Goal: Task Accomplishment & Management: Manage account settings

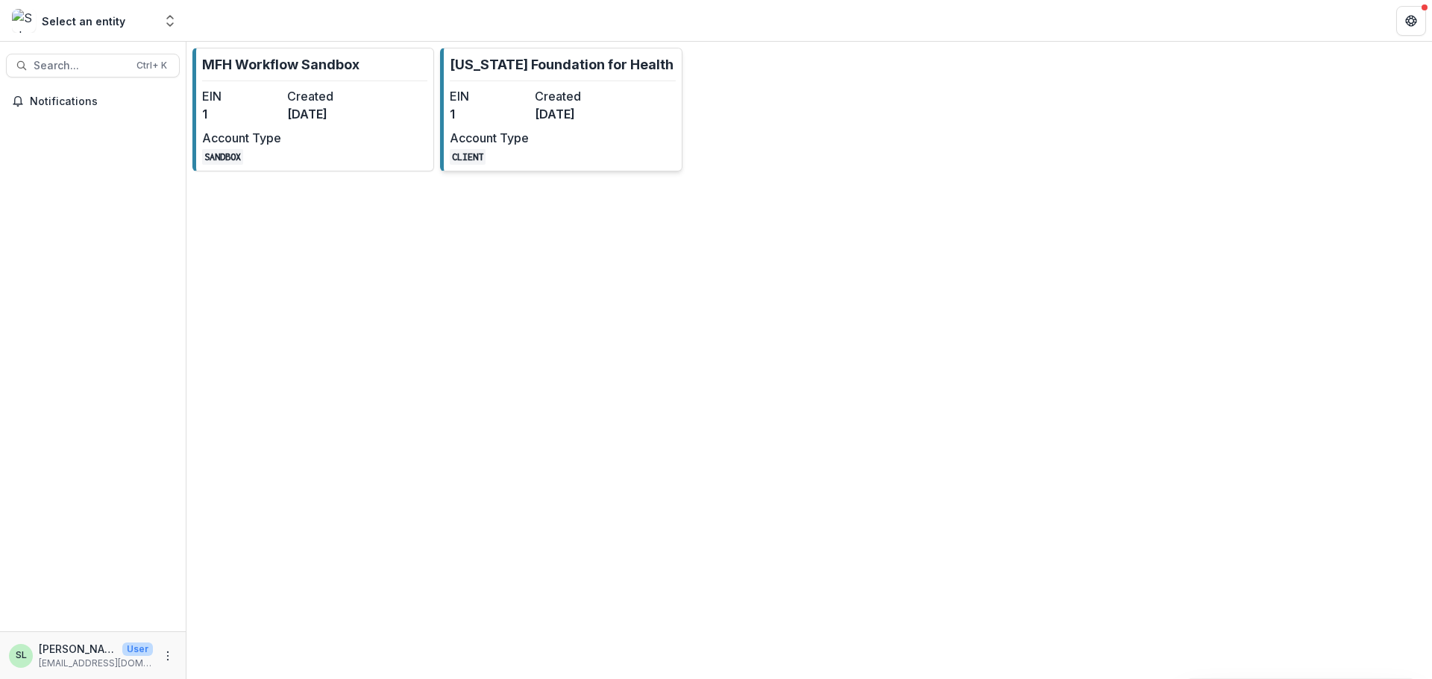
click at [539, 120] on dd "[DATE]" at bounding box center [574, 114] width 79 height 18
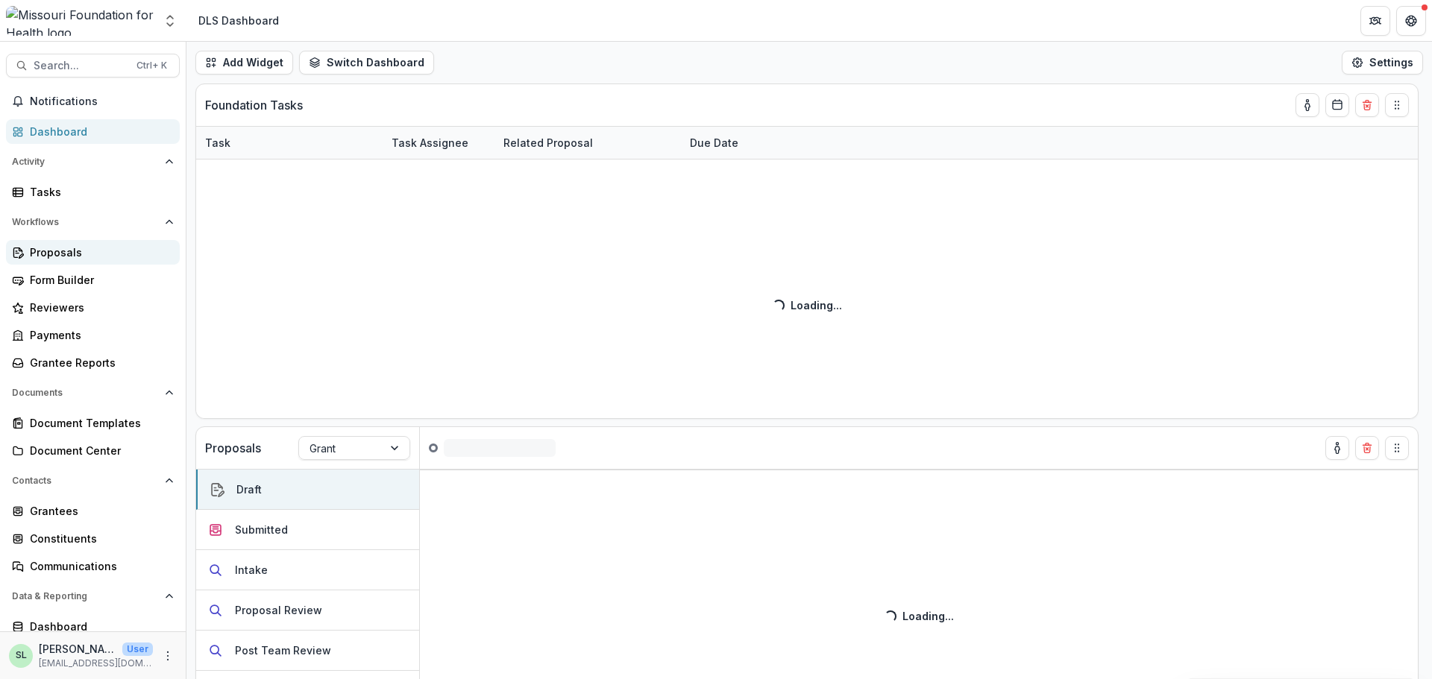
click at [63, 263] on link "Proposals" at bounding box center [93, 252] width 174 height 25
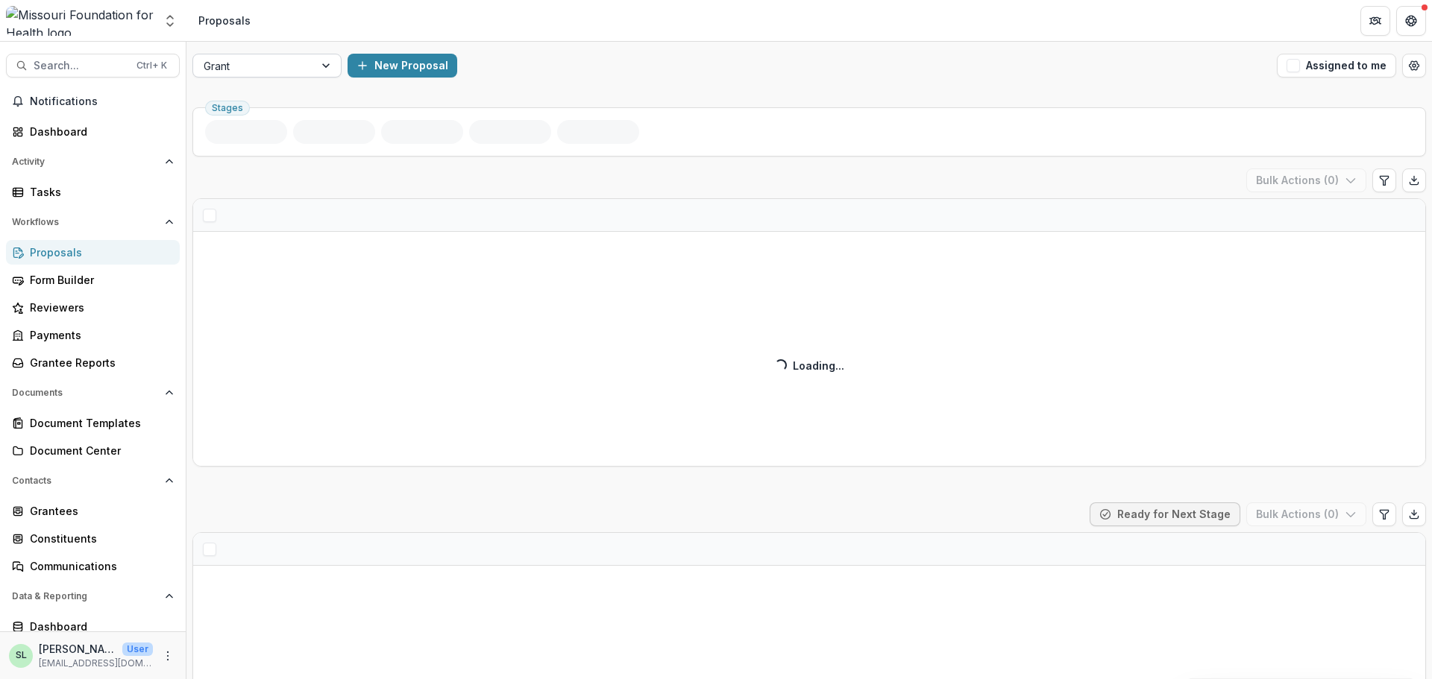
click at [286, 61] on div at bounding box center [254, 66] width 100 height 19
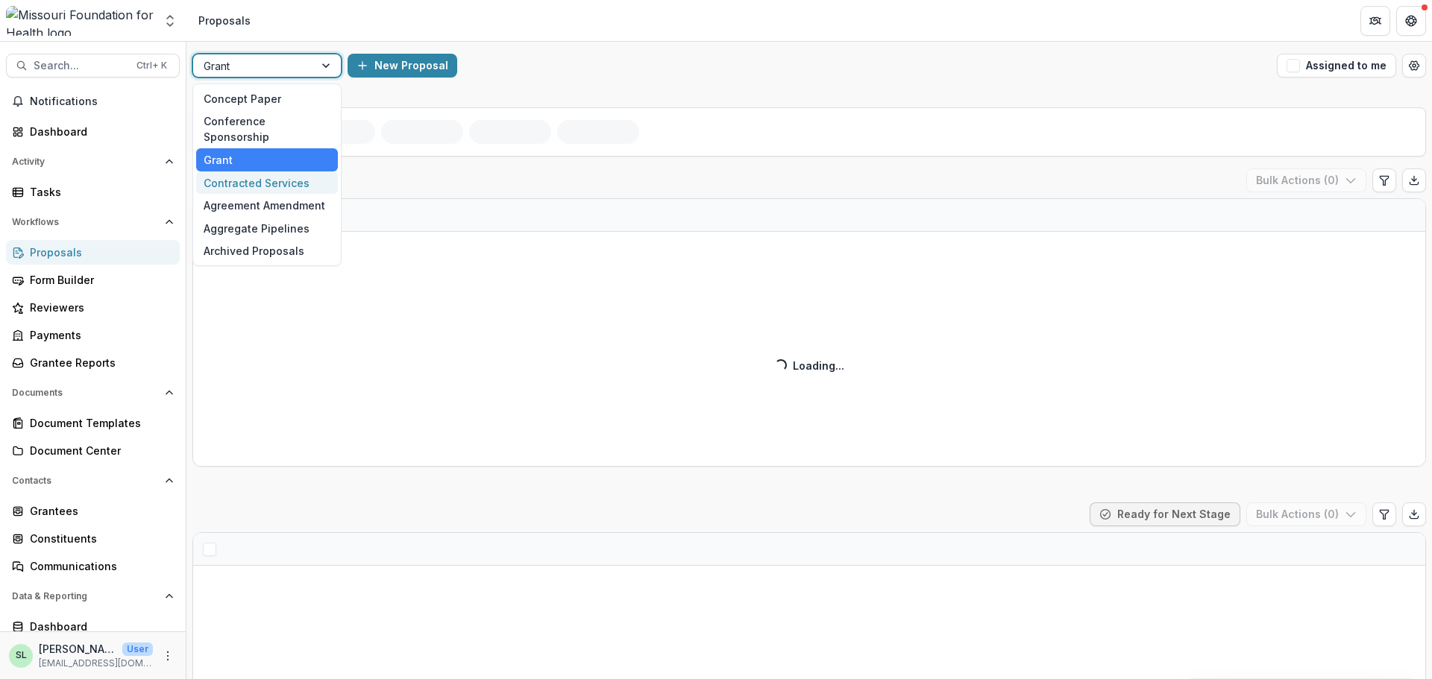
click at [275, 172] on div "Contracted Services" at bounding box center [267, 183] width 142 height 23
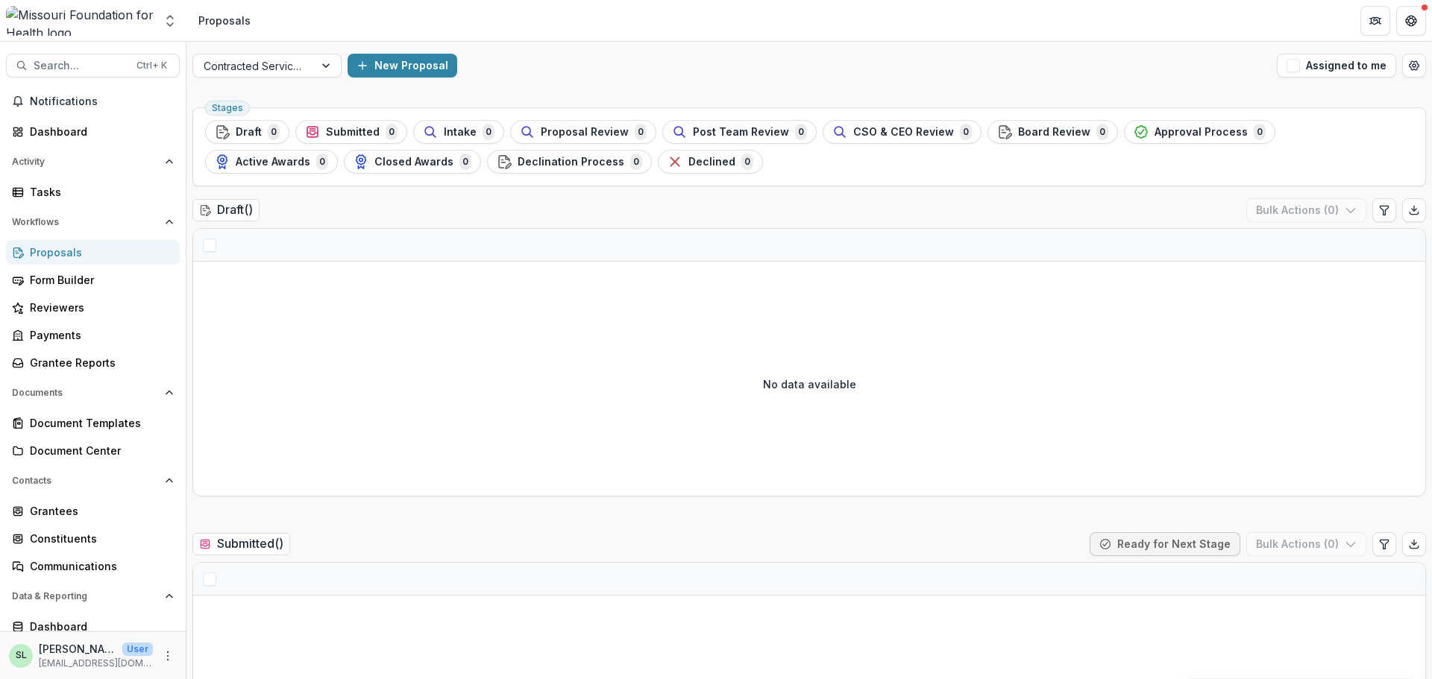
click at [46, 52] on div "Search... Ctrl + K Notifications Dashboard Activity Tasks Workflows Proposals F…" at bounding box center [93, 361] width 186 height 638
click at [50, 67] on span "Search..." at bounding box center [81, 66] width 94 height 13
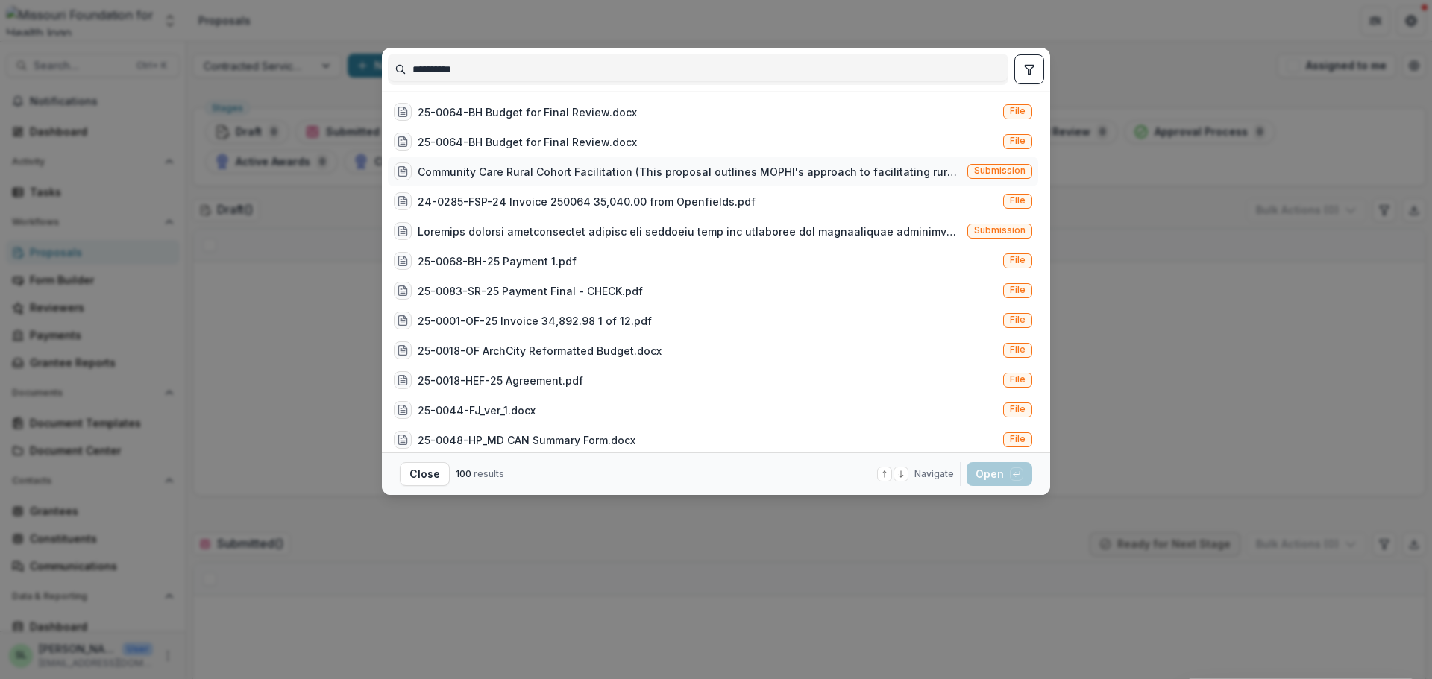
type input "**********"
click at [853, 170] on div "Community Care Rural Cohort Facilitation (This proposal outlines MOPHI's approa…" at bounding box center [690, 172] width 544 height 16
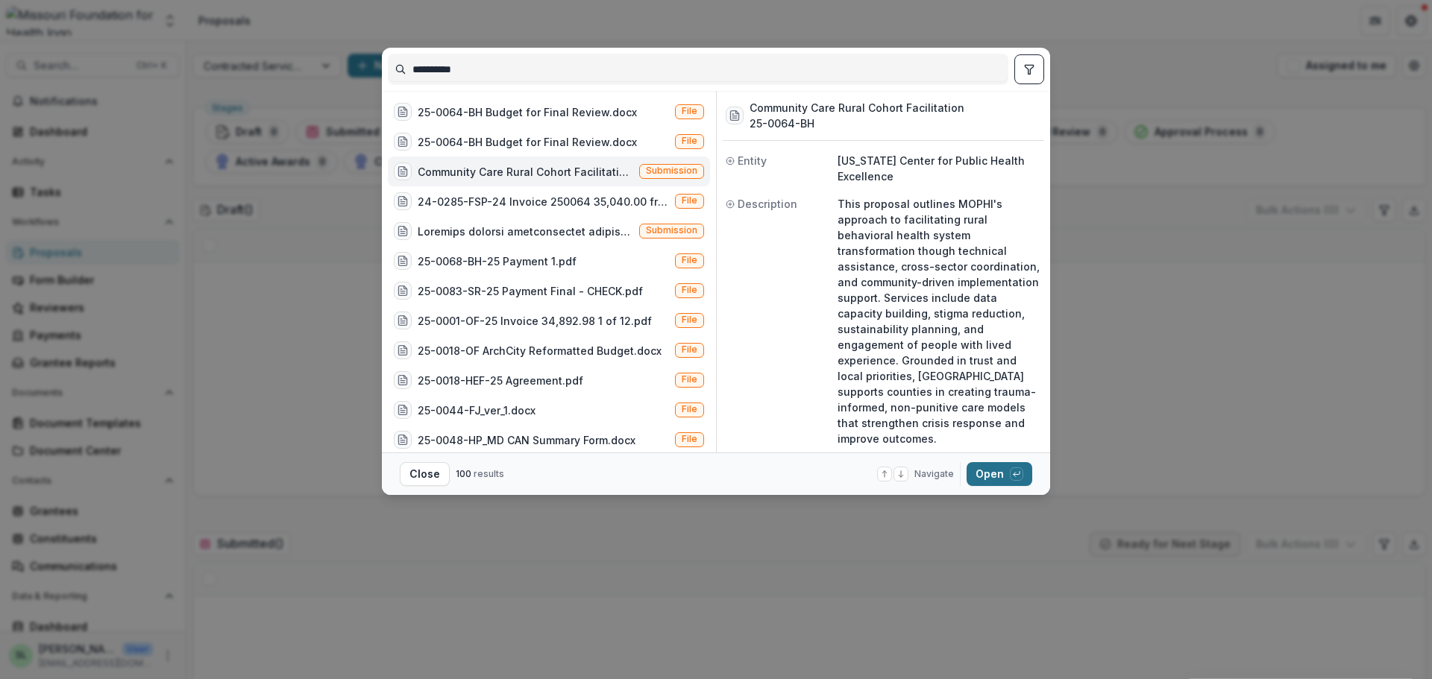
click at [998, 481] on button "Open with enter key" at bounding box center [1000, 474] width 66 height 24
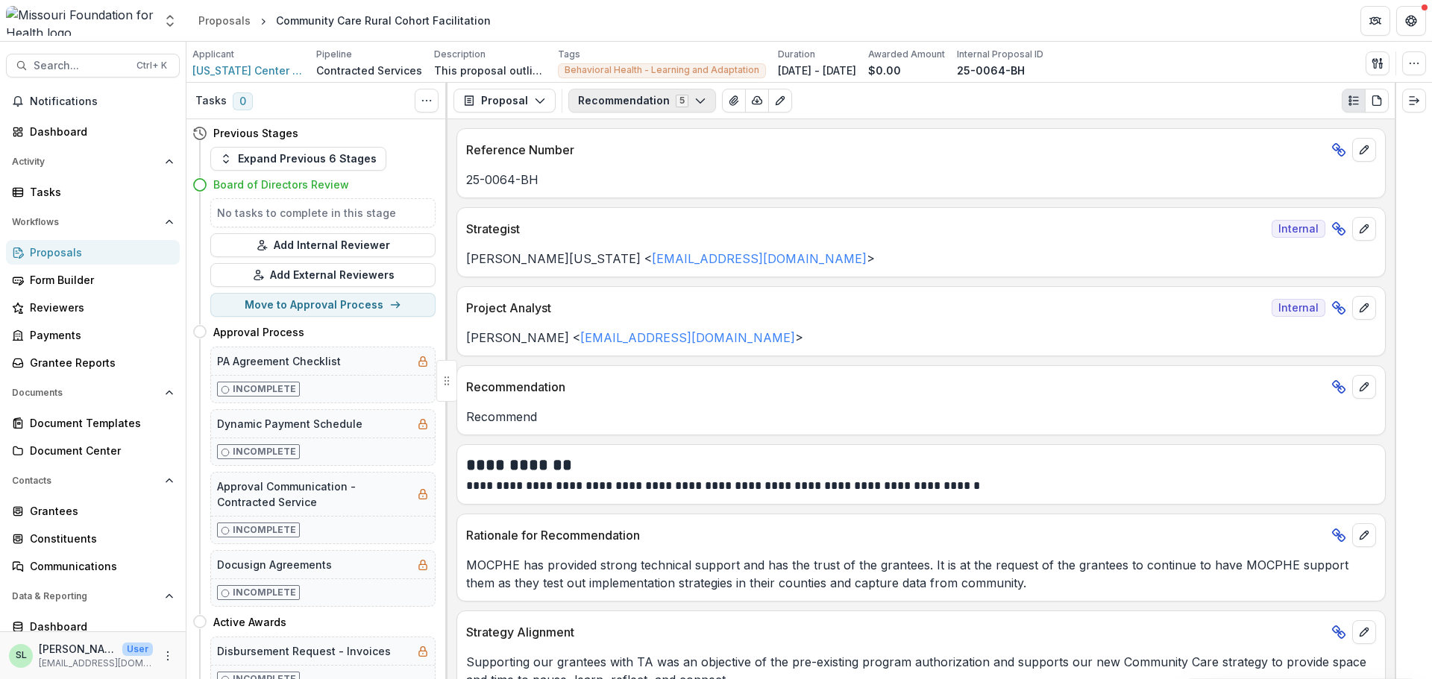
click at [647, 89] on button "Recommendation 5" at bounding box center [642, 101] width 148 height 24
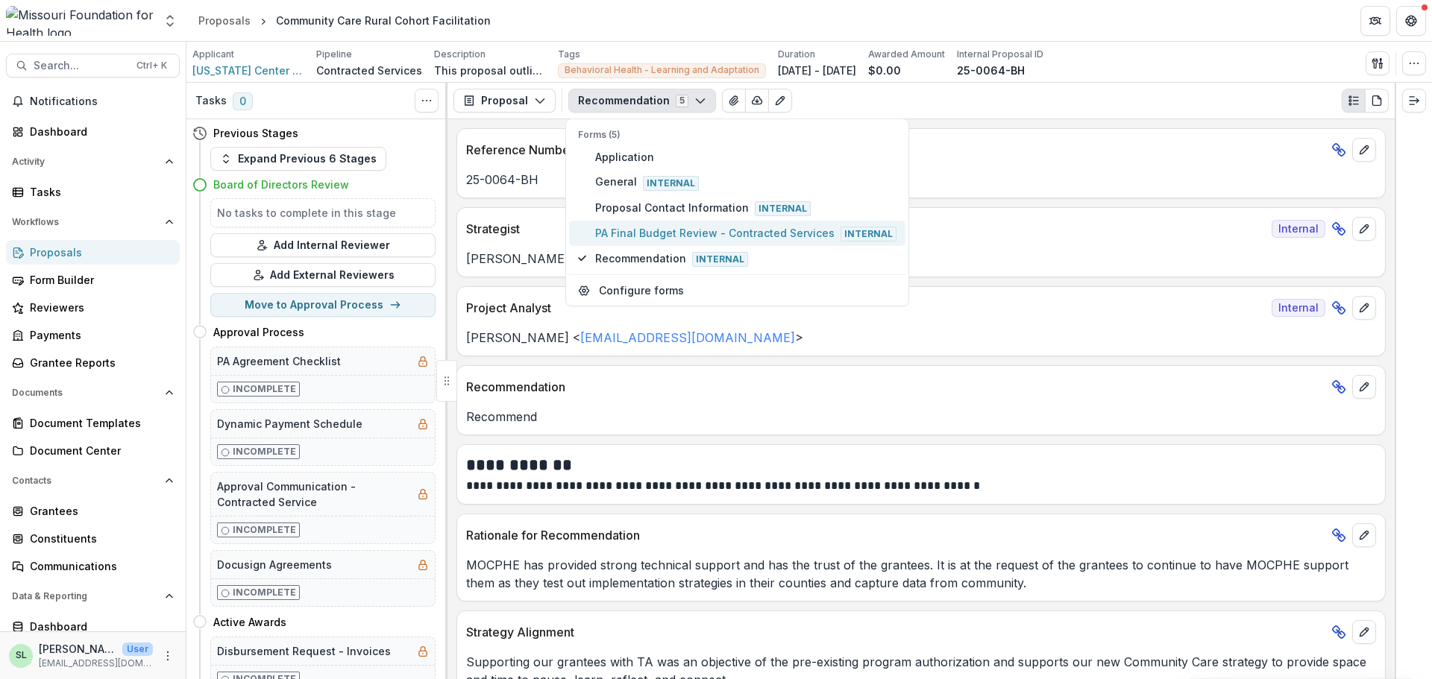
click at [648, 236] on span "PA Final Budget Review - Contracted Services Internal" at bounding box center [745, 233] width 301 height 16
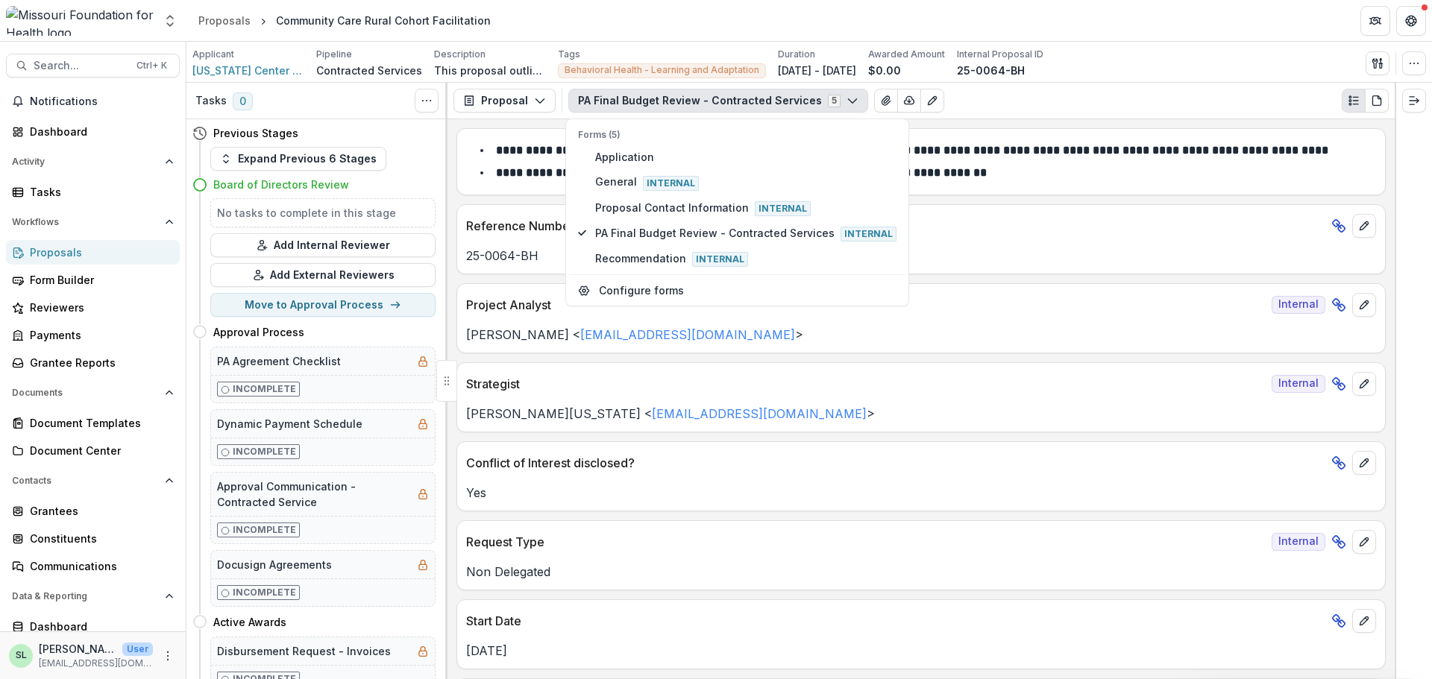
click at [840, 466] on p "Conflict of Interest disclosed?" at bounding box center [895, 463] width 859 height 18
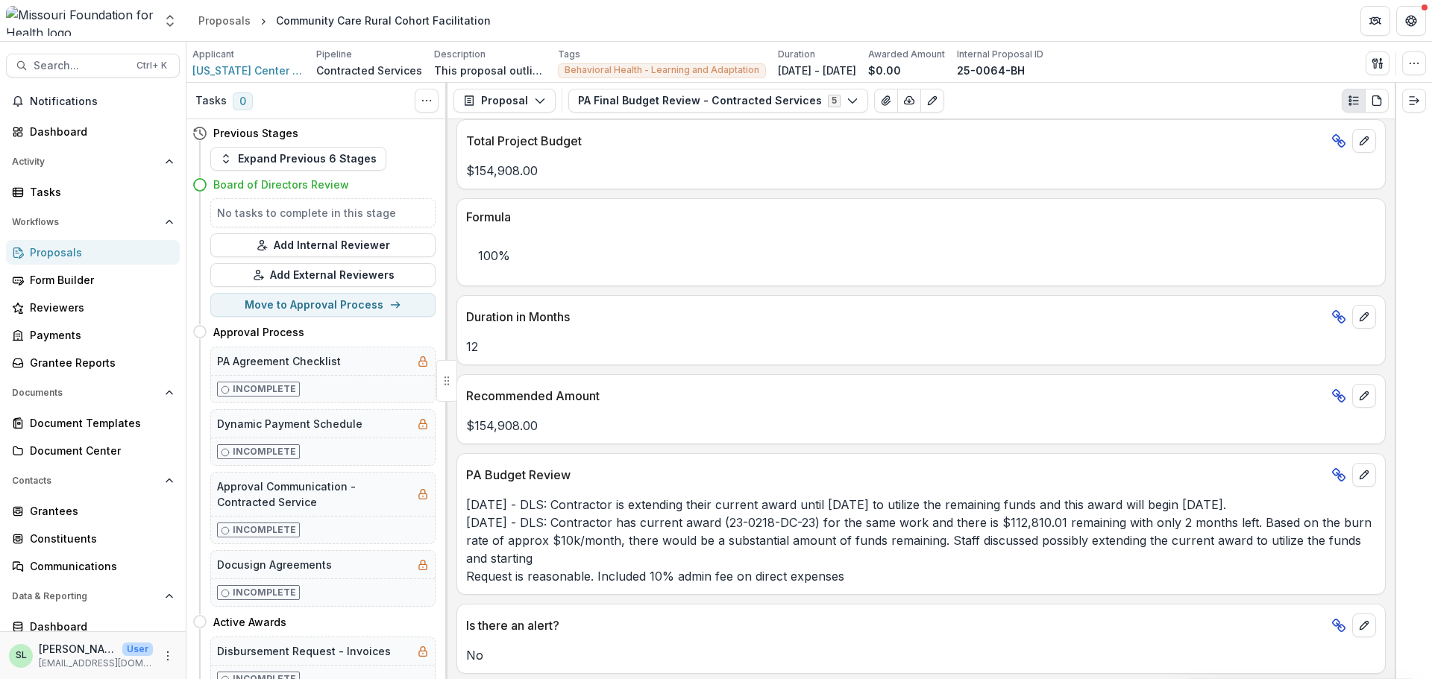
scroll to position [1061, 0]
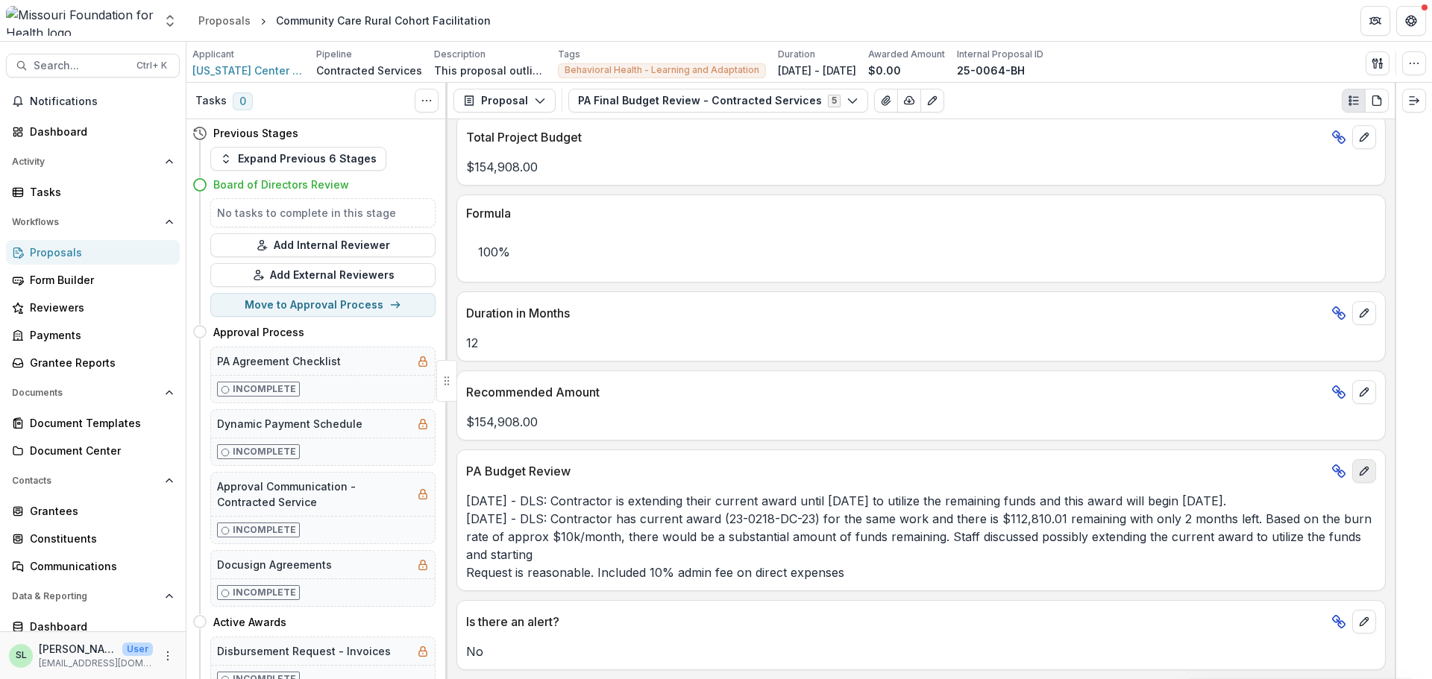
click at [1362, 476] on icon "edit" at bounding box center [1364, 471] width 12 height 12
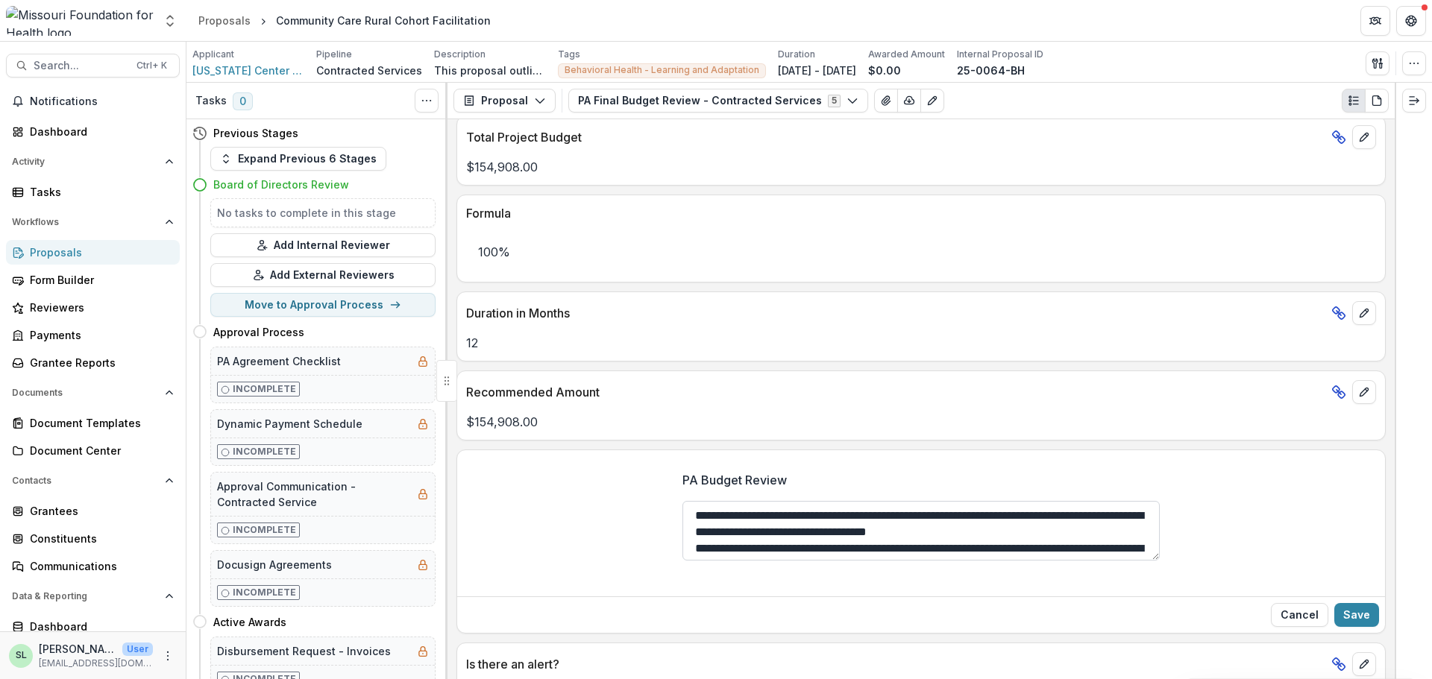
click at [693, 516] on textarea "**********" at bounding box center [920, 531] width 477 height 60
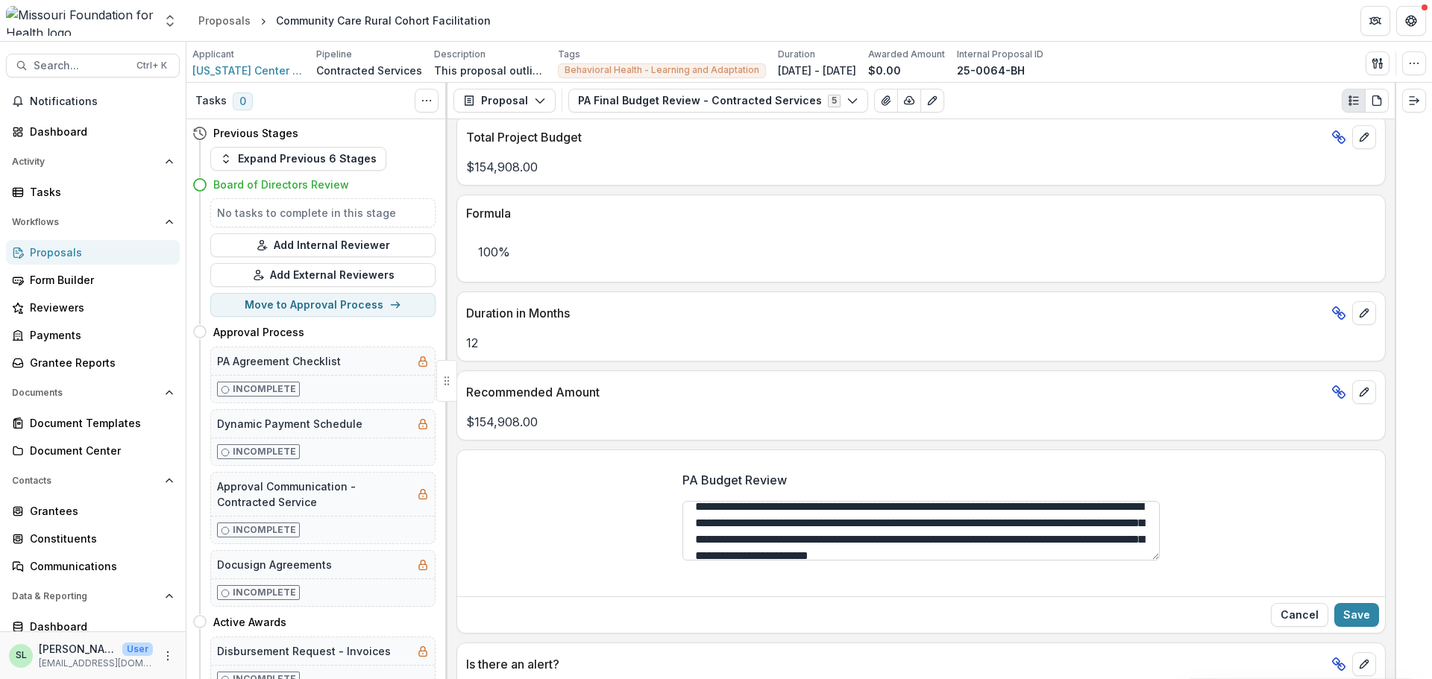
scroll to position [0, 0]
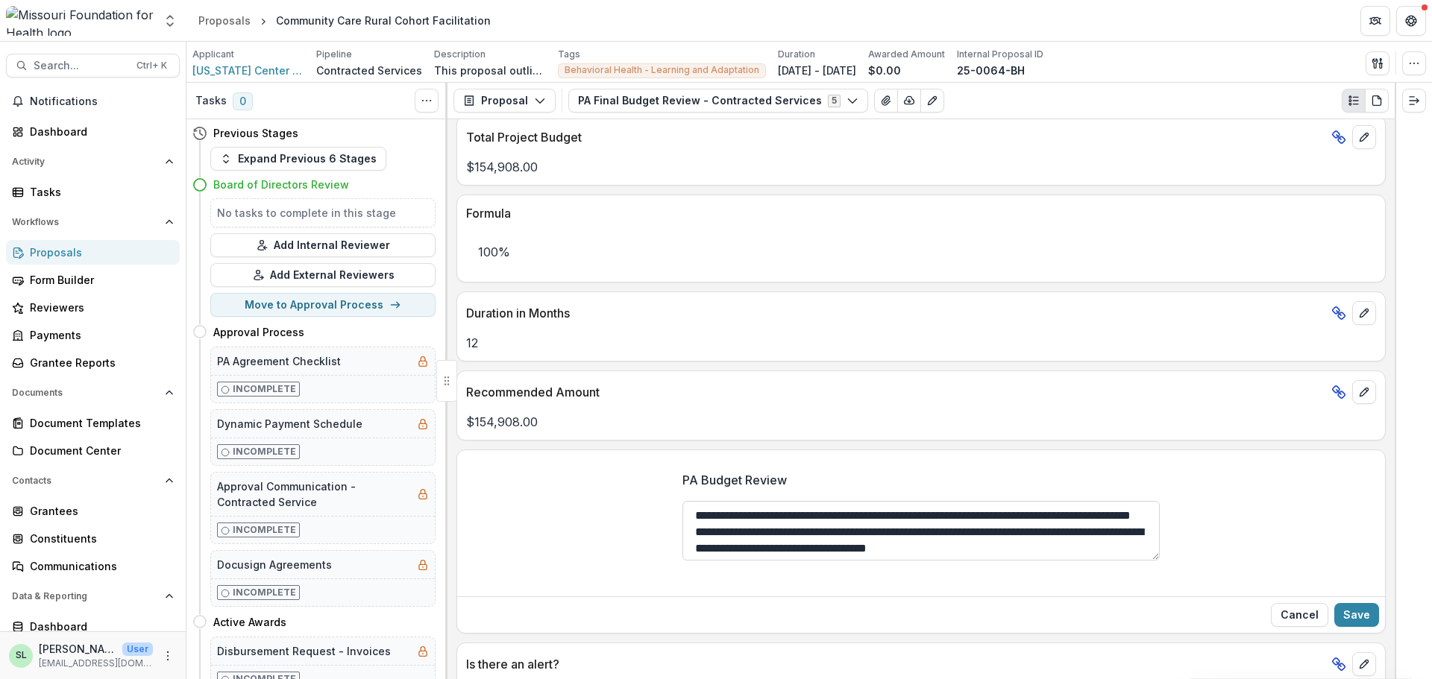
click at [870, 527] on textarea "**********" at bounding box center [920, 531] width 477 height 60
type textarea "**********"
click at [1341, 622] on button "Save" at bounding box center [1356, 615] width 45 height 24
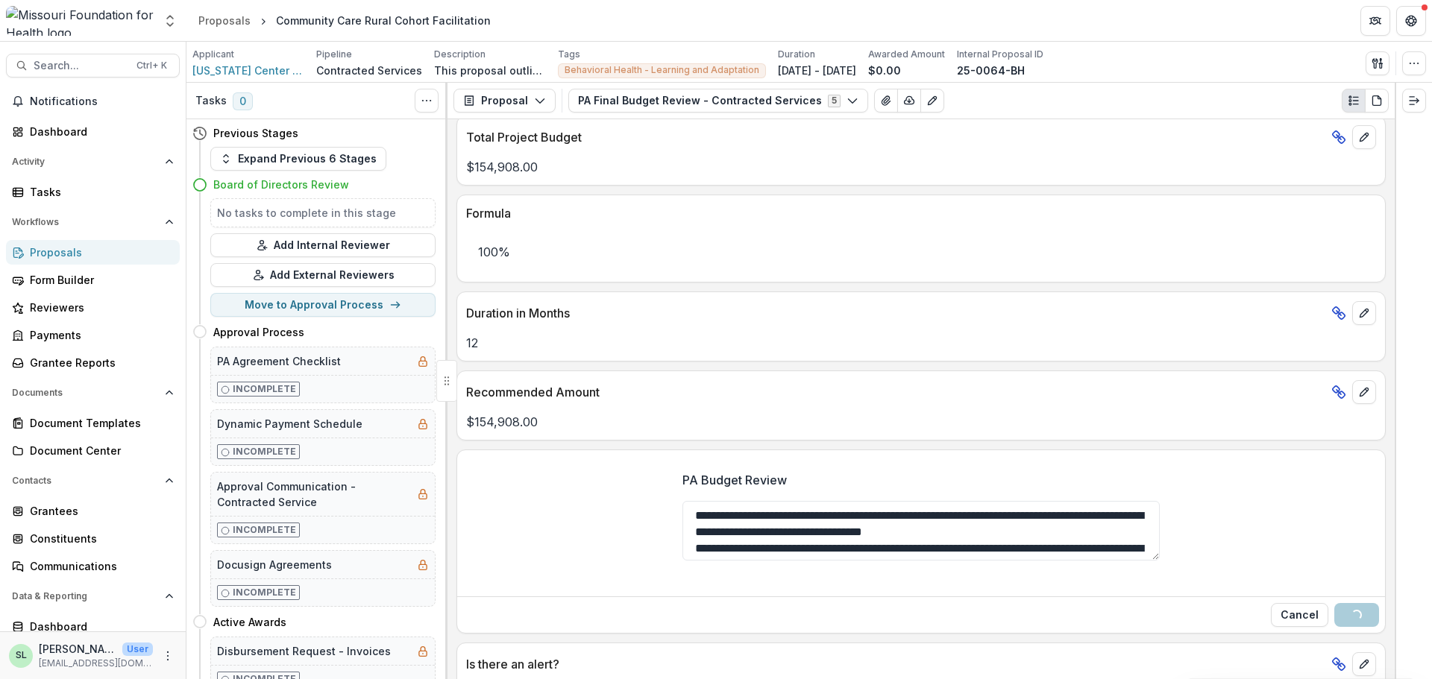
scroll to position [986, 0]
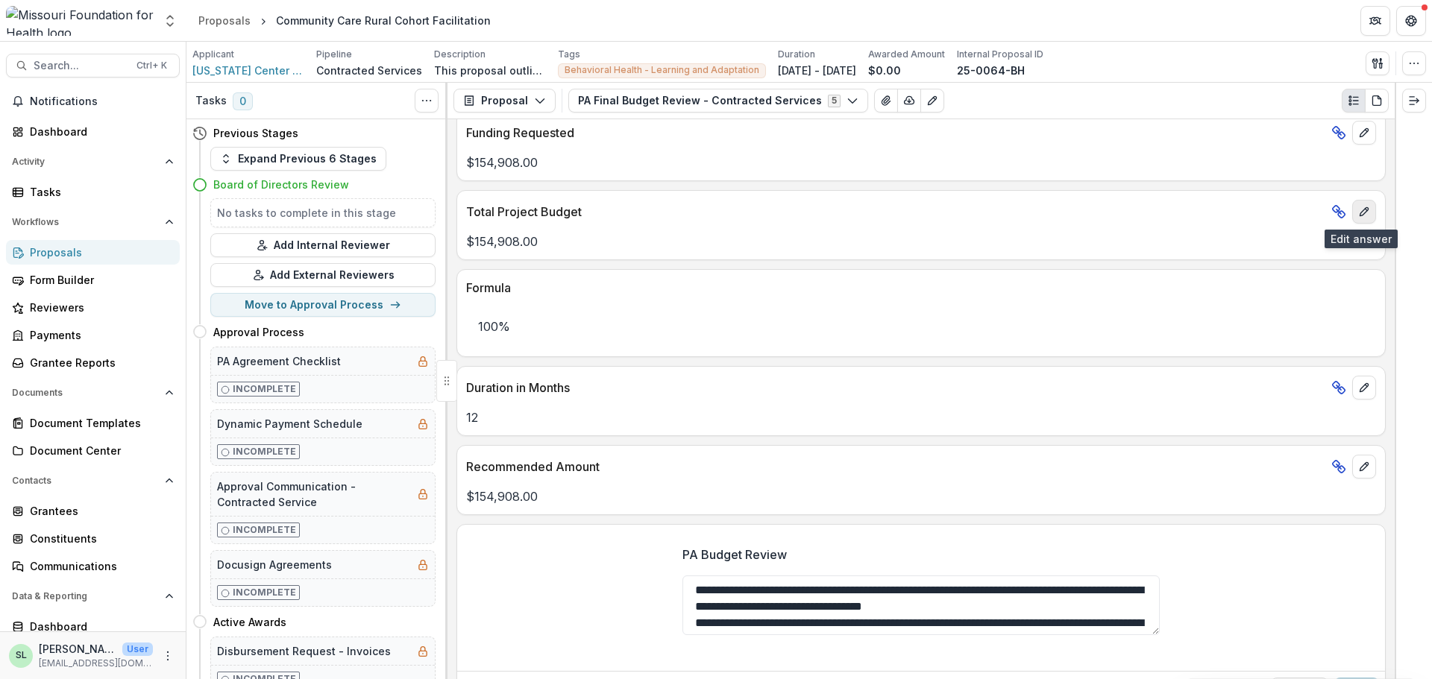
click at [1368, 216] on button "edit" at bounding box center [1364, 212] width 24 height 24
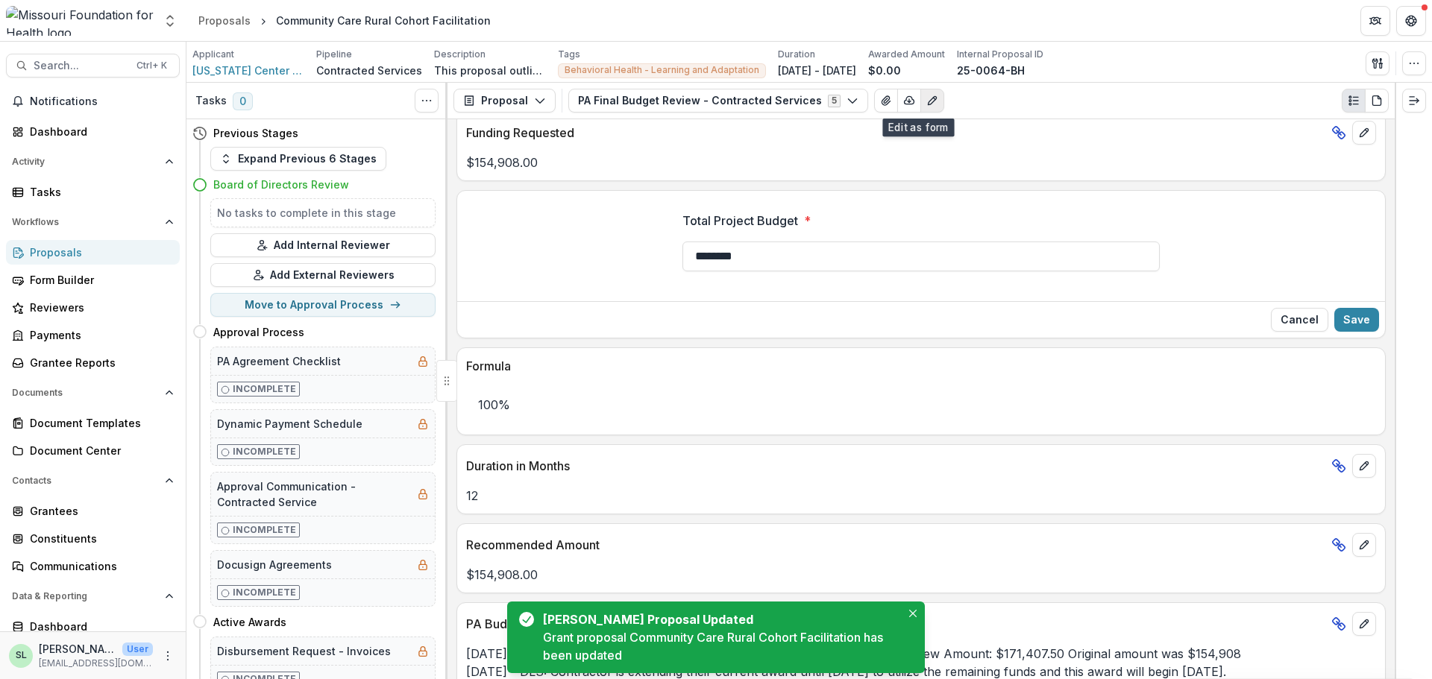
click at [926, 103] on icon "Edit as form" at bounding box center [932, 101] width 12 height 12
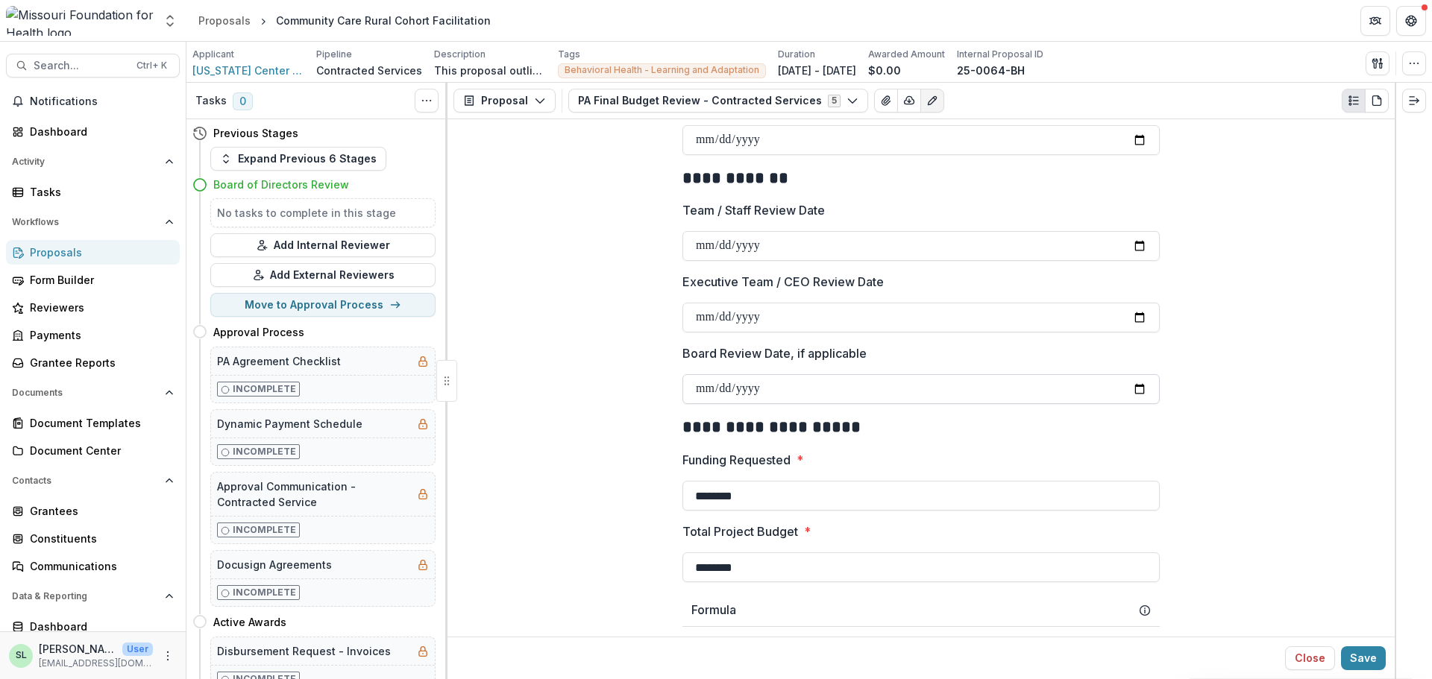
scroll to position [671, 0]
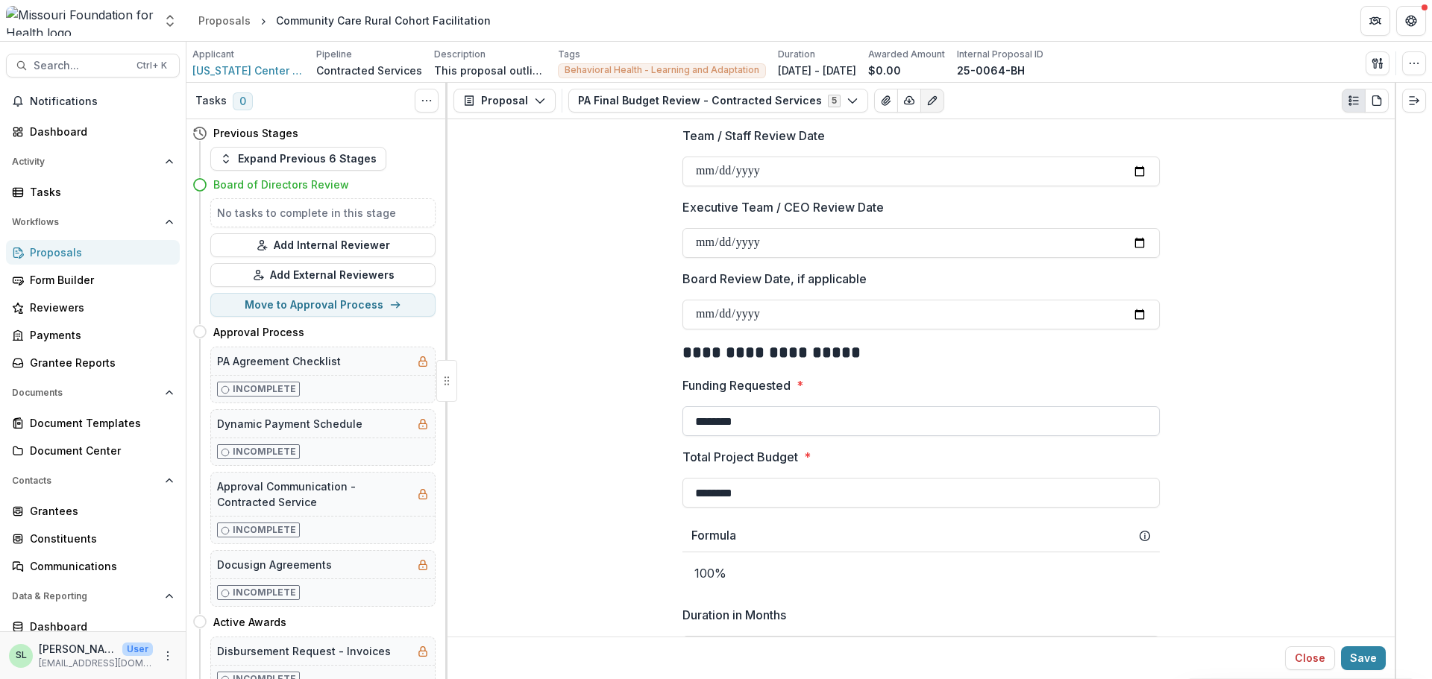
drag, startPoint x: 756, startPoint y: 417, endPoint x: 696, endPoint y: 427, distance: 61.3
click at [702, 430] on input "********" at bounding box center [920, 421] width 477 height 30
type input "**********"
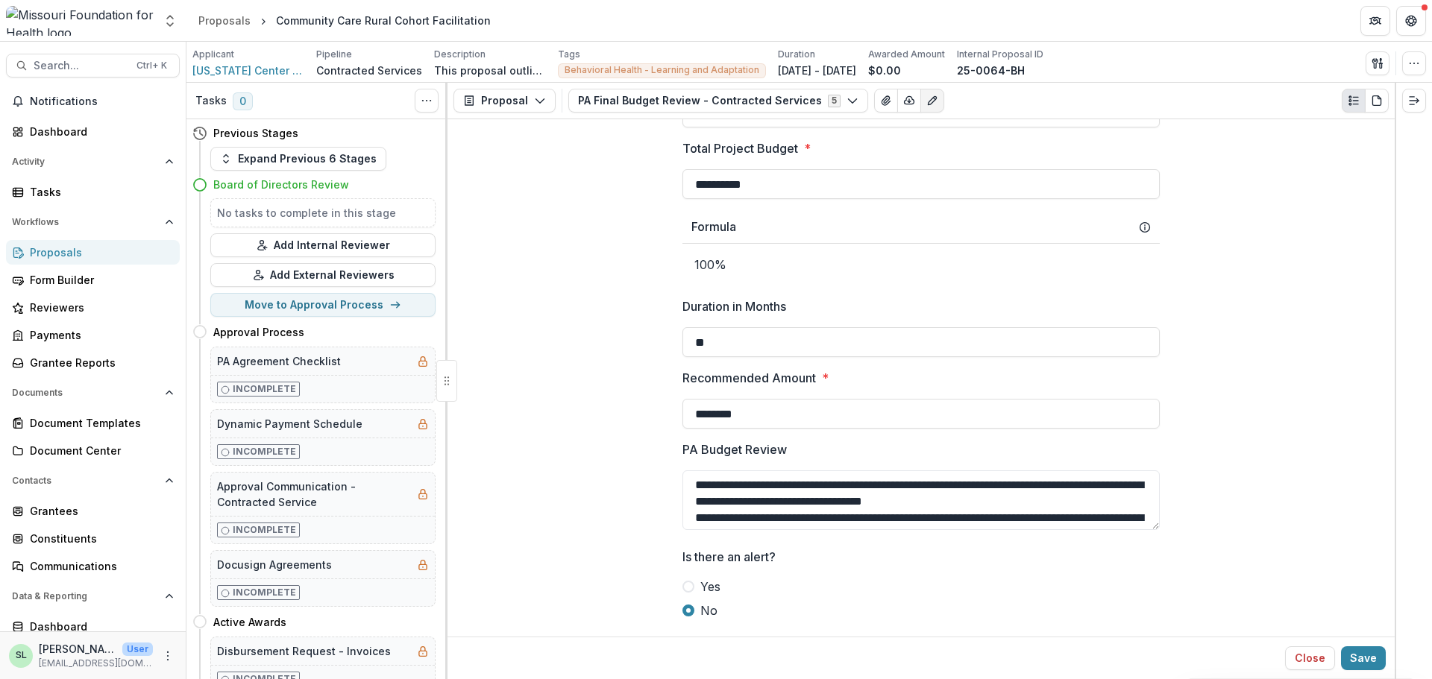
scroll to position [996, 0]
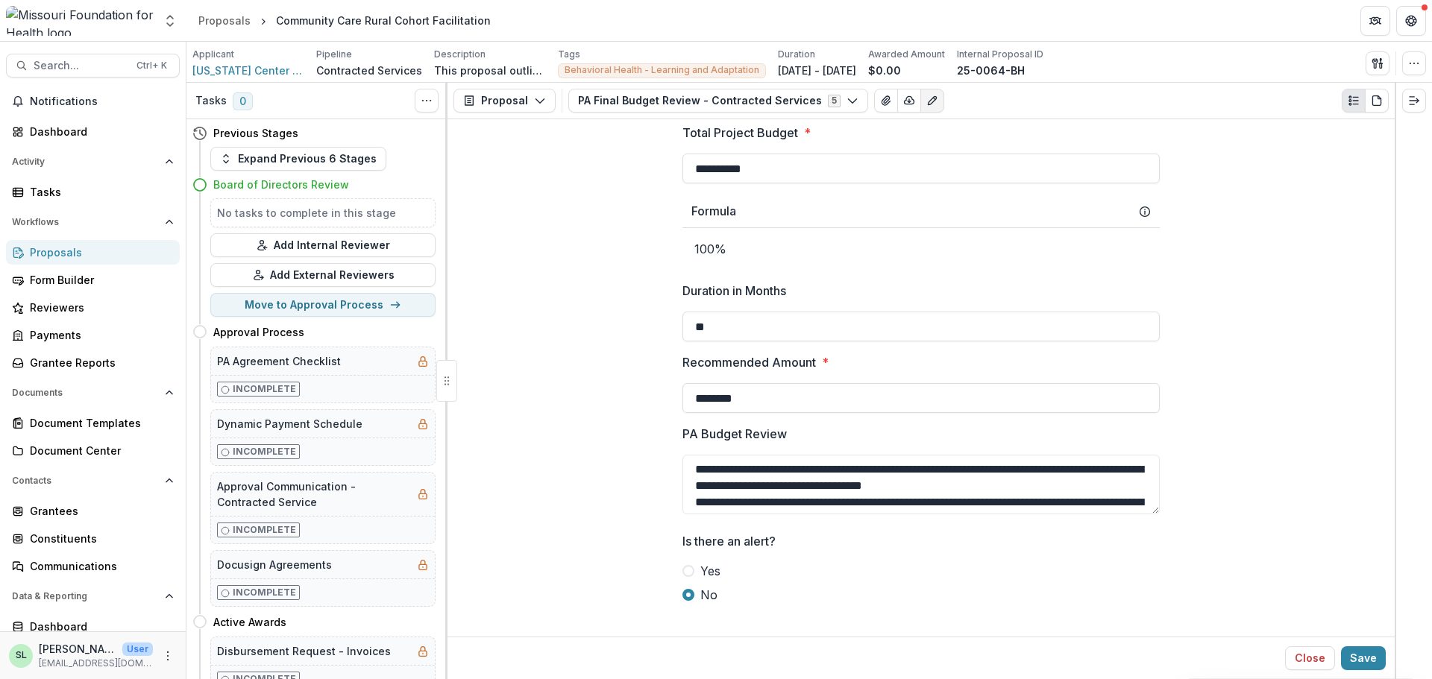
drag, startPoint x: 698, startPoint y: 402, endPoint x: 795, endPoint y: 417, distance: 98.1
type input "**********"
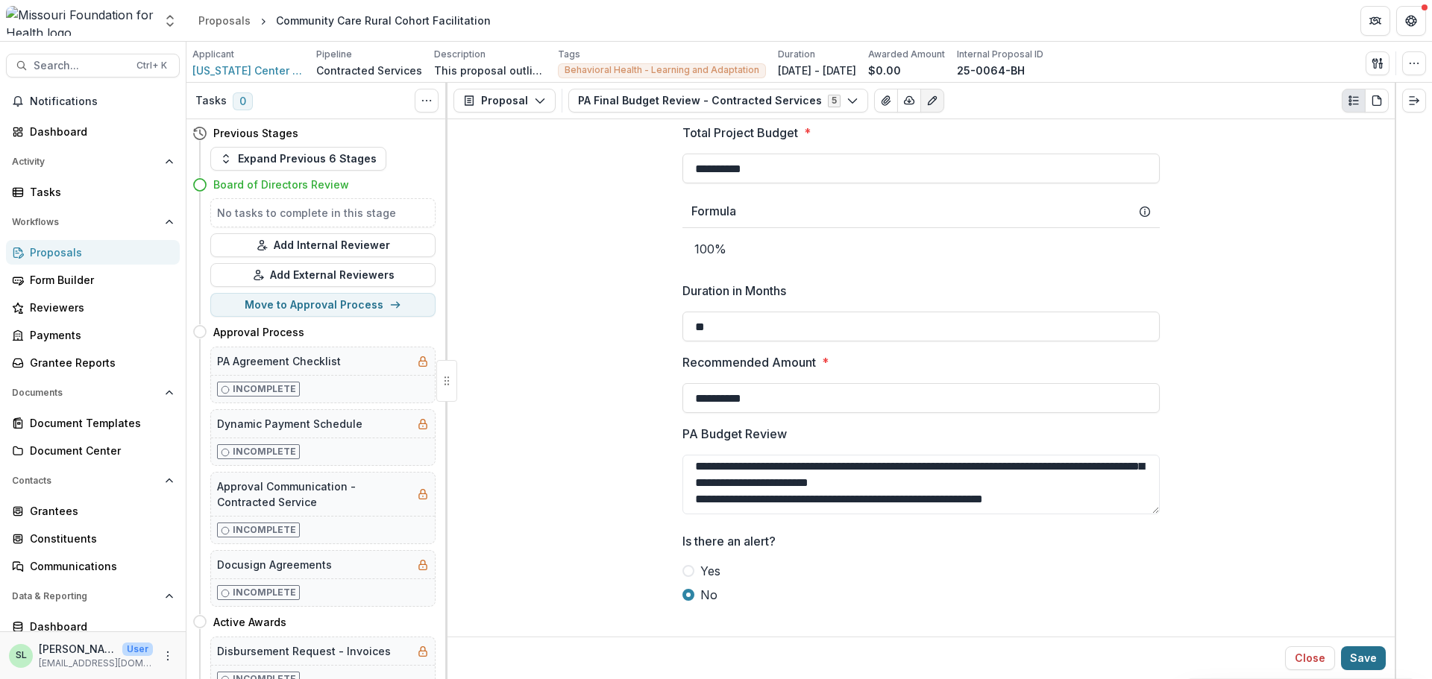
click at [1378, 665] on button "Save" at bounding box center [1363, 659] width 45 height 24
click at [333, 162] on button "Expand Previous 6 Stages" at bounding box center [298, 159] width 176 height 24
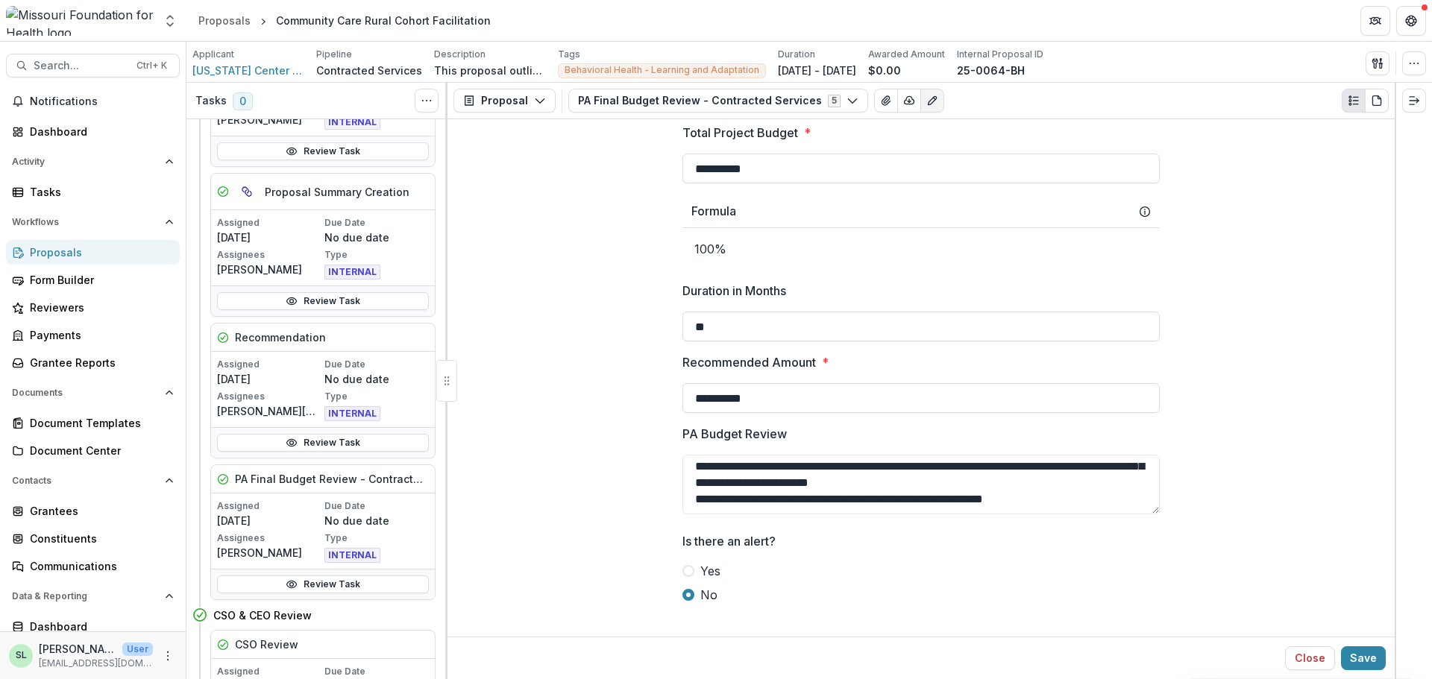
scroll to position [298, 0]
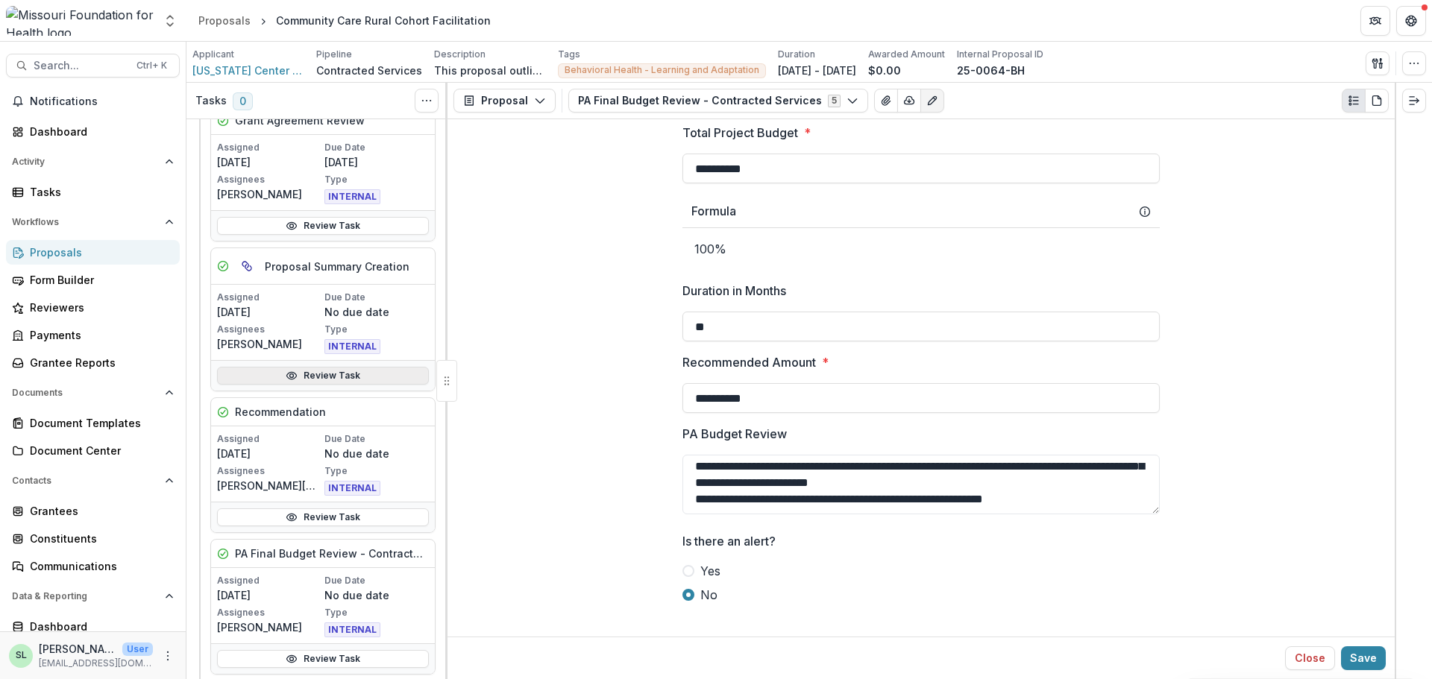
click at [315, 370] on link "Review Task" at bounding box center [323, 376] width 212 height 18
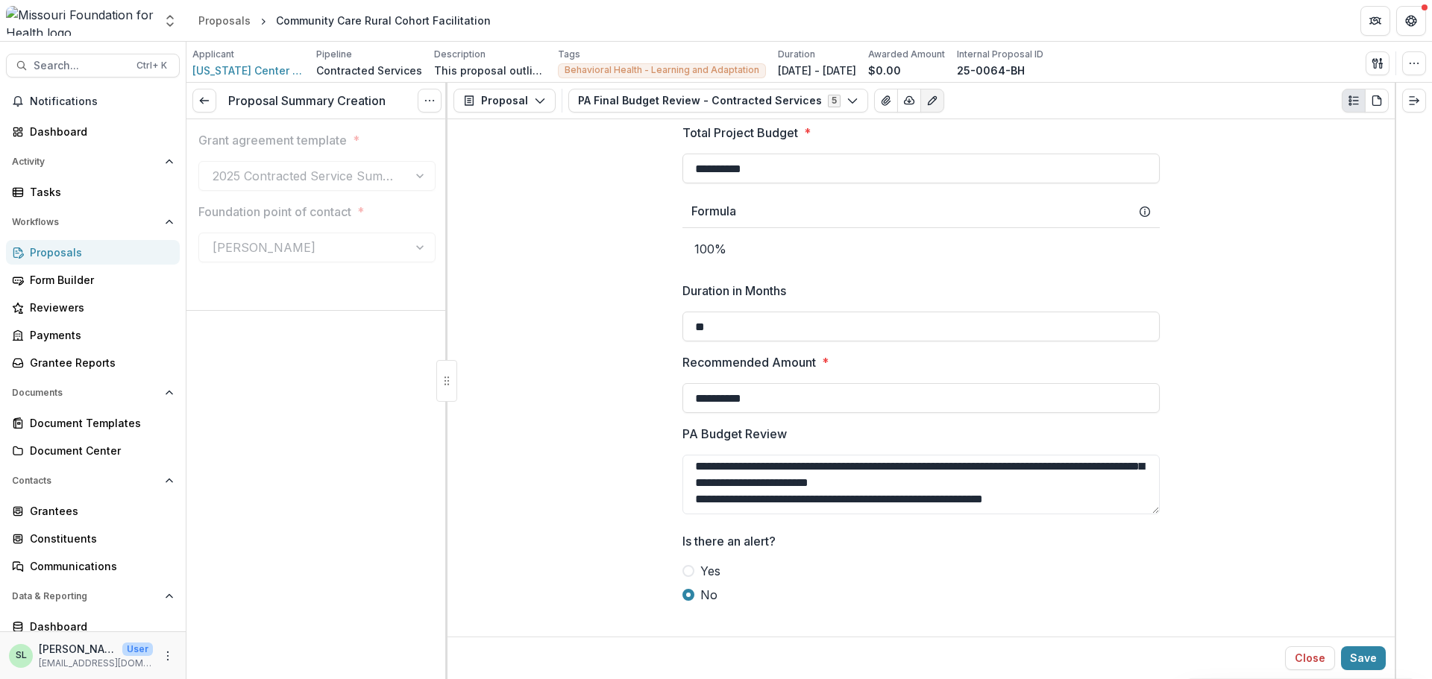
click at [442, 90] on div "Proposal Summary Creation View task Reopen Task" at bounding box center [316, 101] width 261 height 37
click at [438, 96] on button "Options" at bounding box center [430, 101] width 24 height 24
click at [345, 163] on button "Reopen Task" at bounding box center [358, 166] width 160 height 25
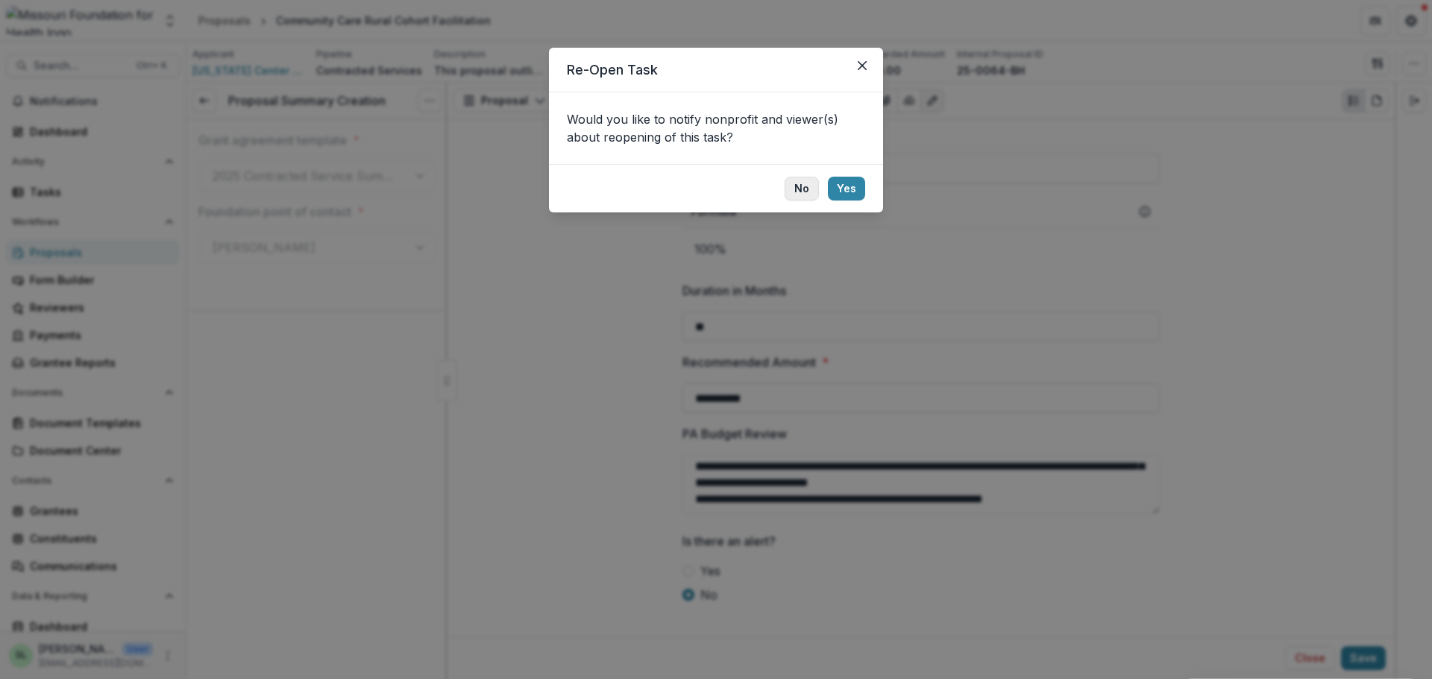
click at [810, 189] on button "No" at bounding box center [802, 189] width 34 height 24
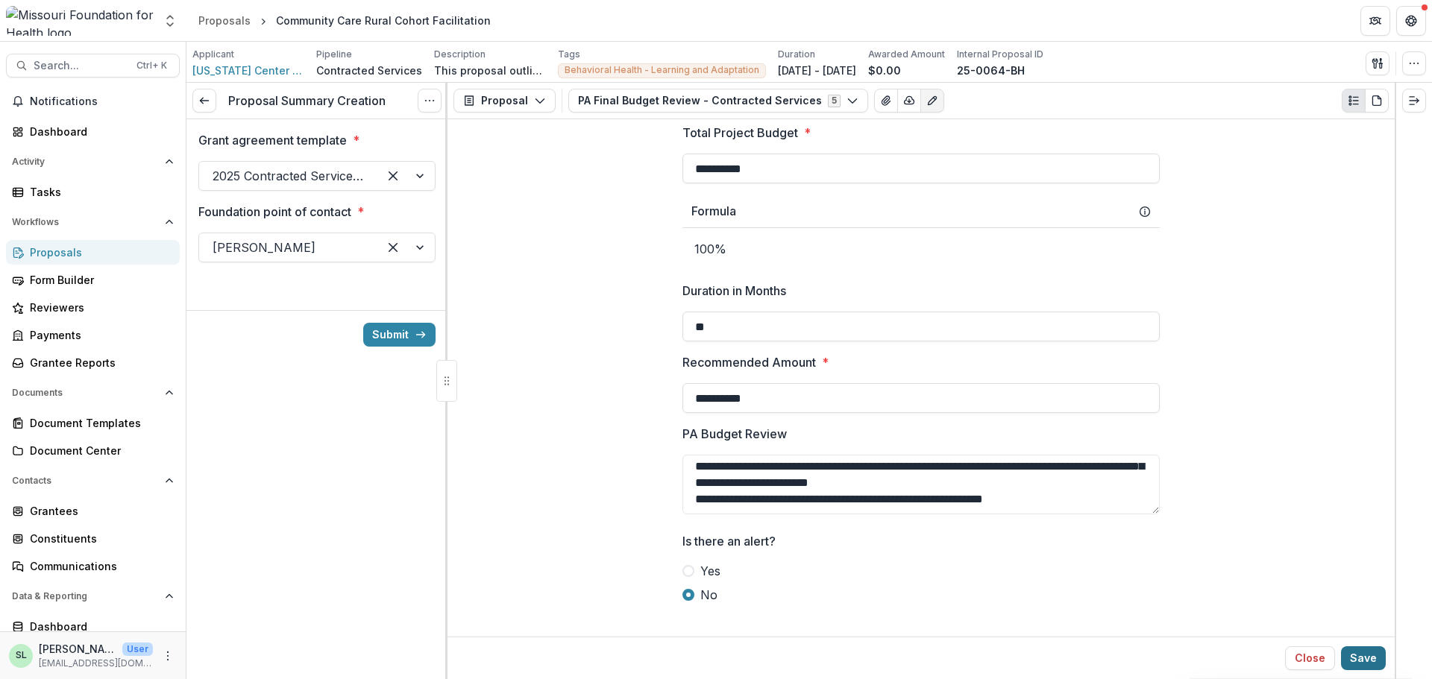
click at [1368, 651] on button "Save" at bounding box center [1363, 659] width 45 height 24
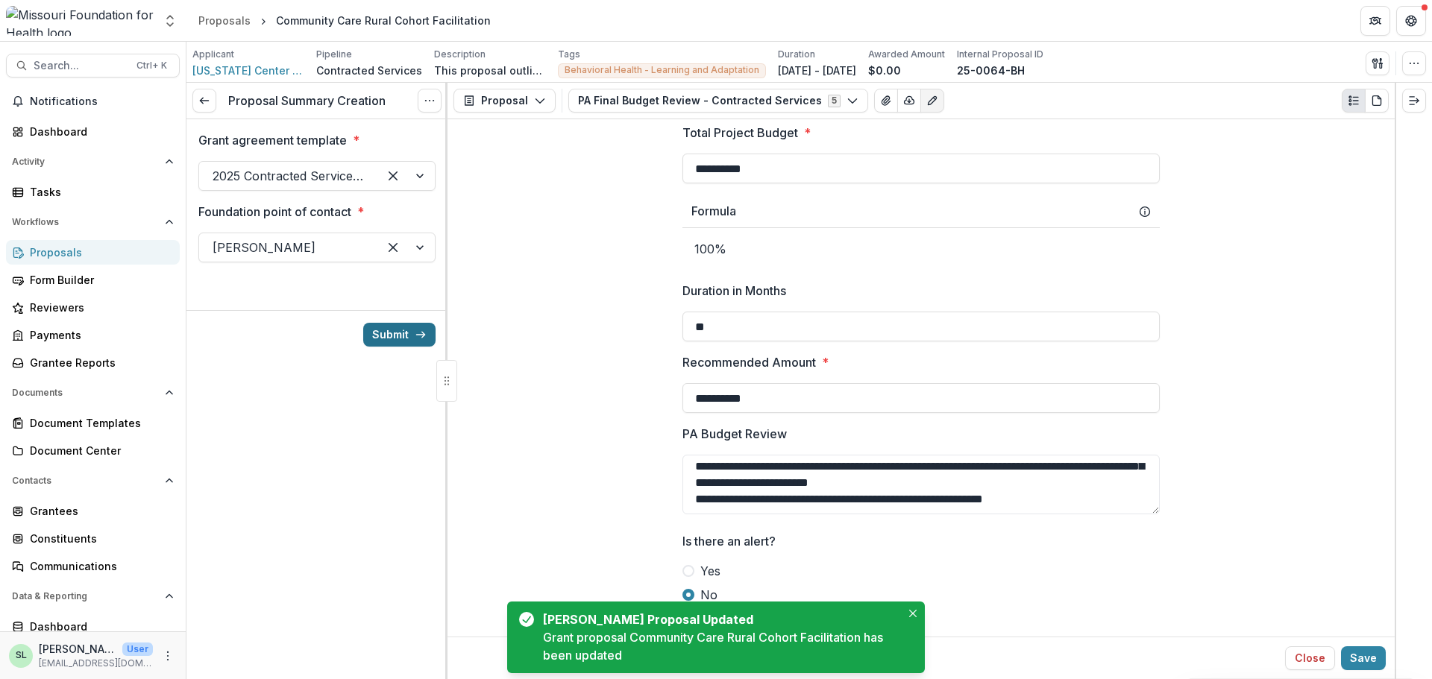
click at [386, 338] on button "Submit" at bounding box center [399, 335] width 72 height 24
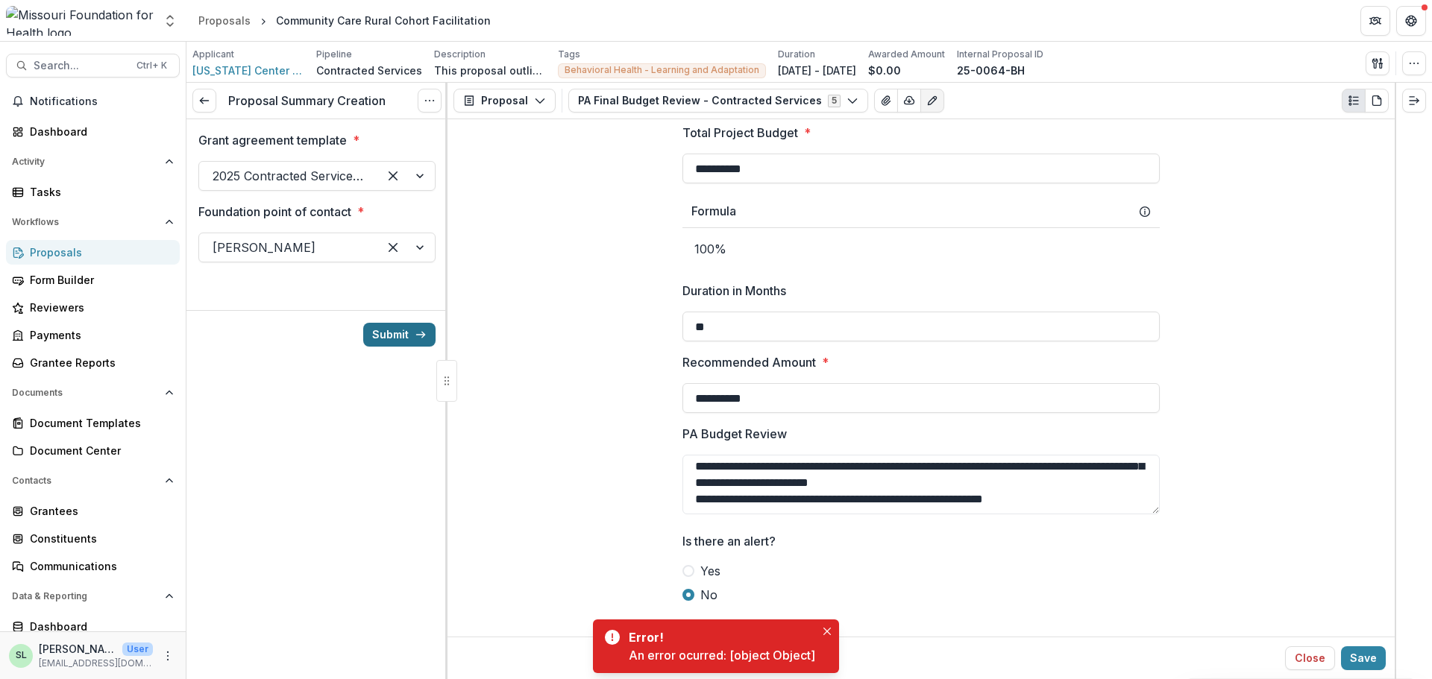
click at [397, 334] on button "Submit" at bounding box center [399, 335] width 72 height 24
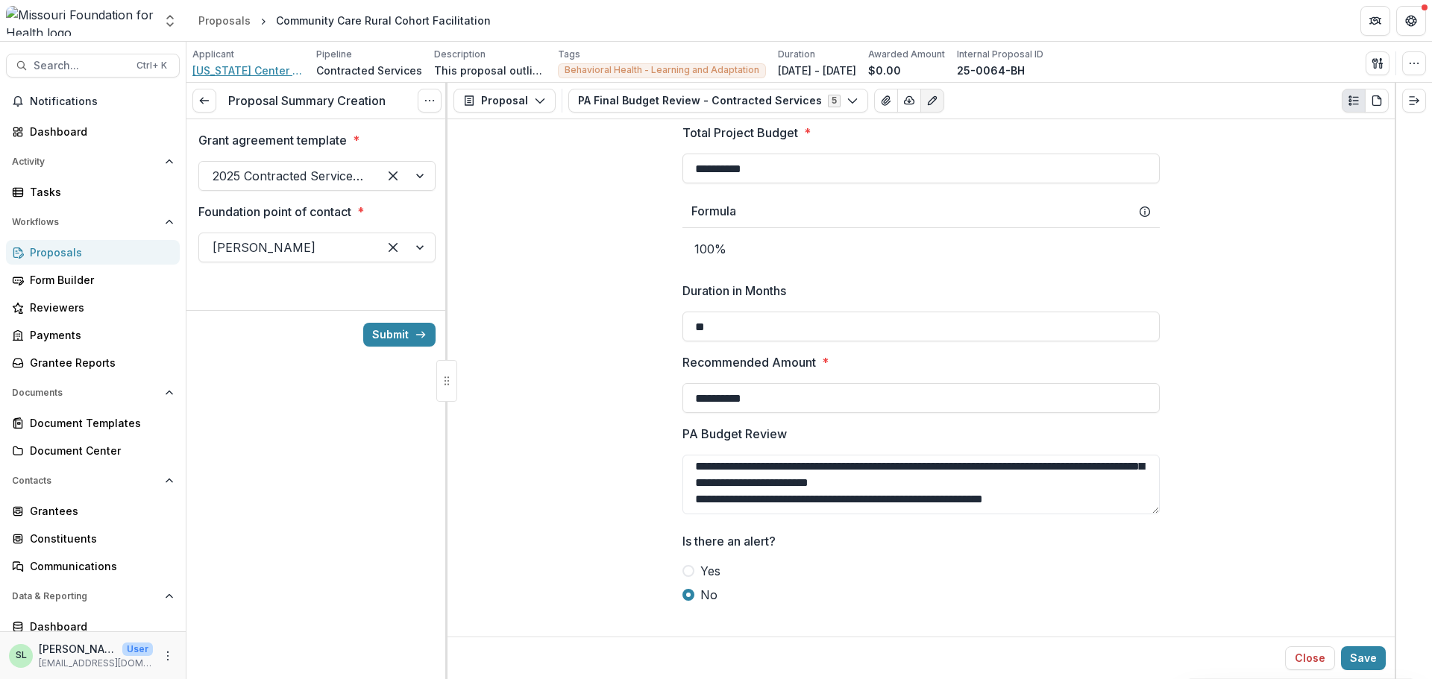
click at [258, 72] on span "[US_STATE] Center for Public Health Excellence" at bounding box center [248, 71] width 112 height 16
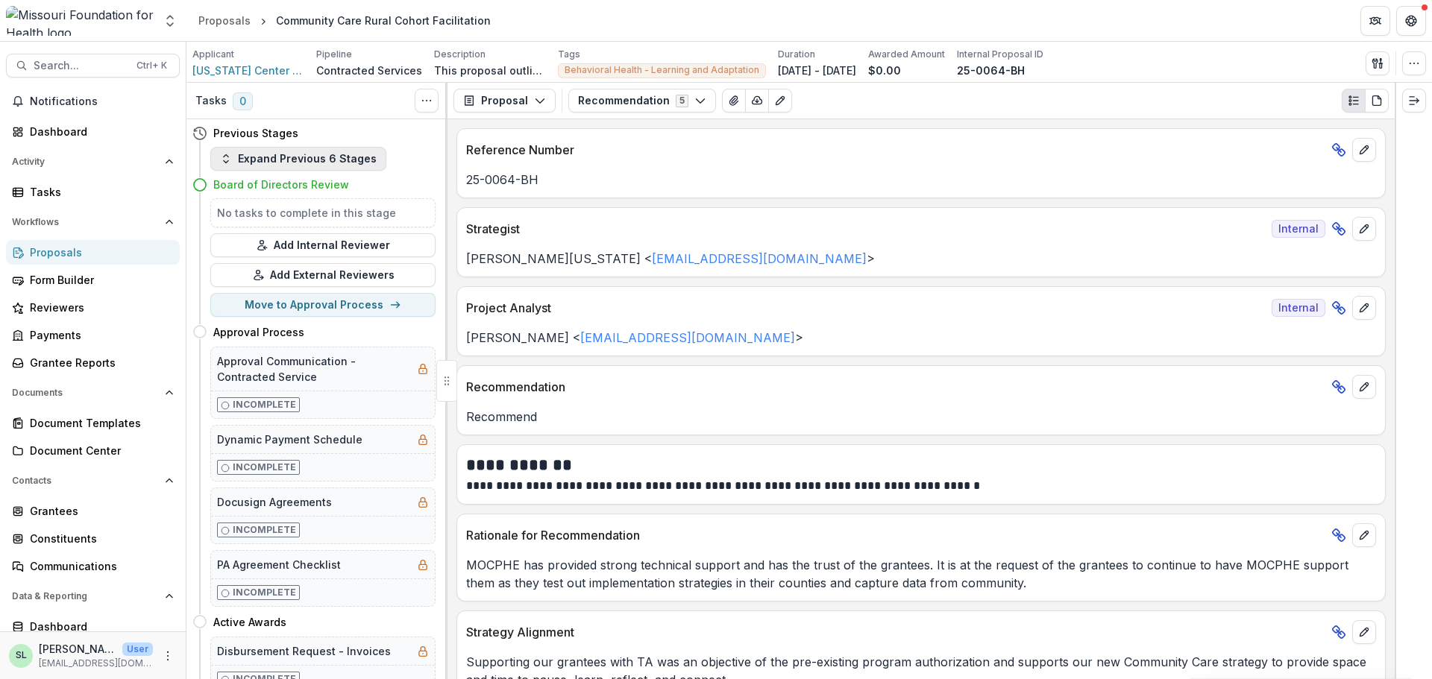
click at [260, 157] on button "Expand Previous 6 Stages" at bounding box center [298, 159] width 176 height 24
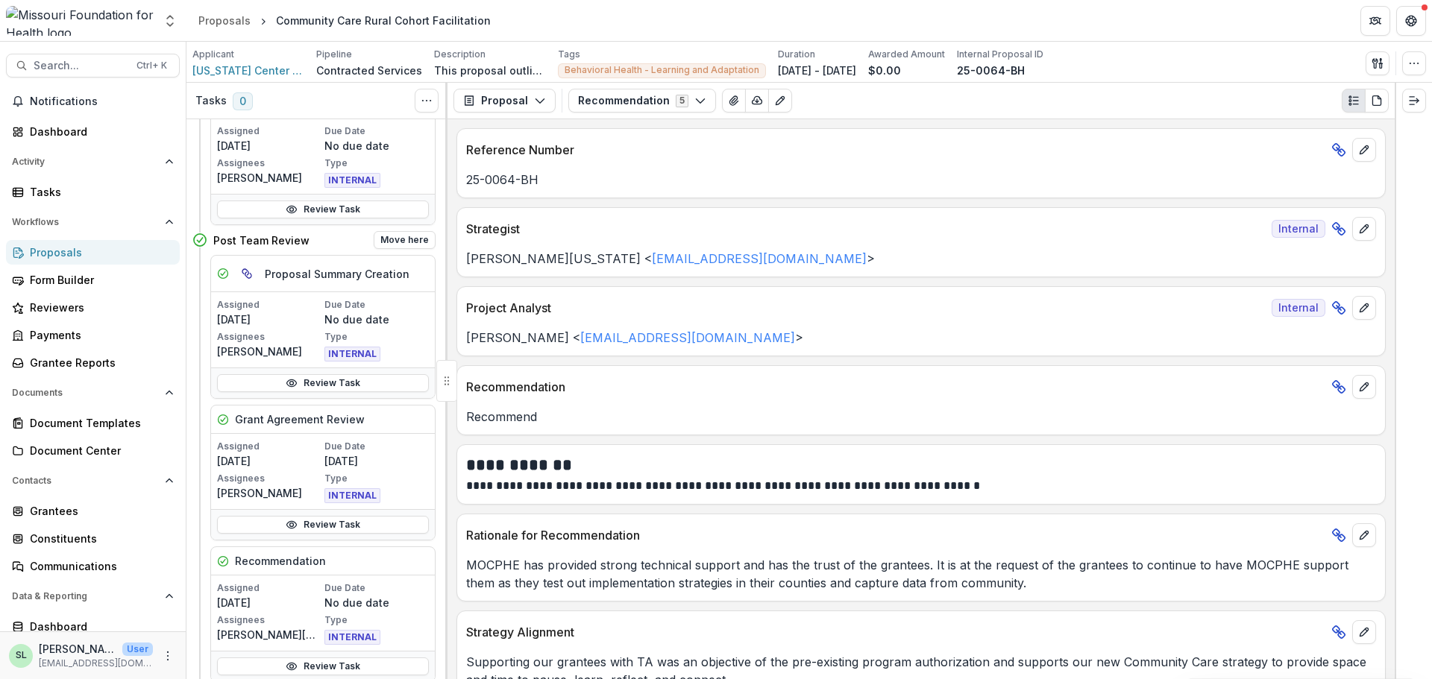
scroll to position [224, 0]
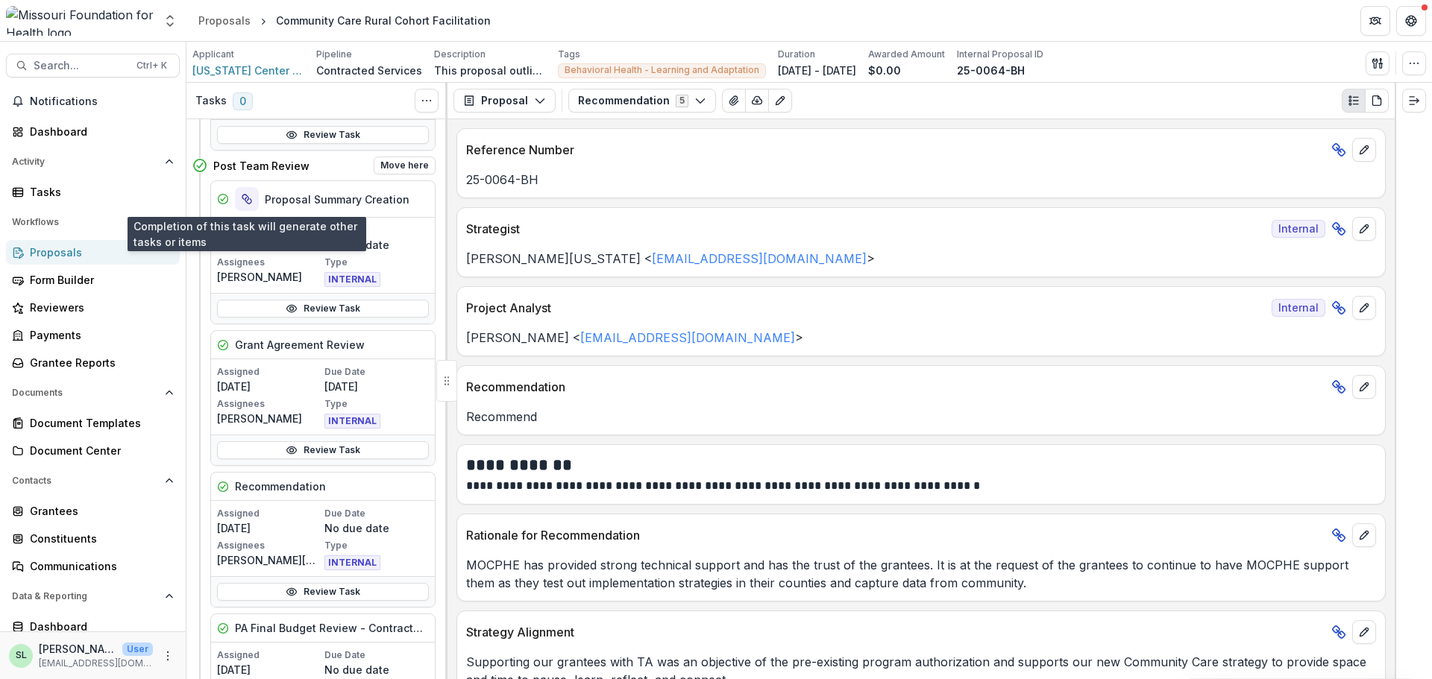
click at [239, 198] on button "View dependent tasks" at bounding box center [247, 199] width 24 height 24
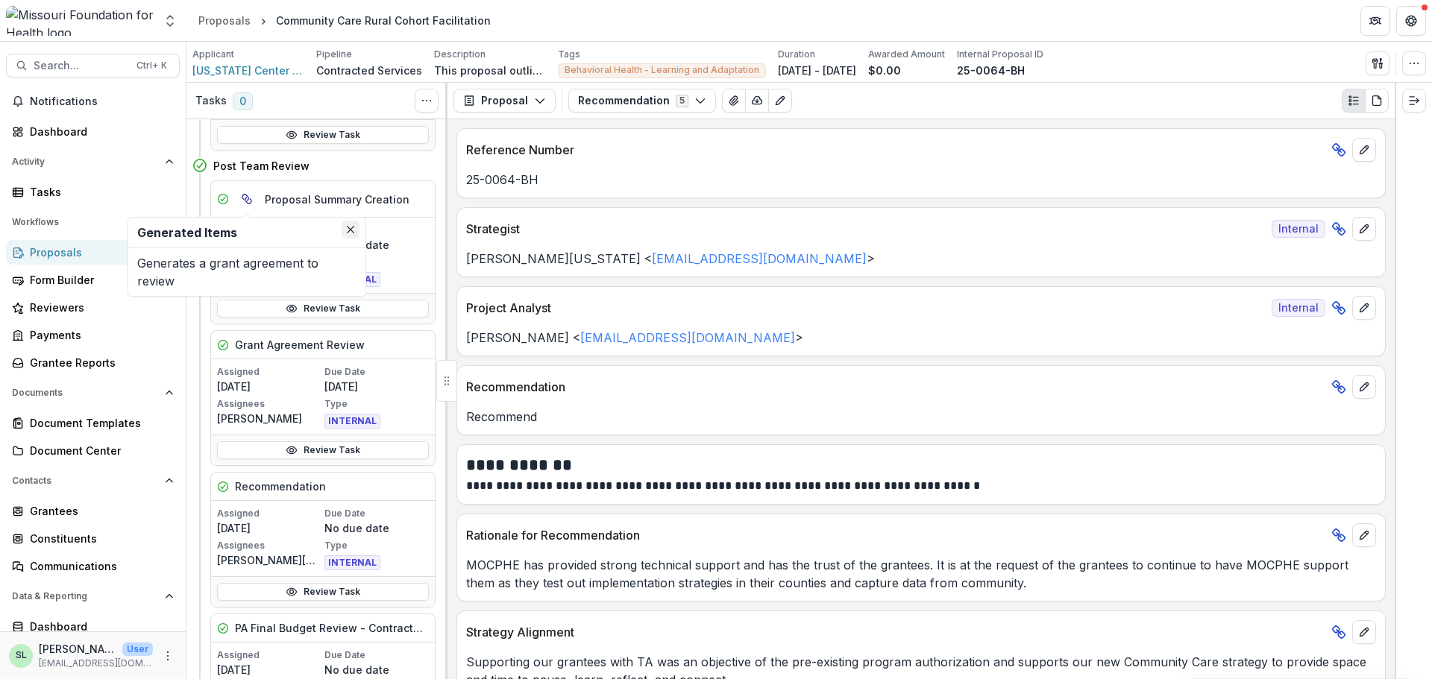
click at [345, 230] on button "Close" at bounding box center [351, 230] width 18 height 18
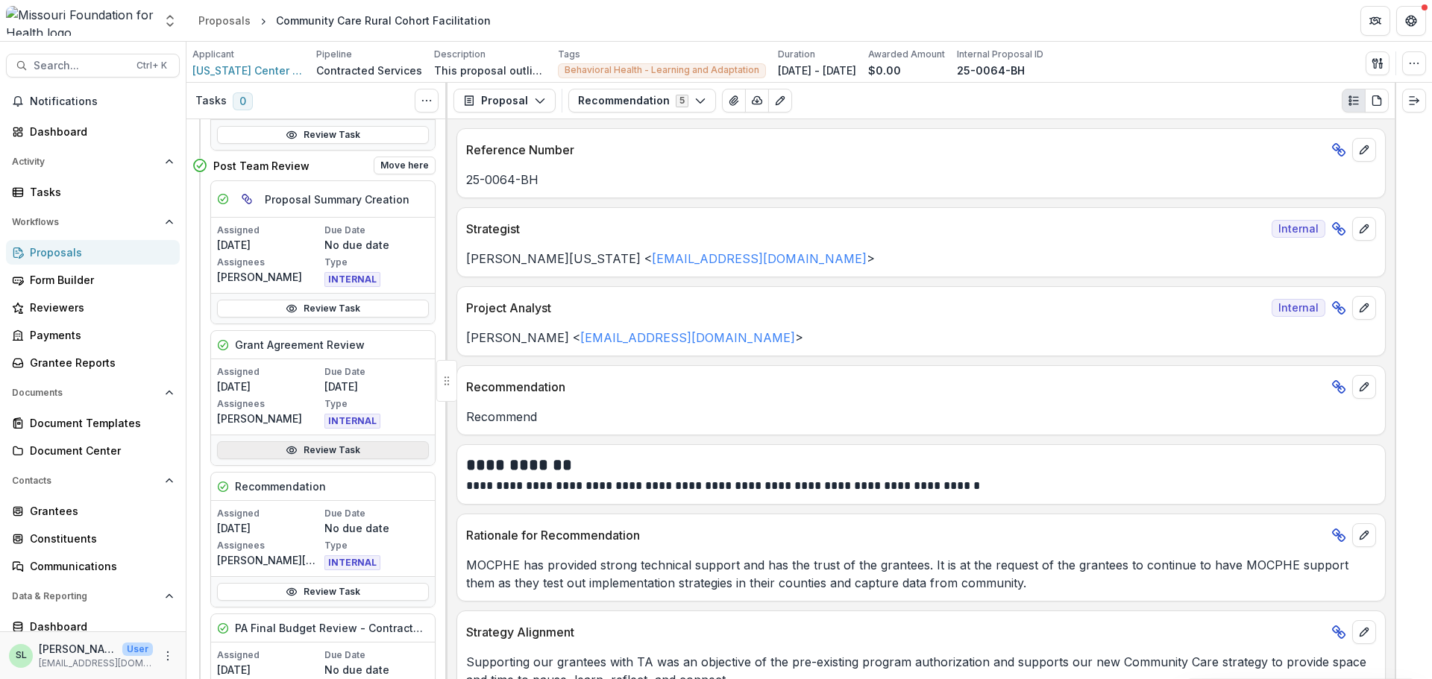
click at [343, 459] on link "Review Task" at bounding box center [323, 451] width 212 height 18
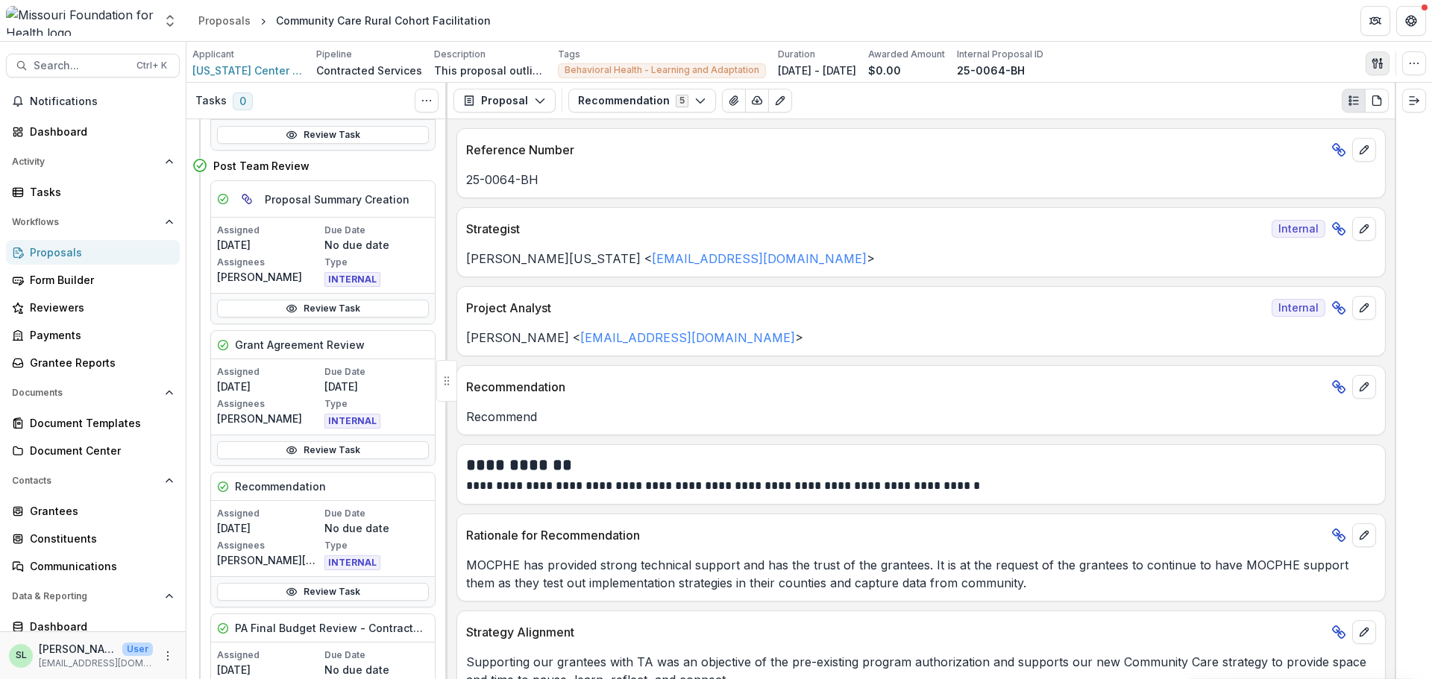
click at [1381, 67] on icon "button" at bounding box center [1381, 65] width 2 height 4
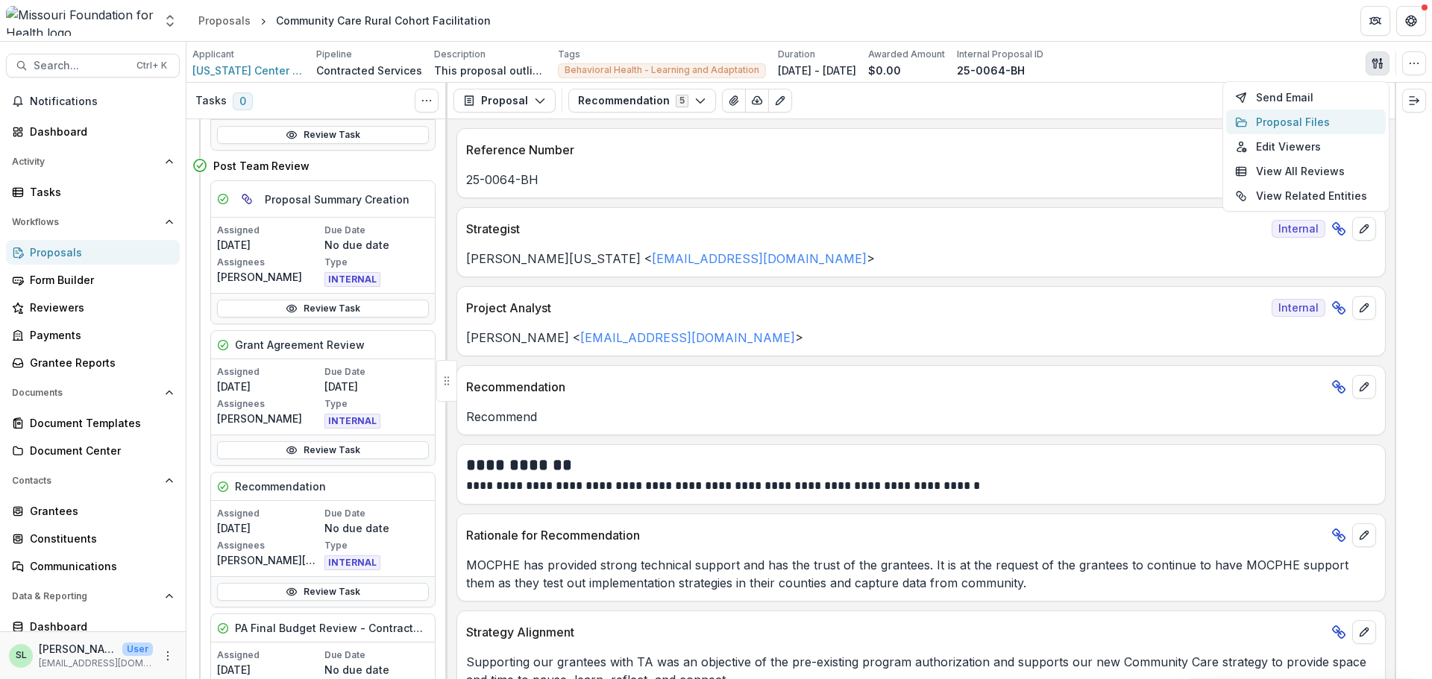
click at [1286, 118] on button "Proposal Files" at bounding box center [1306, 122] width 160 height 25
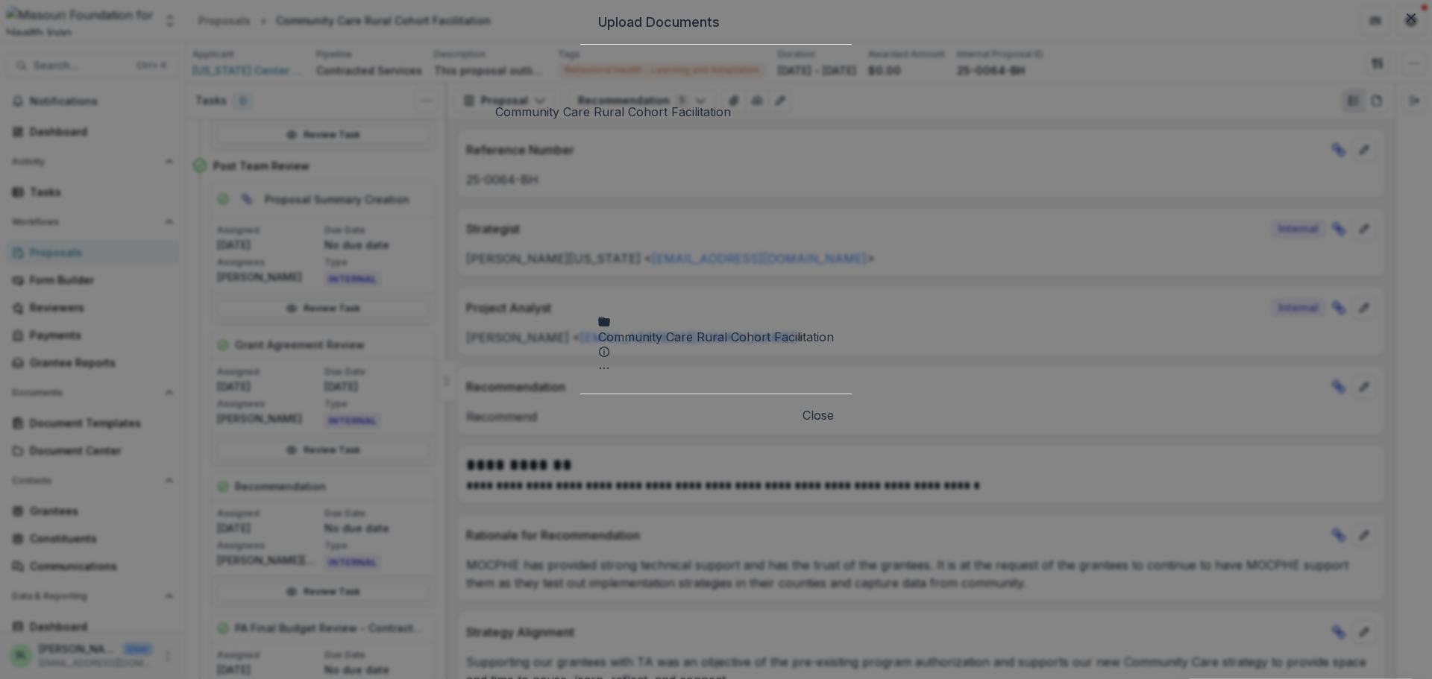
click at [610, 328] on div "Community Care Rural Cohort Facilitation" at bounding box center [716, 337] width 236 height 18
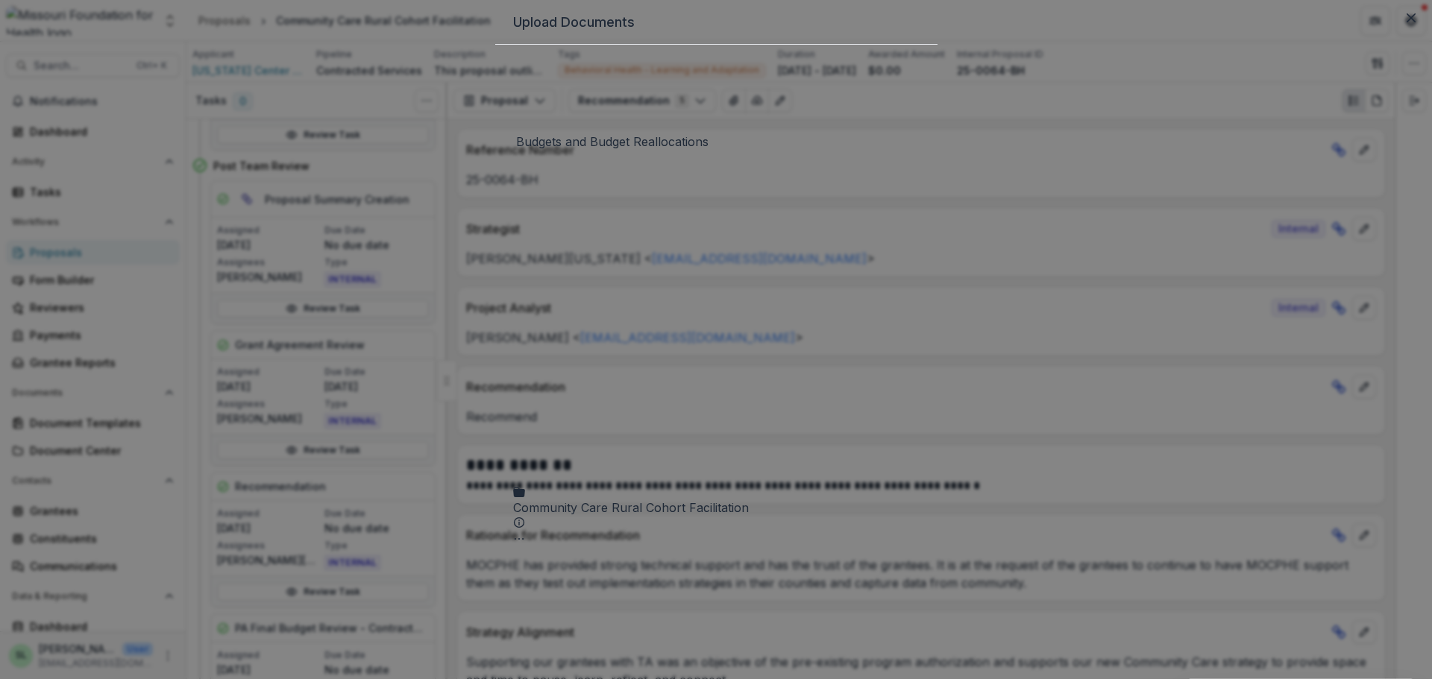
click at [1325, 195] on button "Delete" at bounding box center [1371, 182] width 92 height 25
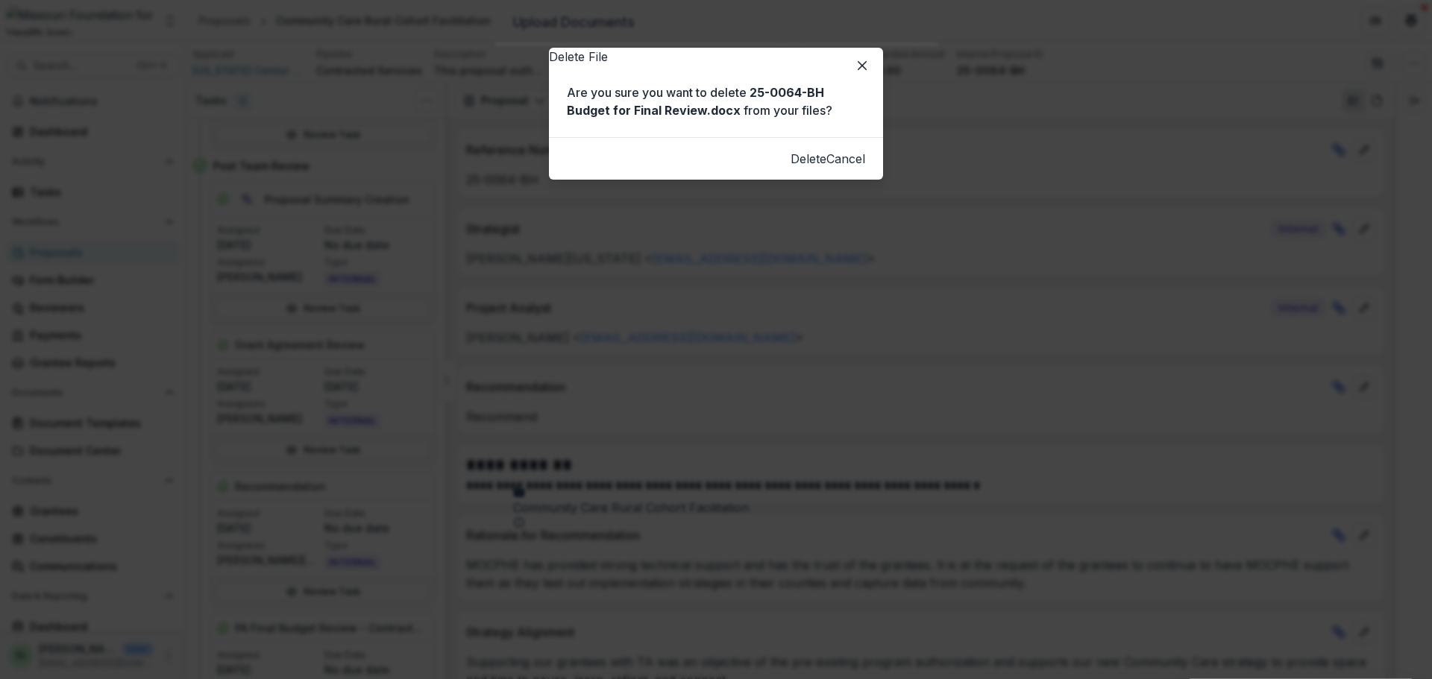
click at [791, 168] on button "Delete" at bounding box center [809, 159] width 36 height 18
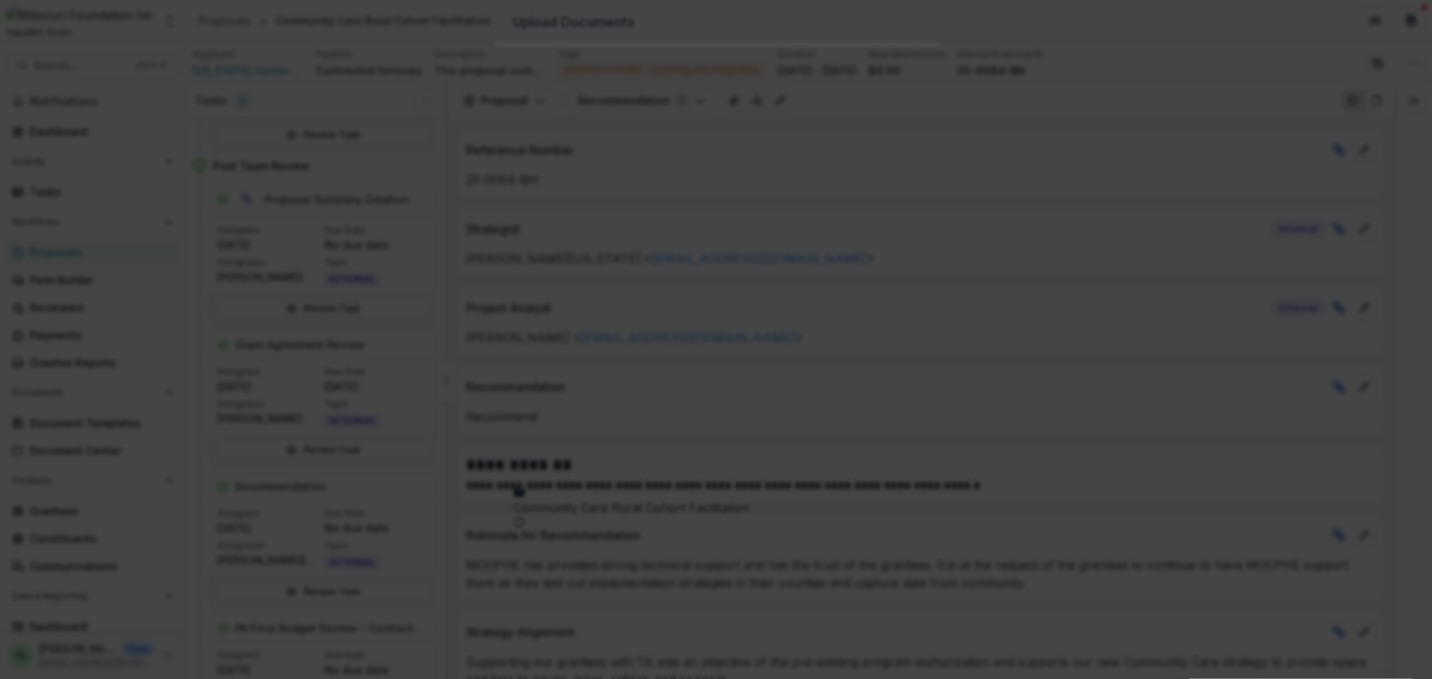
click at [1399, 30] on button "Close" at bounding box center [1411, 18] width 24 height 24
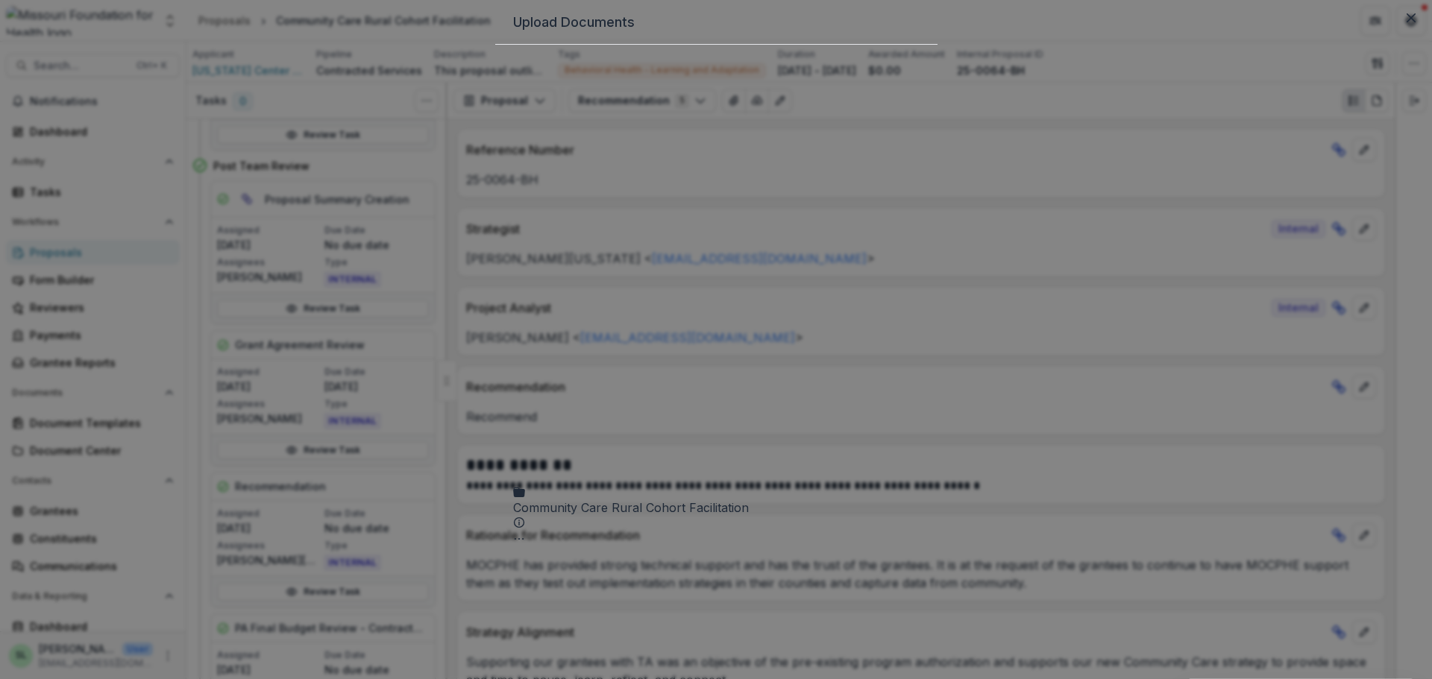
drag, startPoint x: 978, startPoint y: 63, endPoint x: 999, endPoint y: 67, distance: 21.2
click at [938, 45] on header "Upload Documents" at bounding box center [716, 22] width 442 height 45
click at [1407, 22] on icon "Close" at bounding box center [1411, 17] width 9 height 9
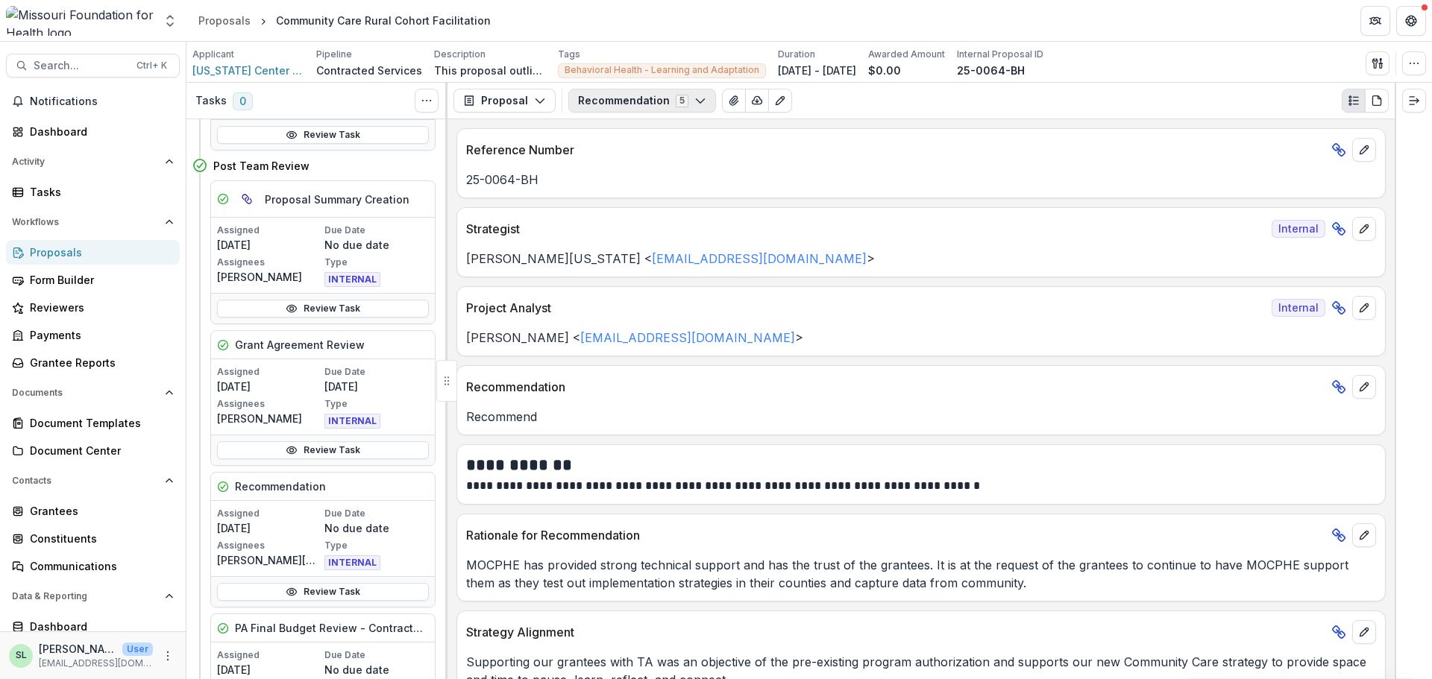
click at [647, 107] on button "Recommendation 5" at bounding box center [642, 101] width 148 height 24
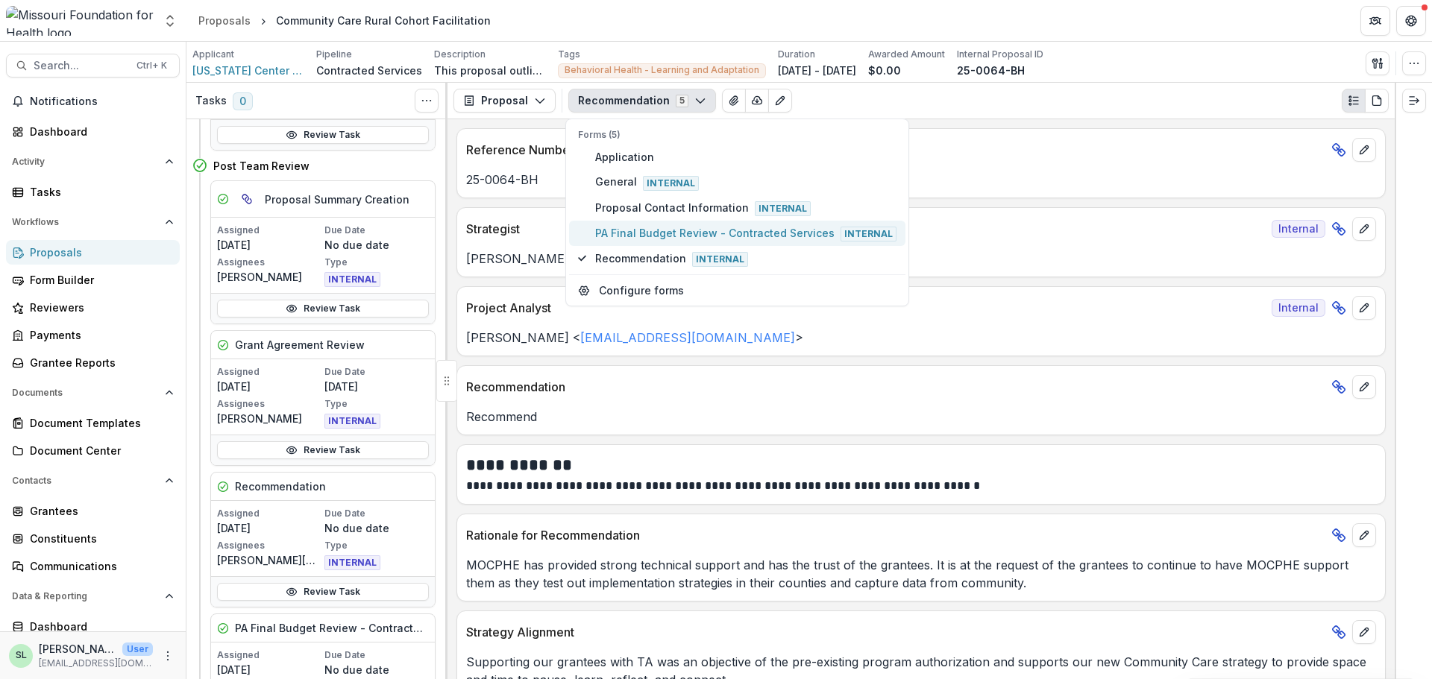
click at [647, 231] on span "PA Final Budget Review - Contracted Services Internal" at bounding box center [745, 233] width 301 height 16
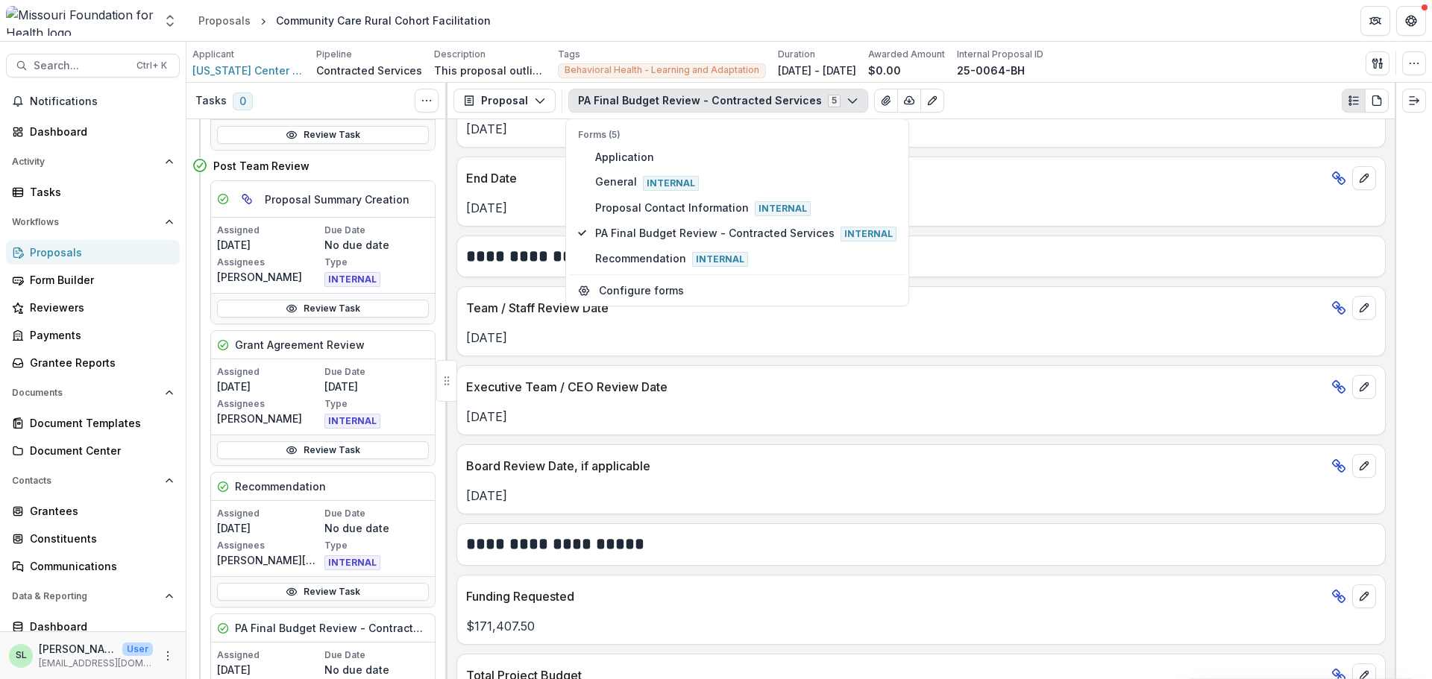
scroll to position [597, 0]
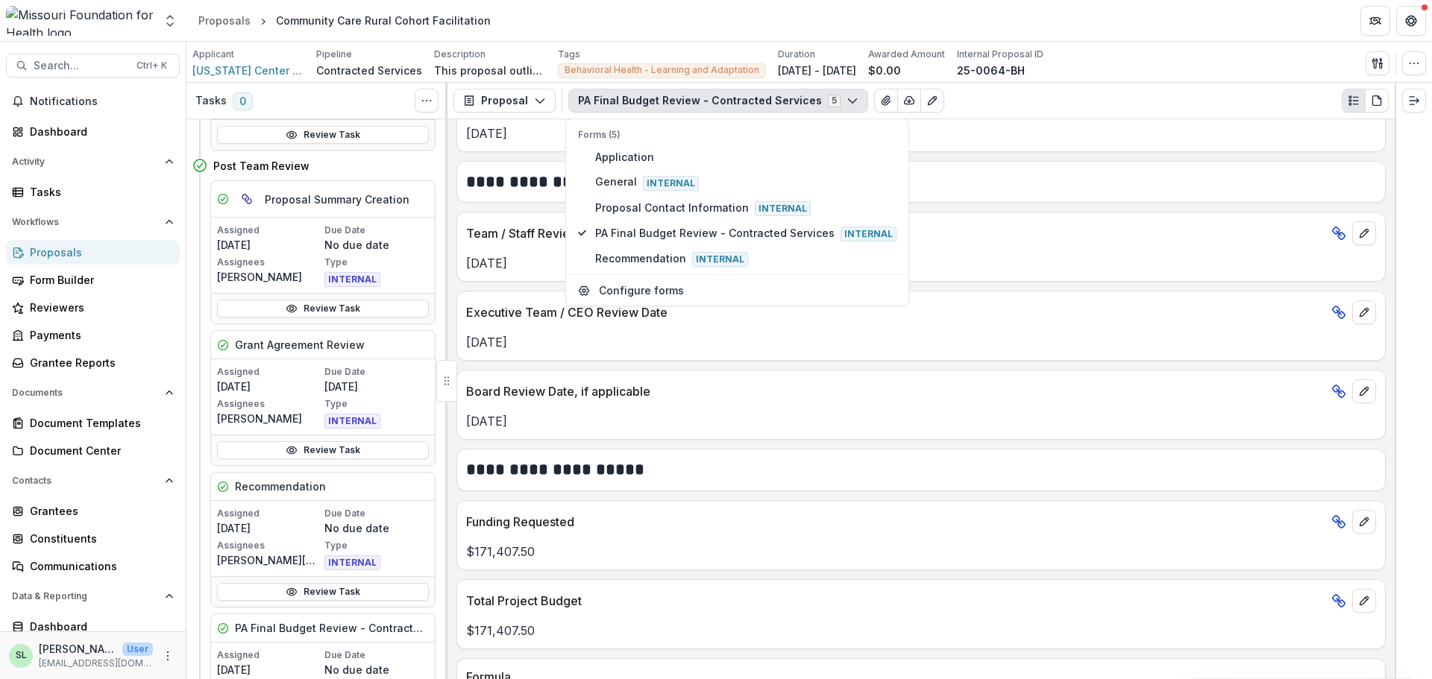
click at [1090, 101] on div "PA Final Budget Review - Contracted Services 5 Forms (5) Application General In…" at bounding box center [978, 101] width 820 height 24
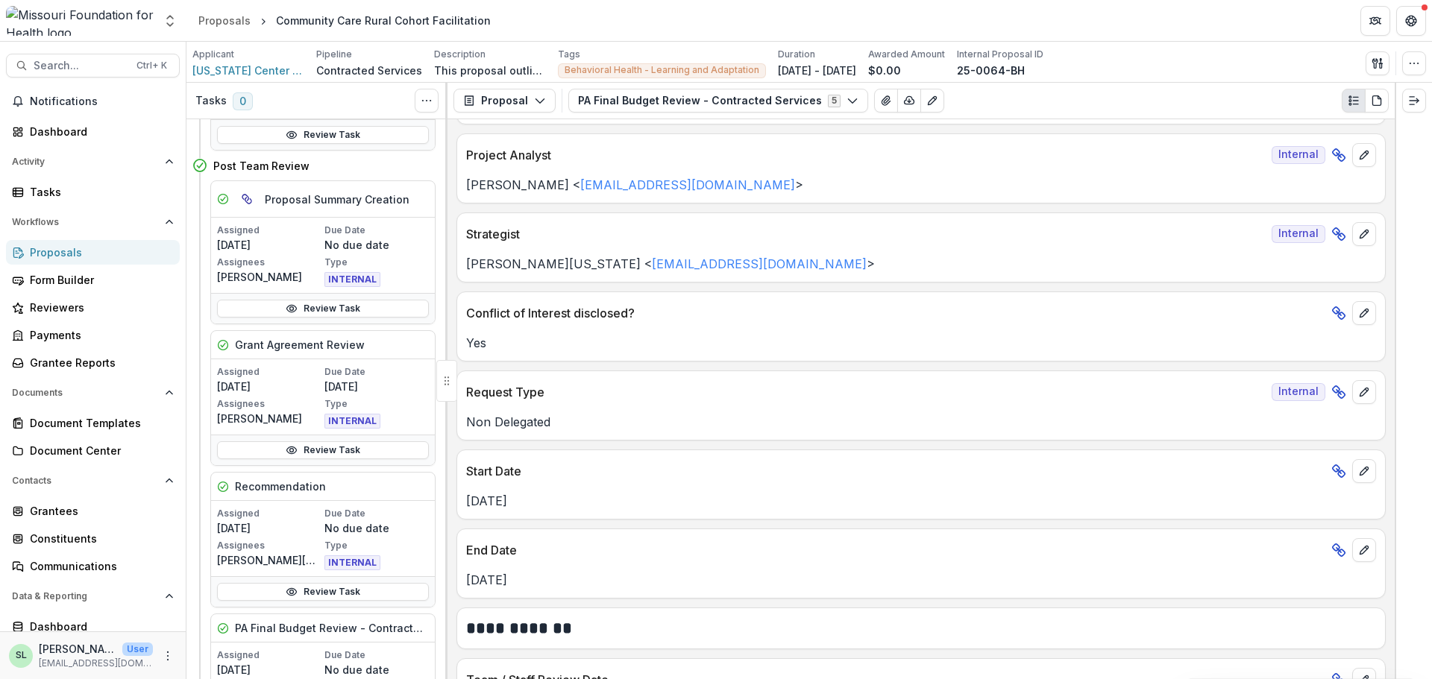
scroll to position [149, 0]
click at [1416, 60] on icon "button" at bounding box center [1414, 63] width 12 height 12
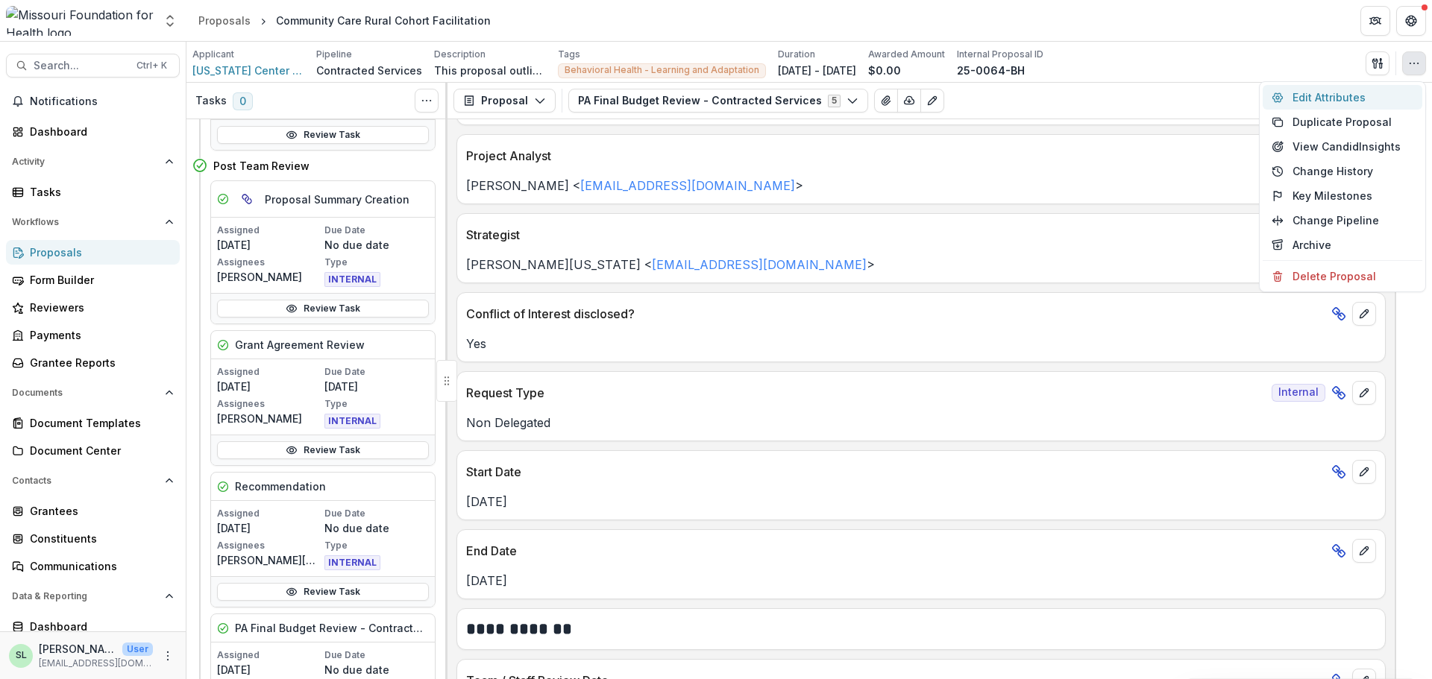
click at [1340, 90] on button "Edit Attributes" at bounding box center [1343, 97] width 160 height 25
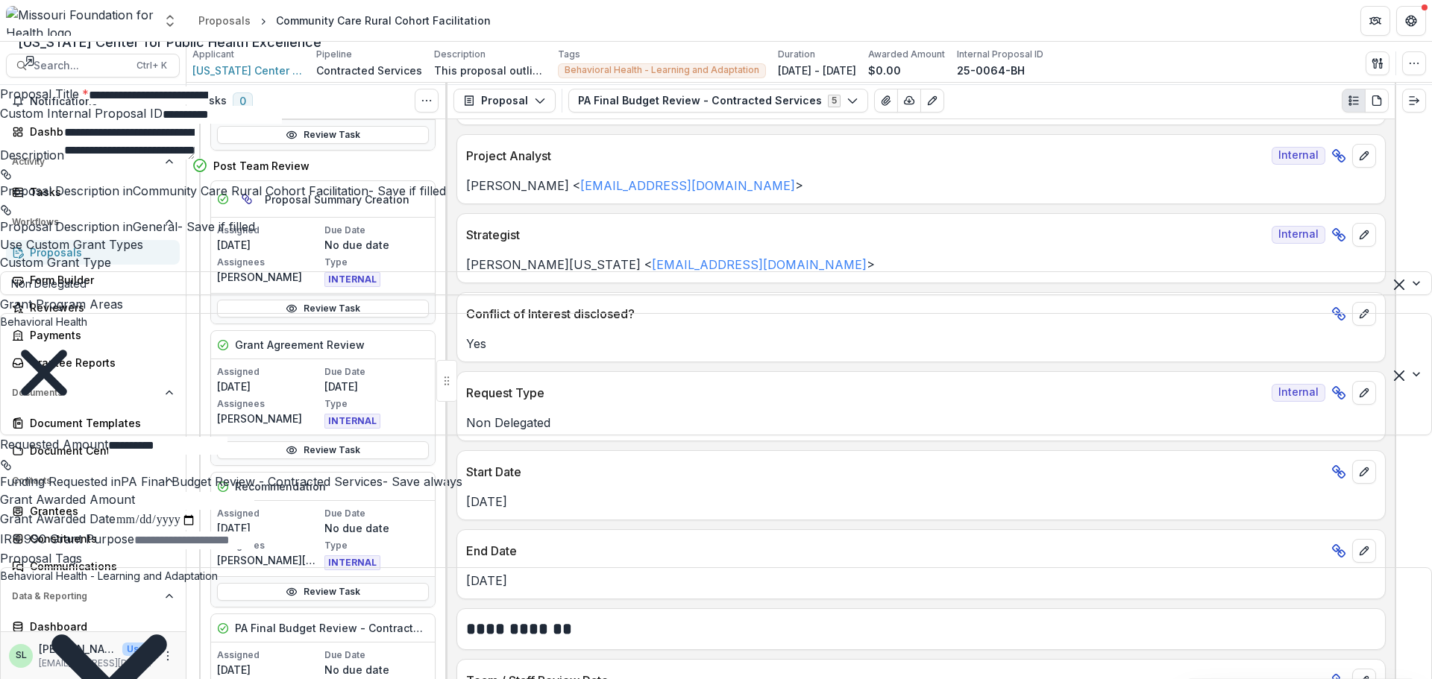
scroll to position [0, 0]
click at [1407, 19] on icon "Close" at bounding box center [1411, 17] width 9 height 9
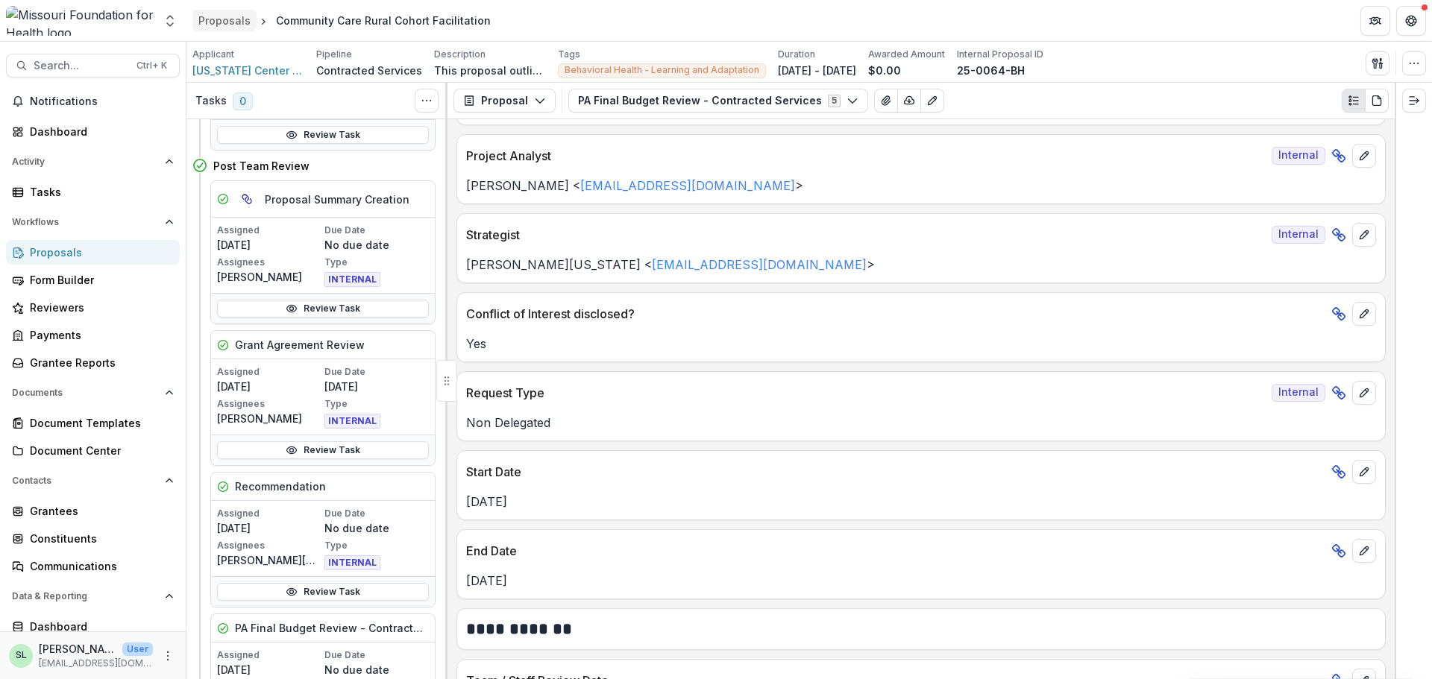
click at [216, 22] on div "Proposals" at bounding box center [224, 21] width 52 height 16
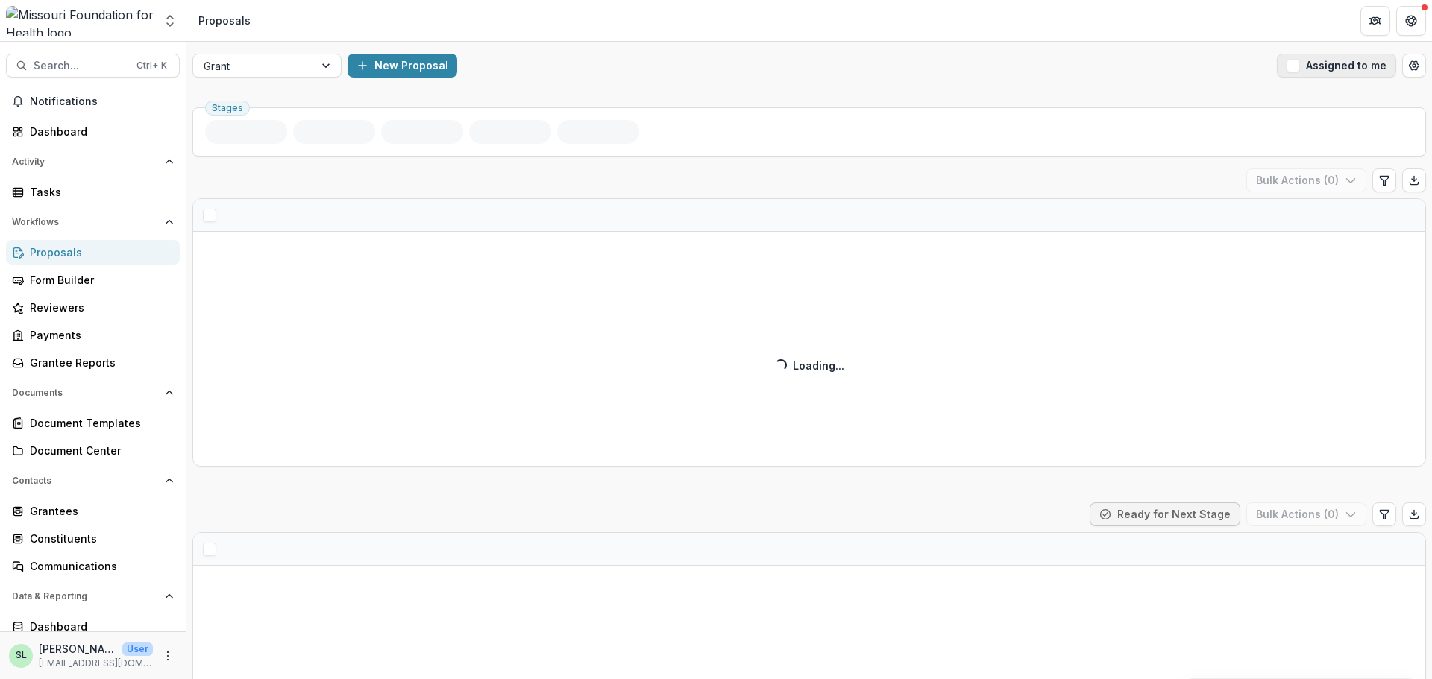
click at [1314, 66] on button "Assigned to me" at bounding box center [1336, 66] width 119 height 24
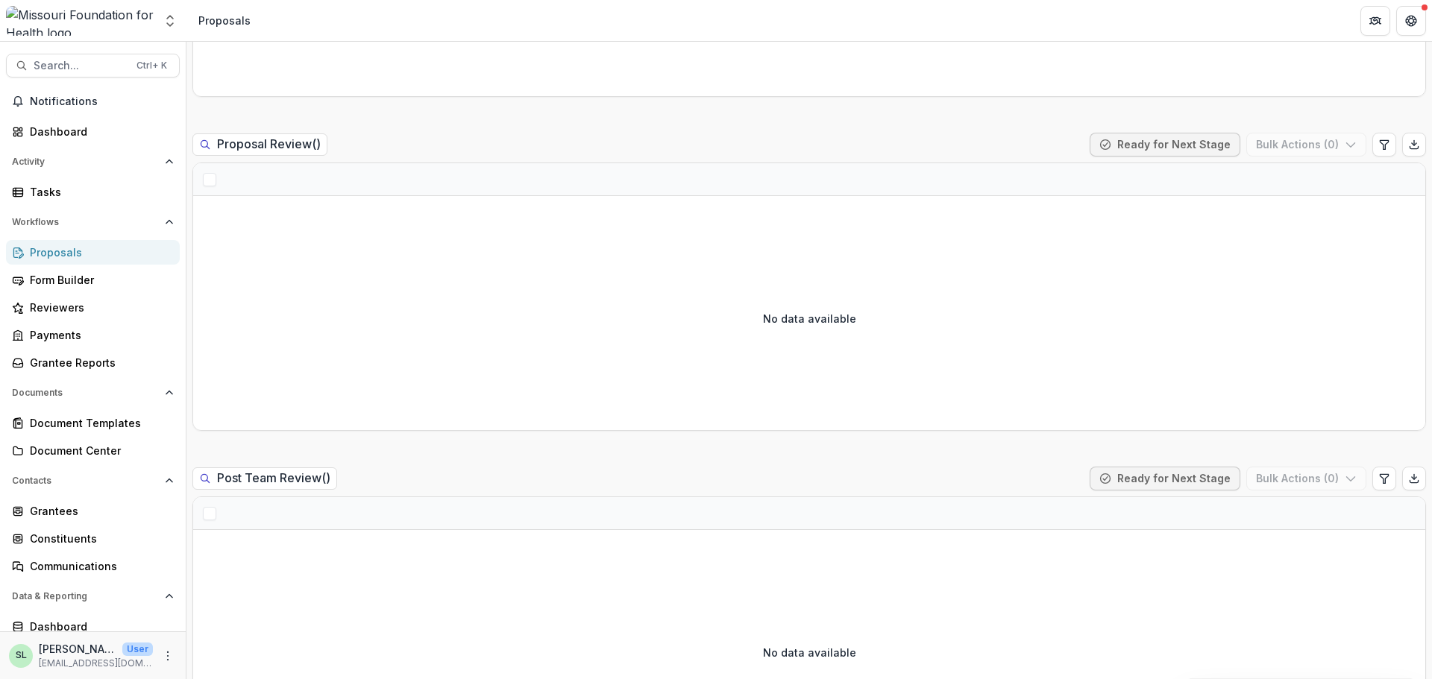
scroll to position [1044, 0]
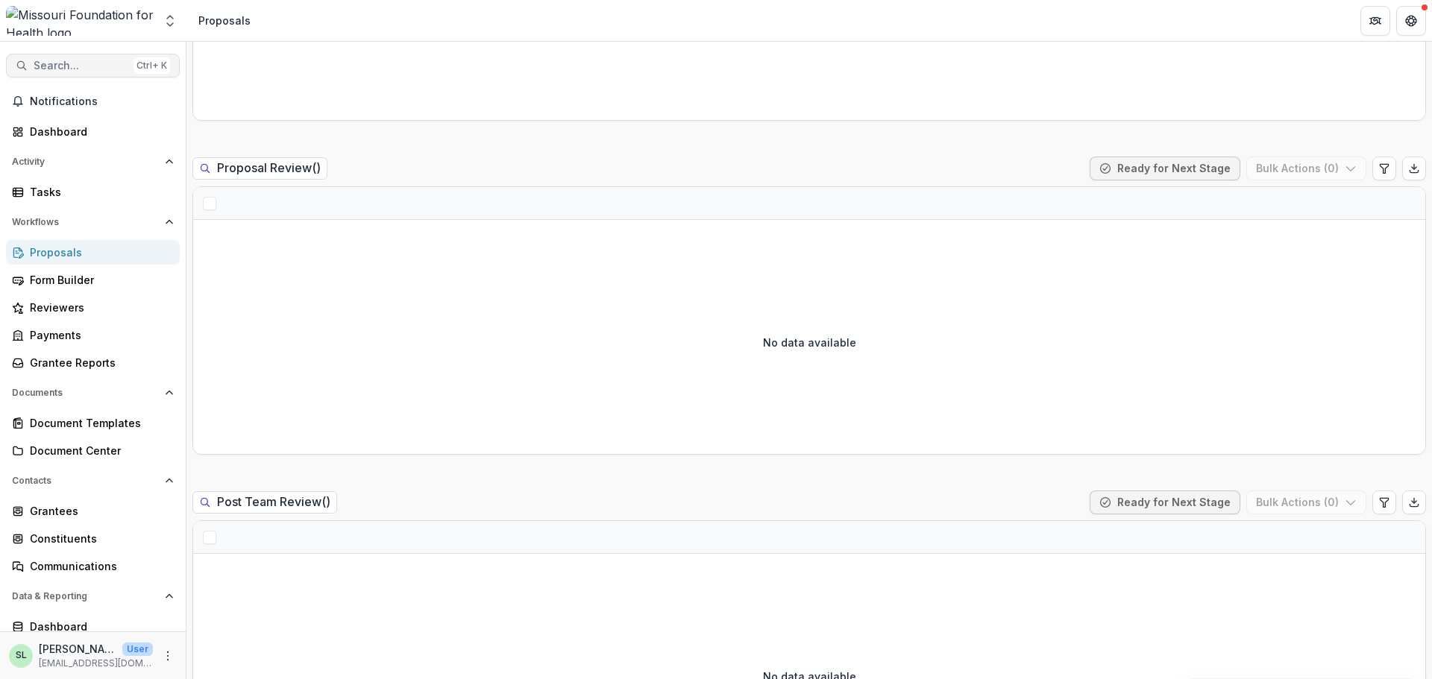
click at [72, 70] on span "Search..." at bounding box center [81, 66] width 94 height 13
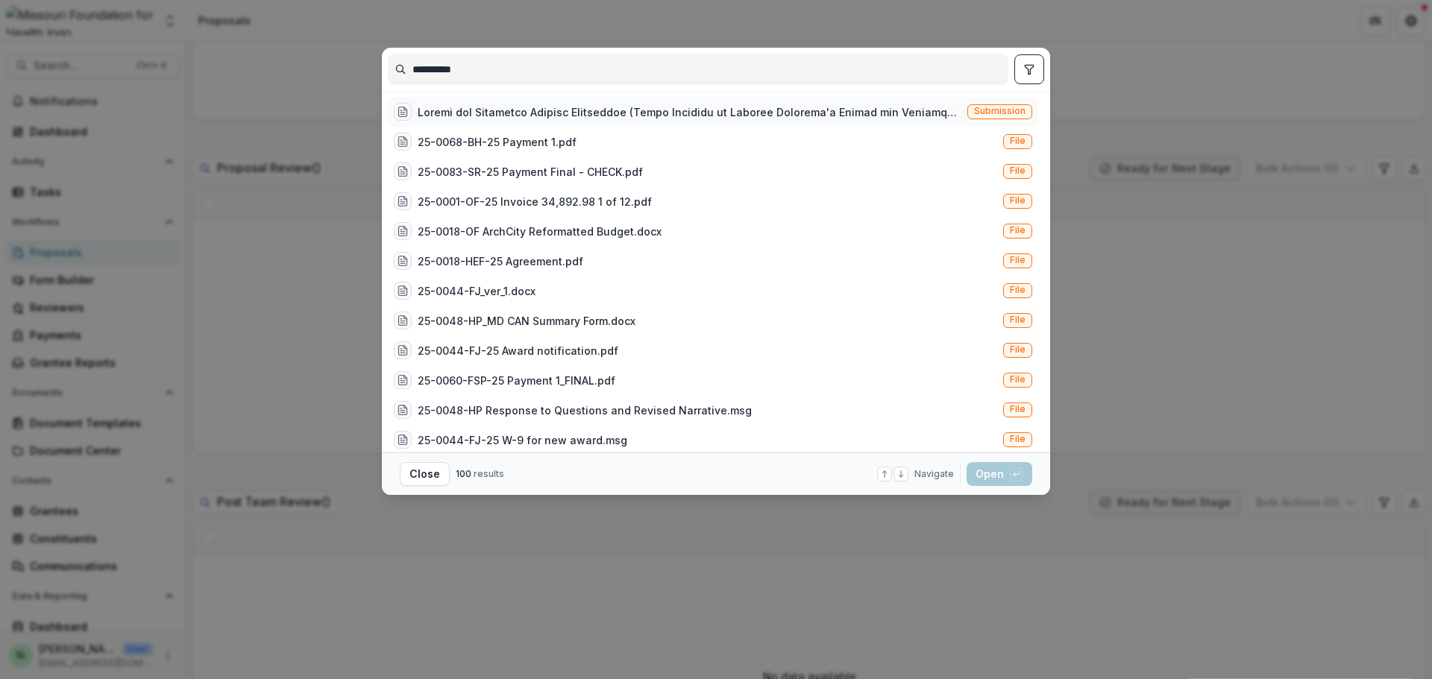
type input "**********"
click at [870, 117] on div at bounding box center [690, 112] width 544 height 16
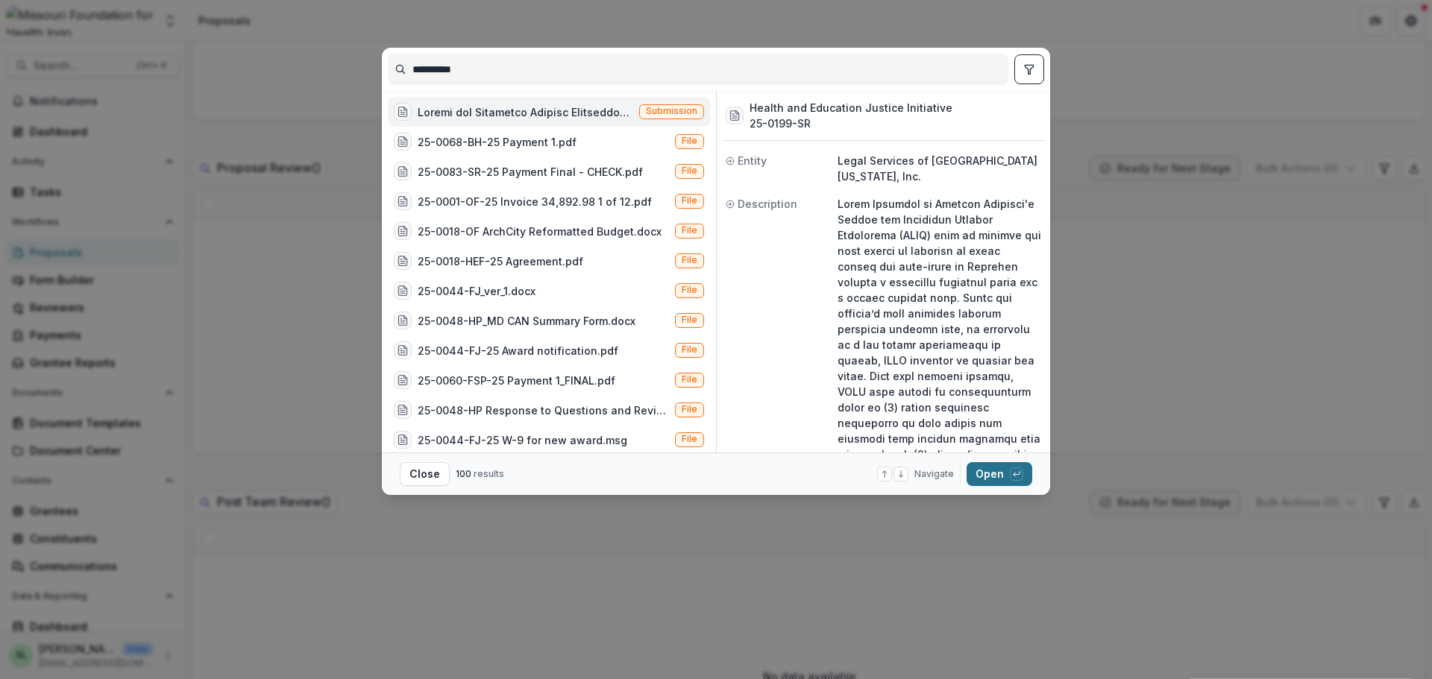
click at [998, 463] on button "Open with enter key" at bounding box center [1000, 474] width 66 height 24
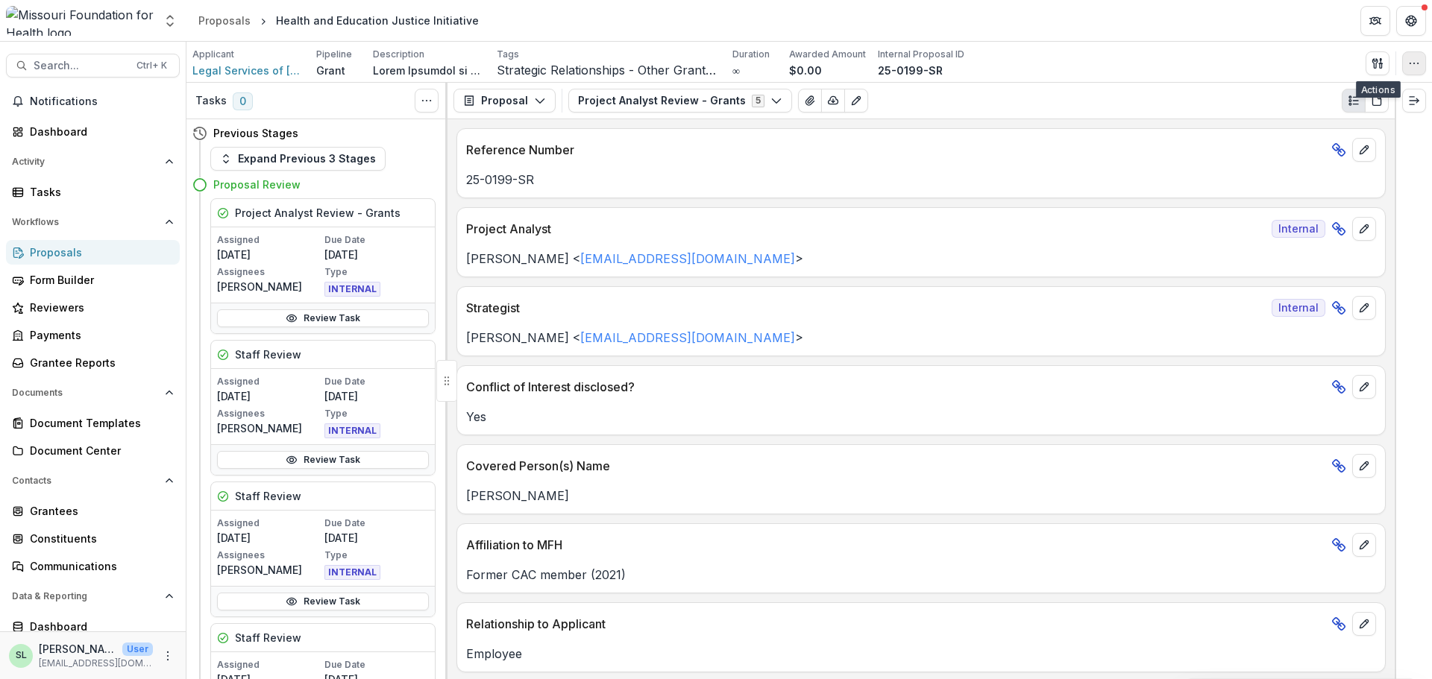
click at [1416, 63] on icon "button" at bounding box center [1414, 63] width 12 height 12
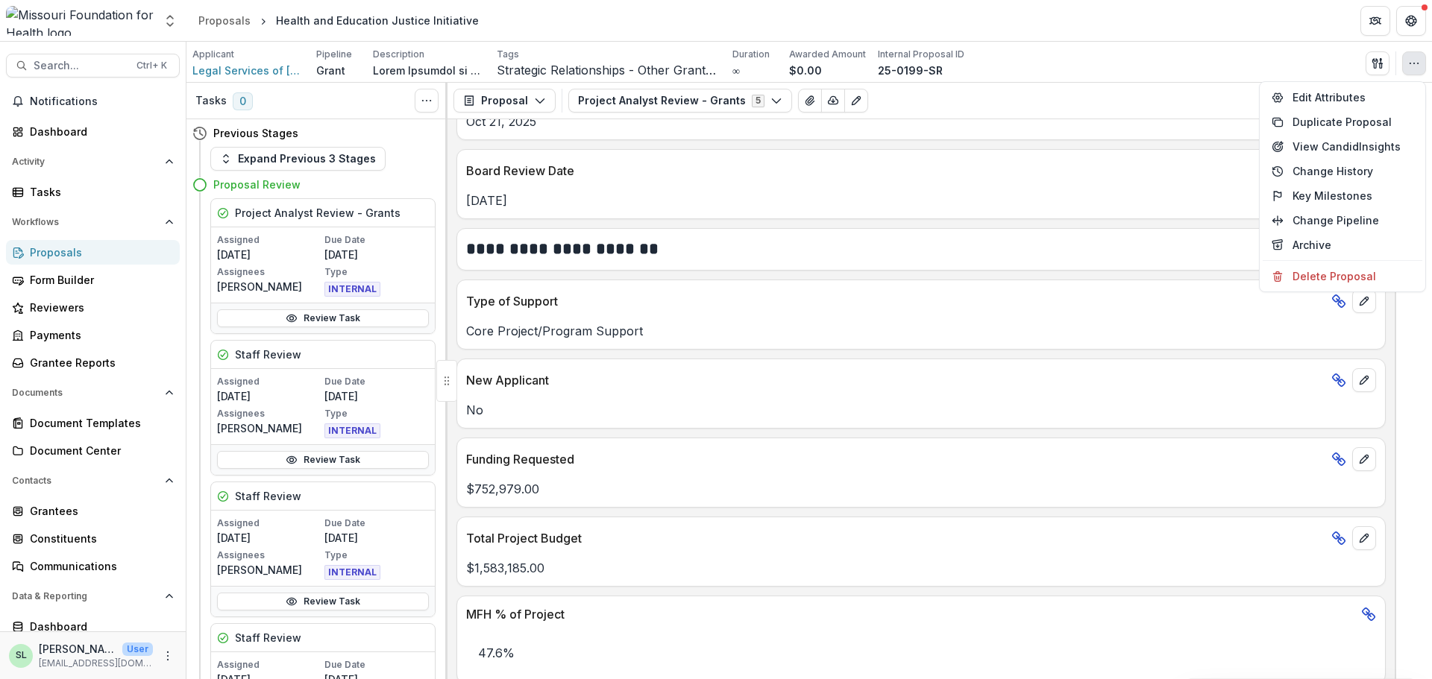
scroll to position [1343, 0]
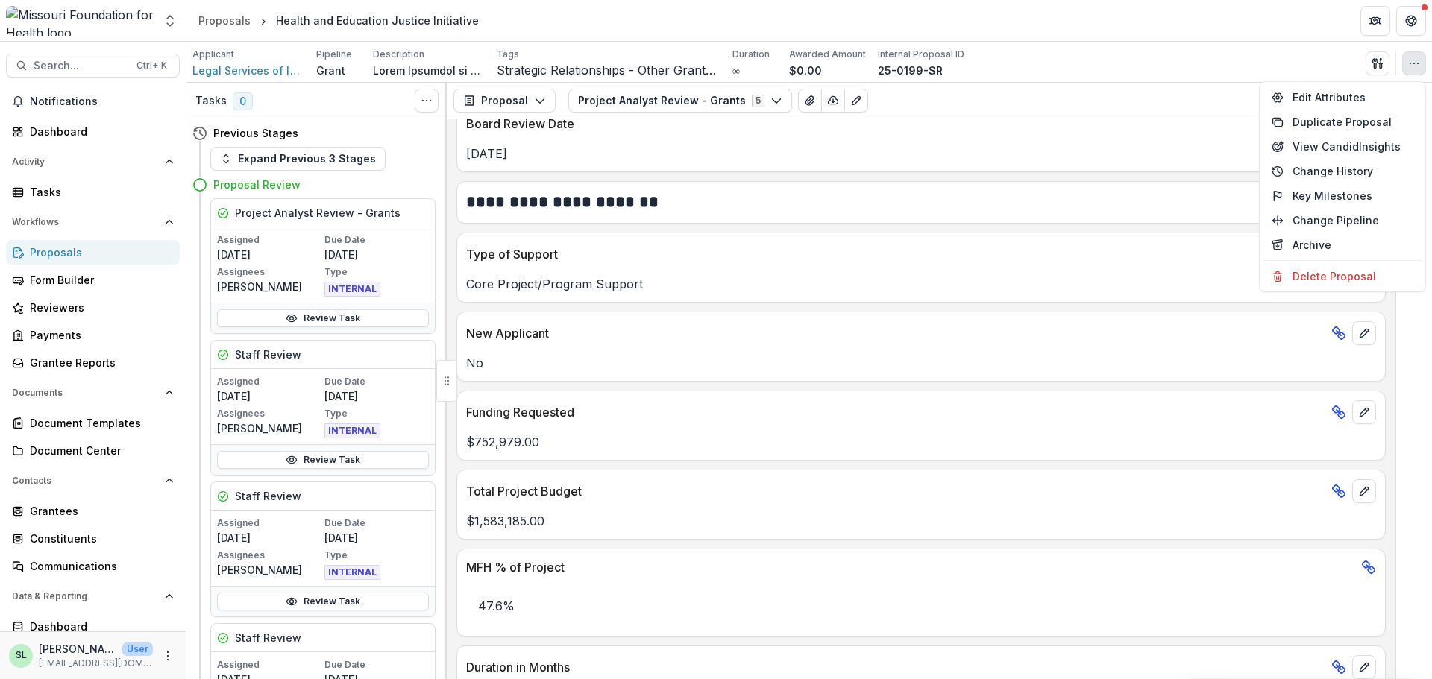
click at [559, 438] on p "$752,979.00" at bounding box center [921, 442] width 910 height 18
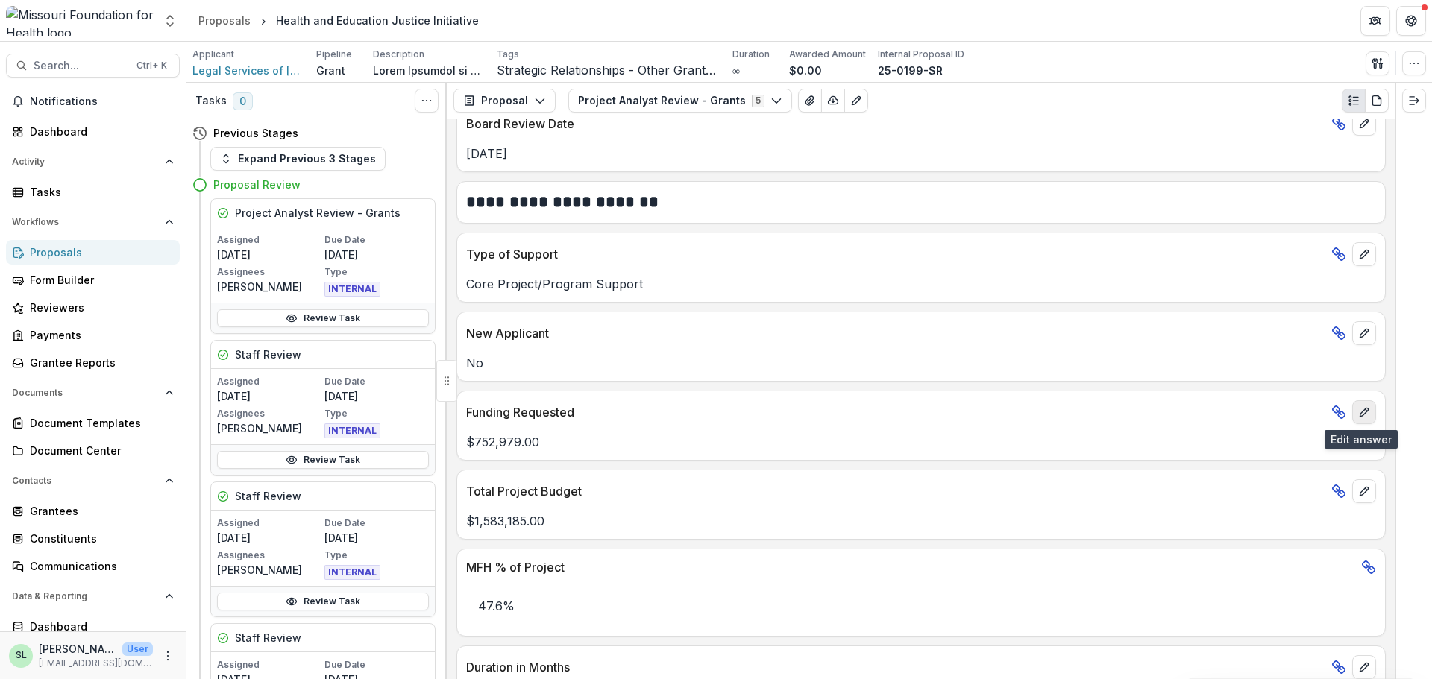
click at [1358, 415] on icon "edit" at bounding box center [1364, 412] width 12 height 12
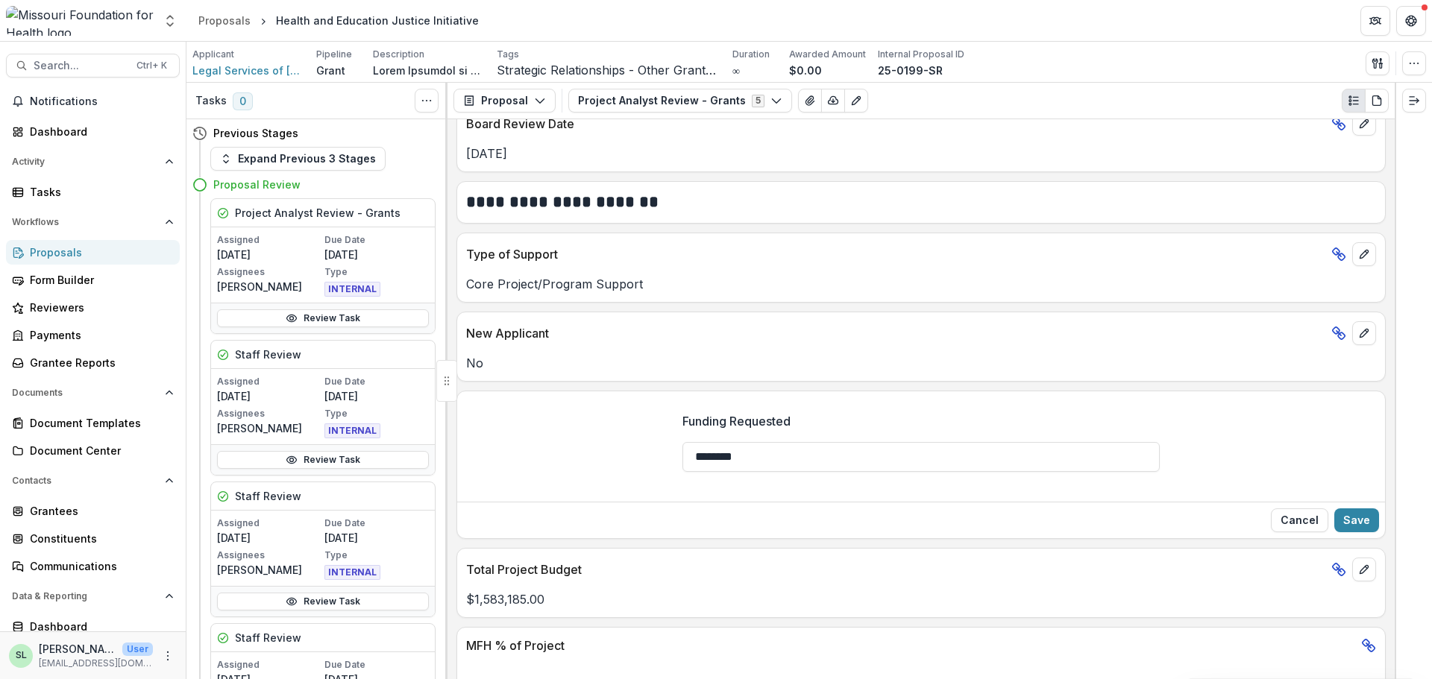
drag, startPoint x: 787, startPoint y: 461, endPoint x: 630, endPoint y: 454, distance: 156.8
click at [630, 454] on div "Funding Requested ********" at bounding box center [921, 448] width 928 height 95
type input "********"
click at [1363, 518] on button "Save" at bounding box center [1356, 521] width 45 height 24
click at [1358, 571] on icon "edit" at bounding box center [1364, 570] width 12 height 12
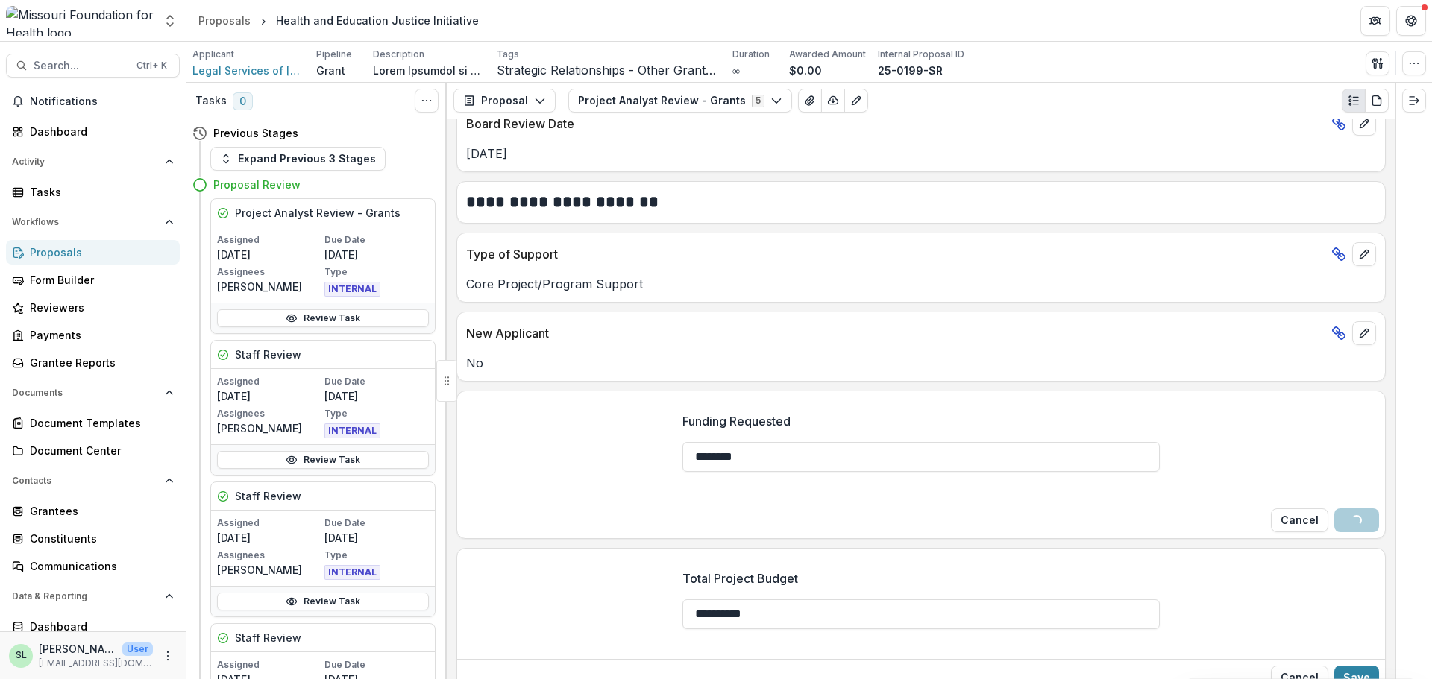
drag, startPoint x: 764, startPoint y: 619, endPoint x: 620, endPoint y: 586, distance: 147.6
click at [620, 586] on div "**********" at bounding box center [921, 627] width 928 height 138
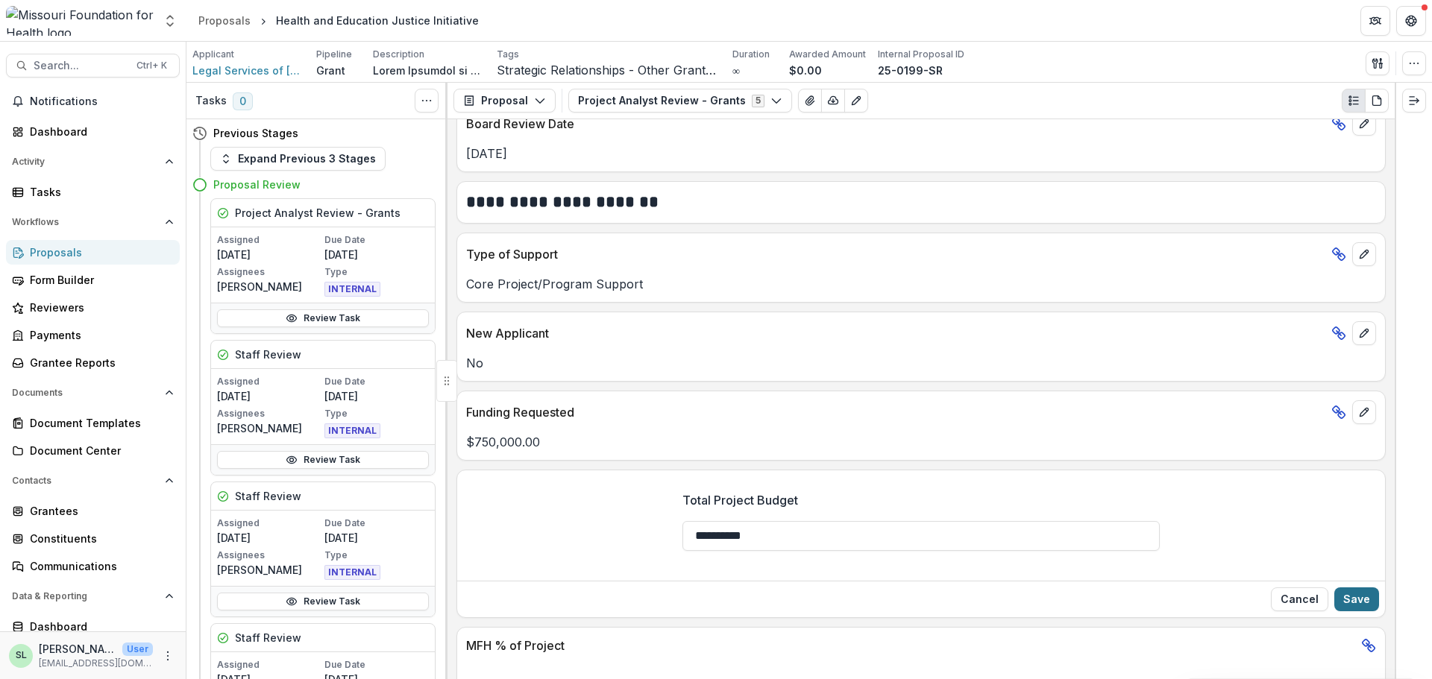
type input "**********"
click at [1355, 597] on button "Save" at bounding box center [1356, 600] width 45 height 24
click at [935, 333] on p "New Applicant" at bounding box center [895, 333] width 859 height 18
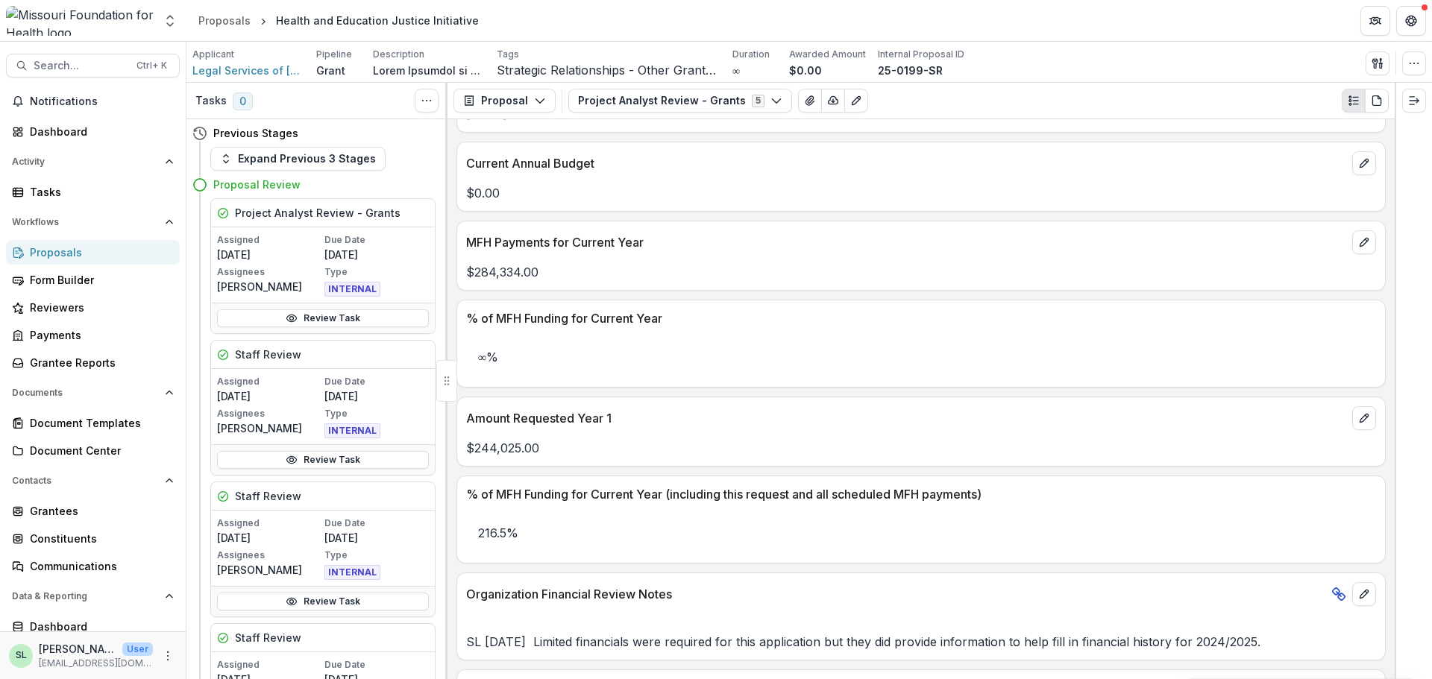
scroll to position [2681, 0]
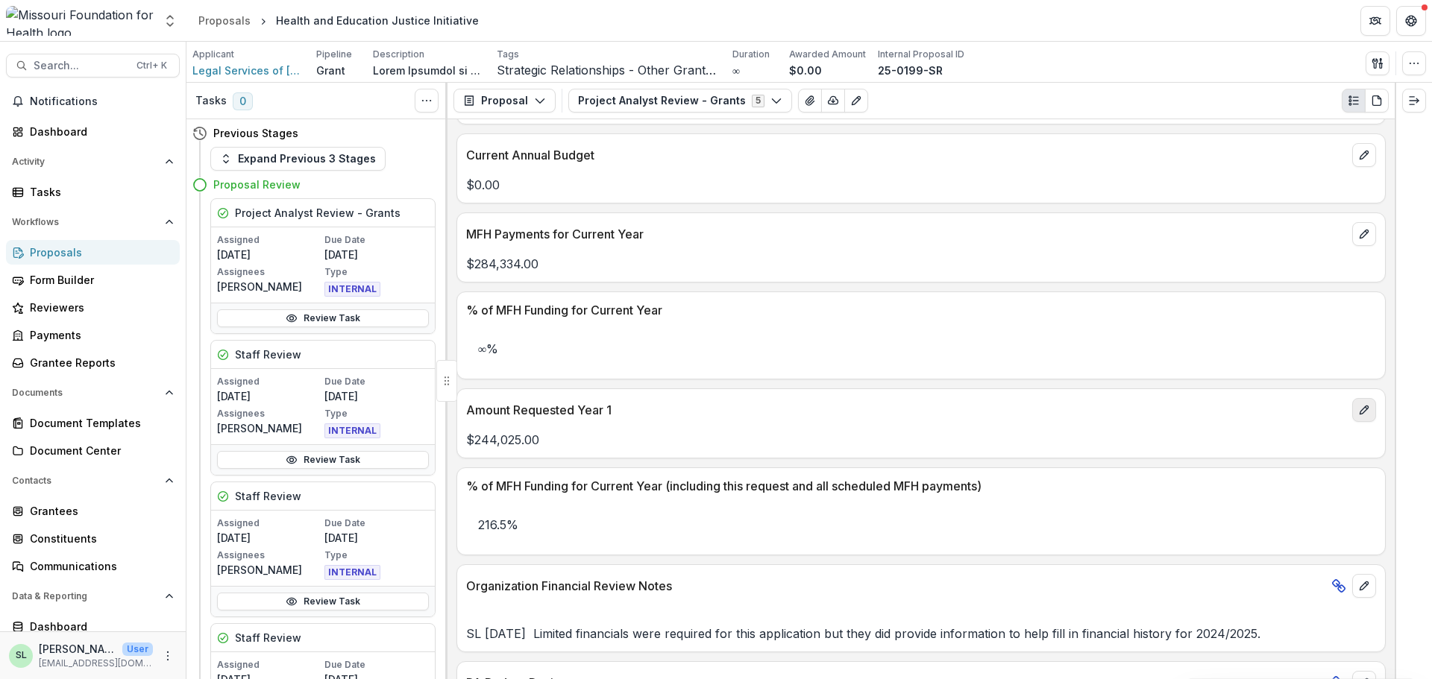
click at [1362, 415] on icon "edit" at bounding box center [1364, 410] width 12 height 12
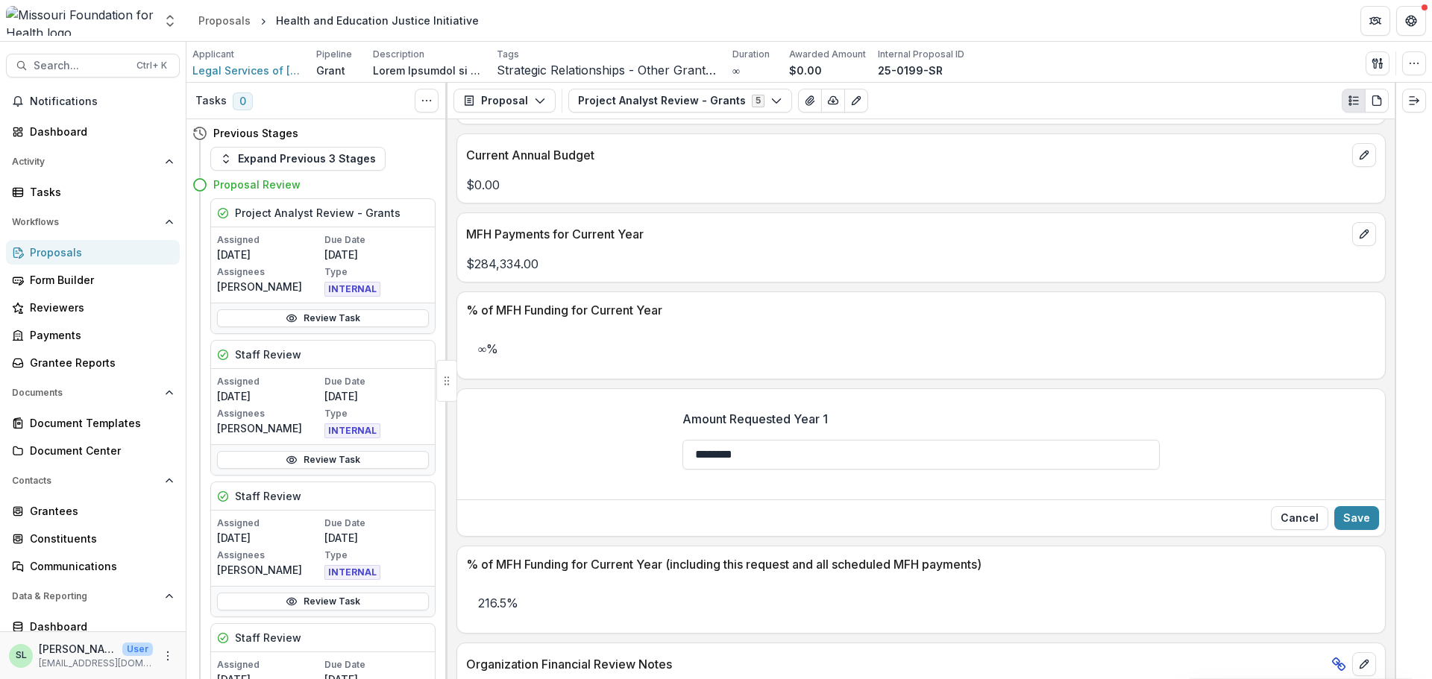
drag, startPoint x: 774, startPoint y: 453, endPoint x: 667, endPoint y: 439, distance: 108.4
click at [667, 439] on div "Amount Requested Year 1 ********" at bounding box center [921, 445] width 928 height 95
type input "********"
click at [1360, 519] on button "Save" at bounding box center [1356, 518] width 45 height 24
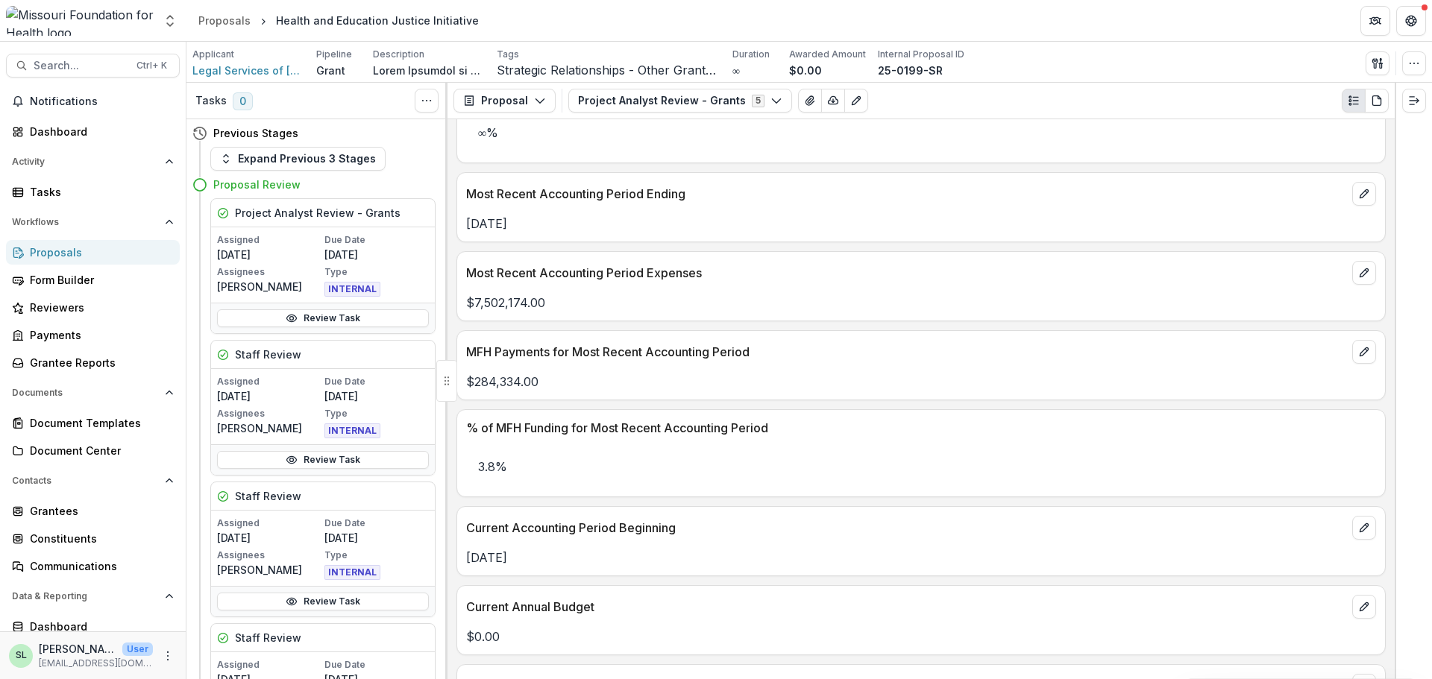
scroll to position [2304, 0]
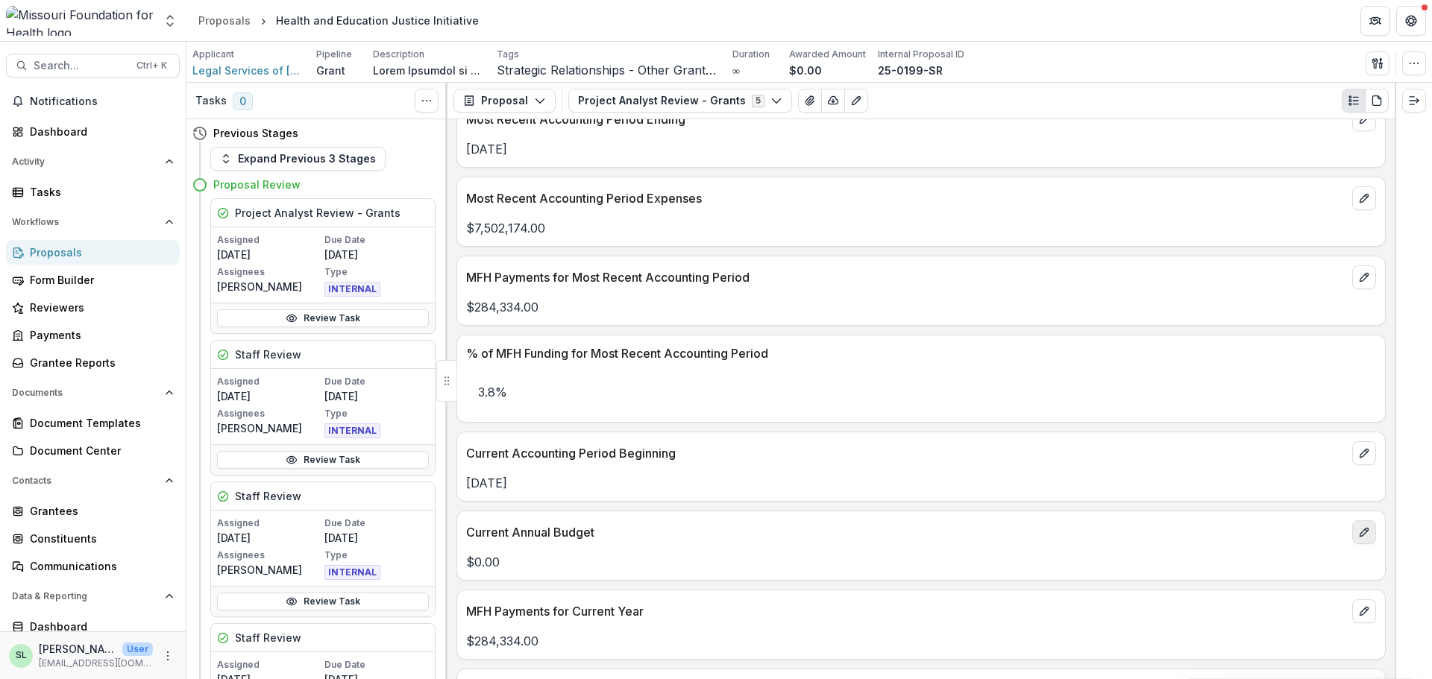
click at [1363, 531] on icon "edit" at bounding box center [1364, 532] width 8 height 8
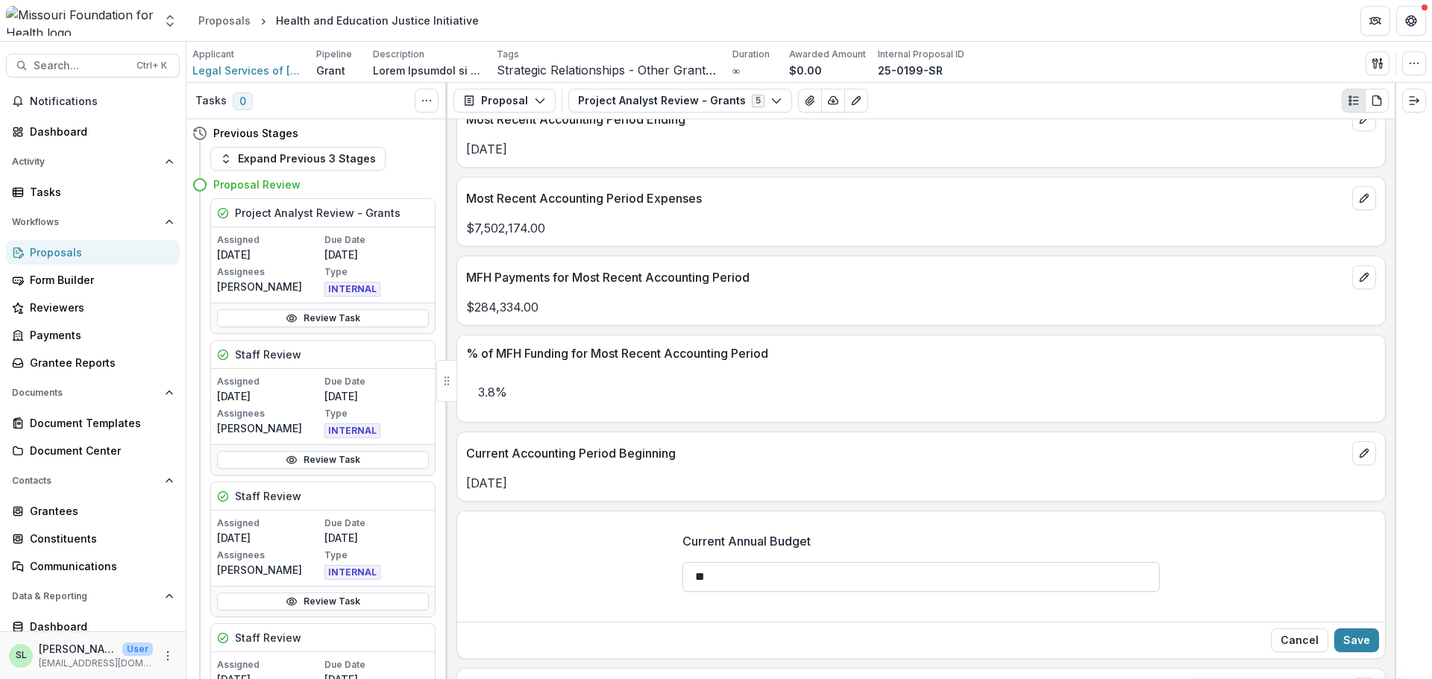
click at [751, 577] on input "**" at bounding box center [920, 577] width 477 height 30
type input "**********"
click at [1352, 640] on button "Save" at bounding box center [1356, 641] width 45 height 24
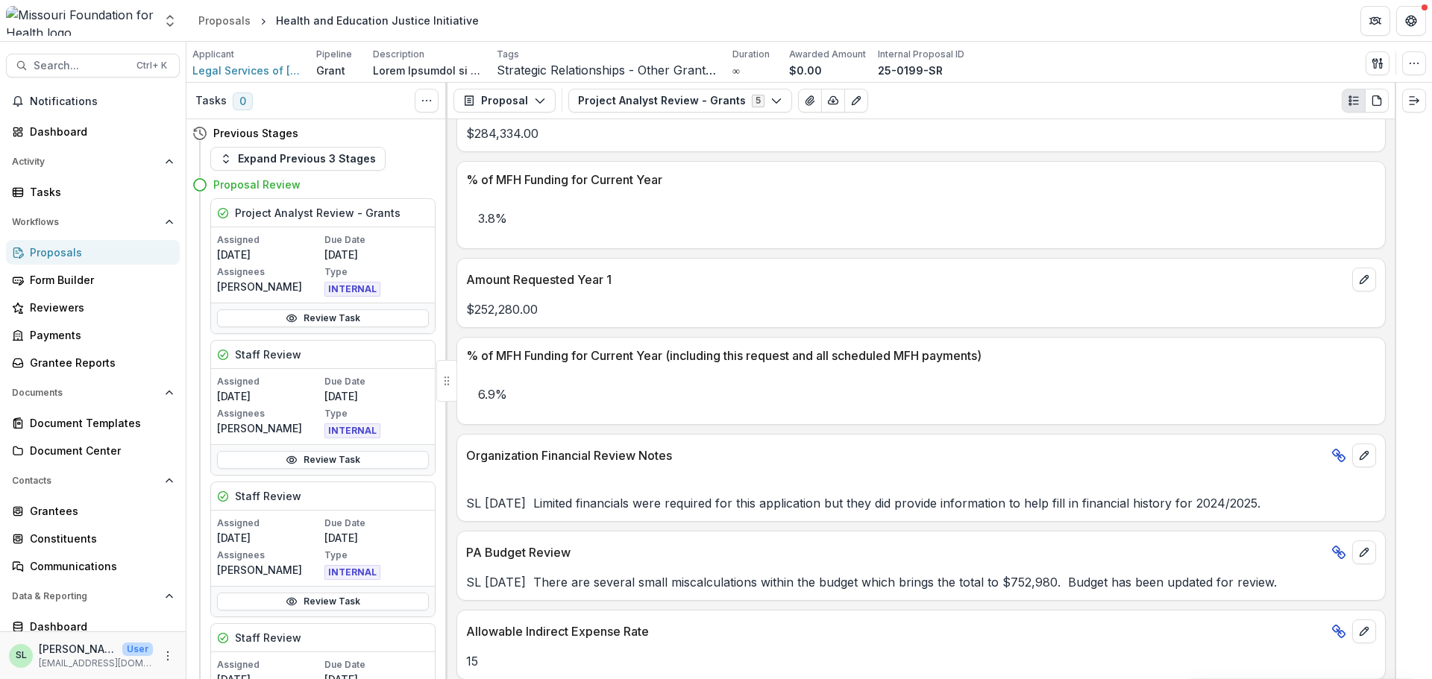
scroll to position [2826, 0]
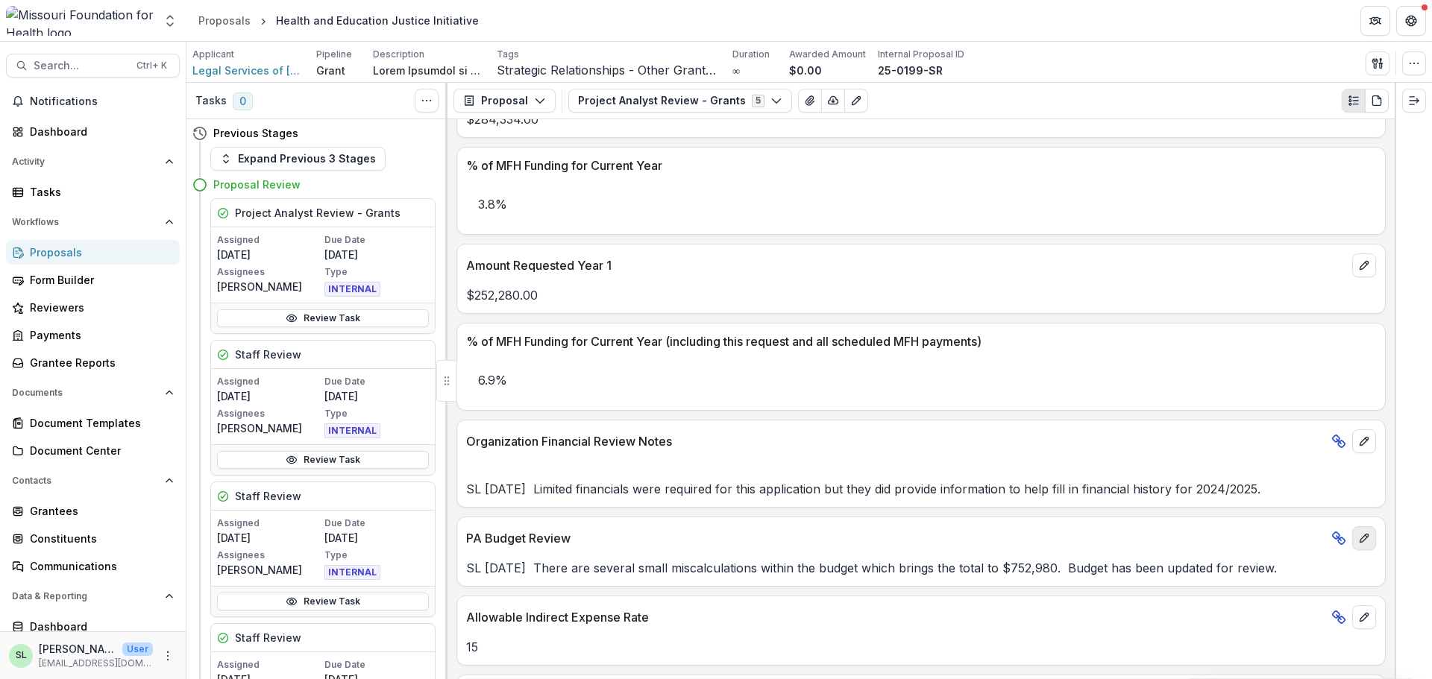
click at [1359, 540] on icon "edit" at bounding box center [1364, 539] width 12 height 12
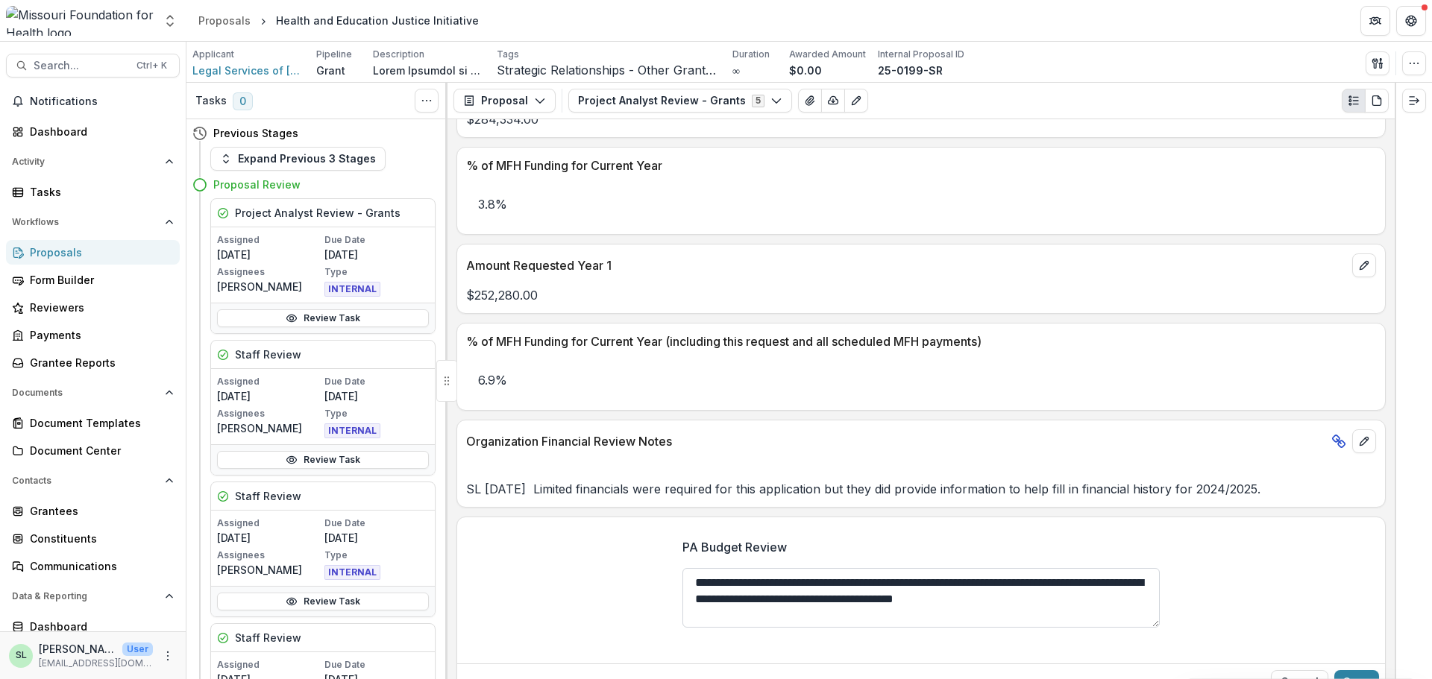
click at [695, 583] on textarea "**********" at bounding box center [920, 598] width 477 height 60
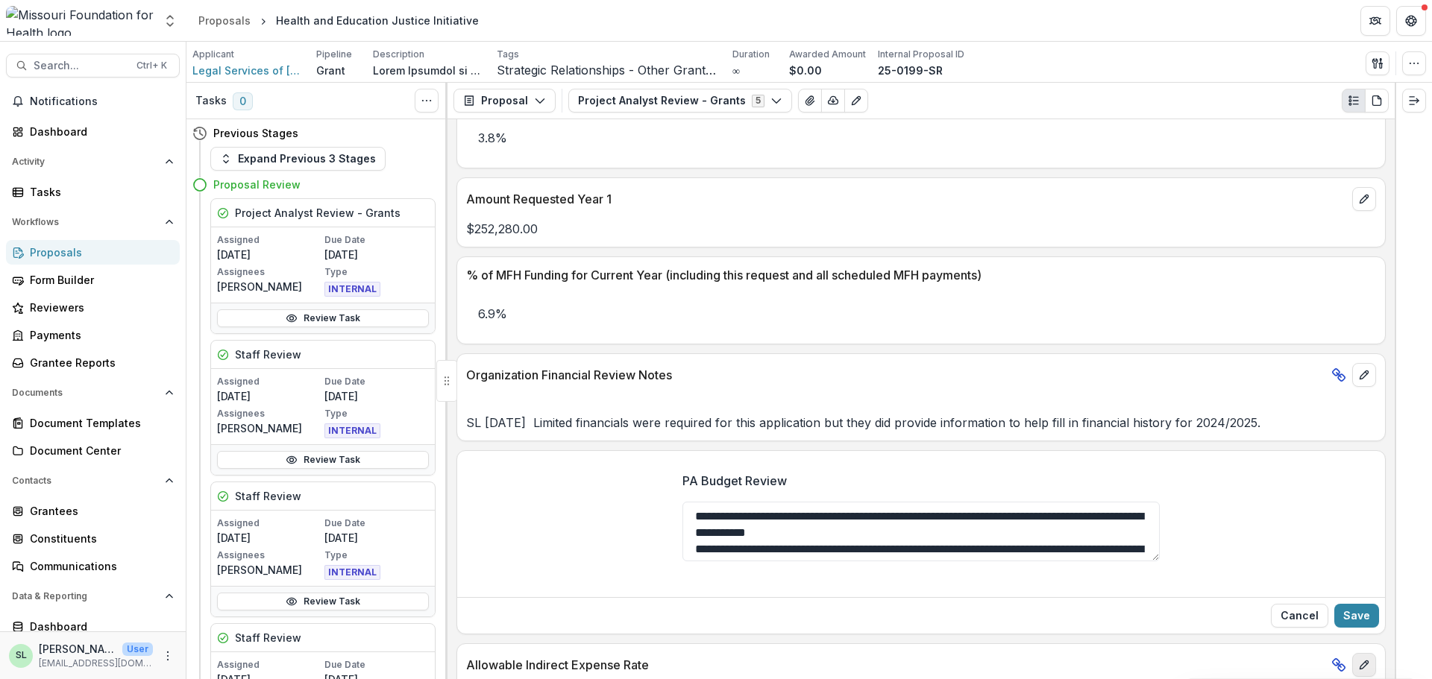
scroll to position [3015, 0]
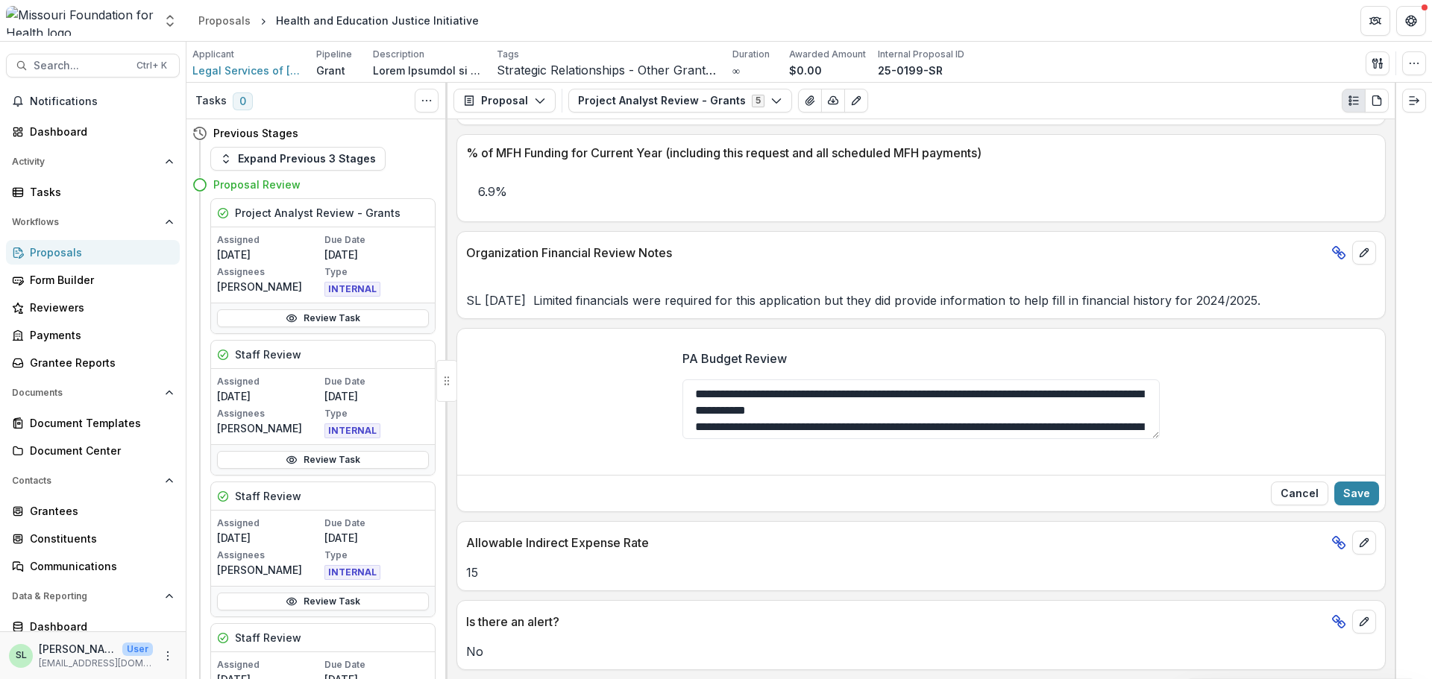
type textarea "**********"
click at [1348, 500] on button "Save" at bounding box center [1356, 494] width 45 height 24
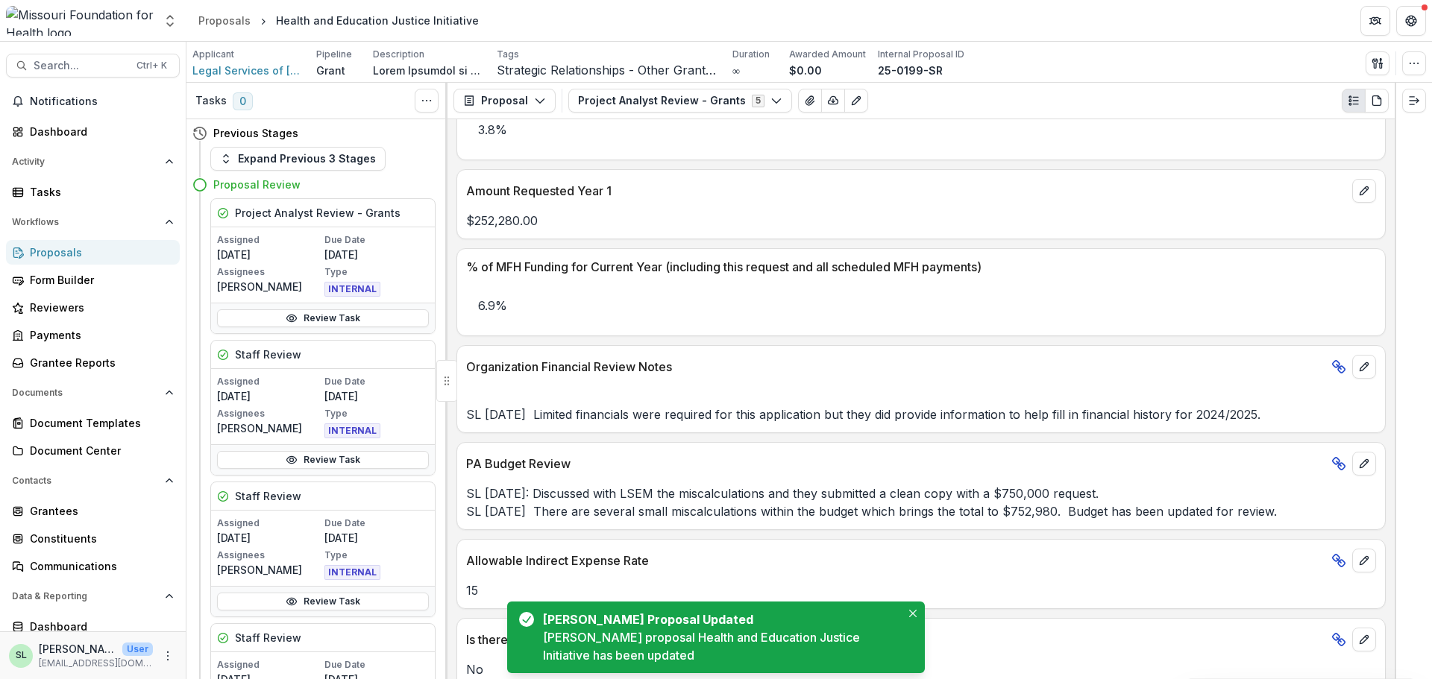
scroll to position [2918, 0]
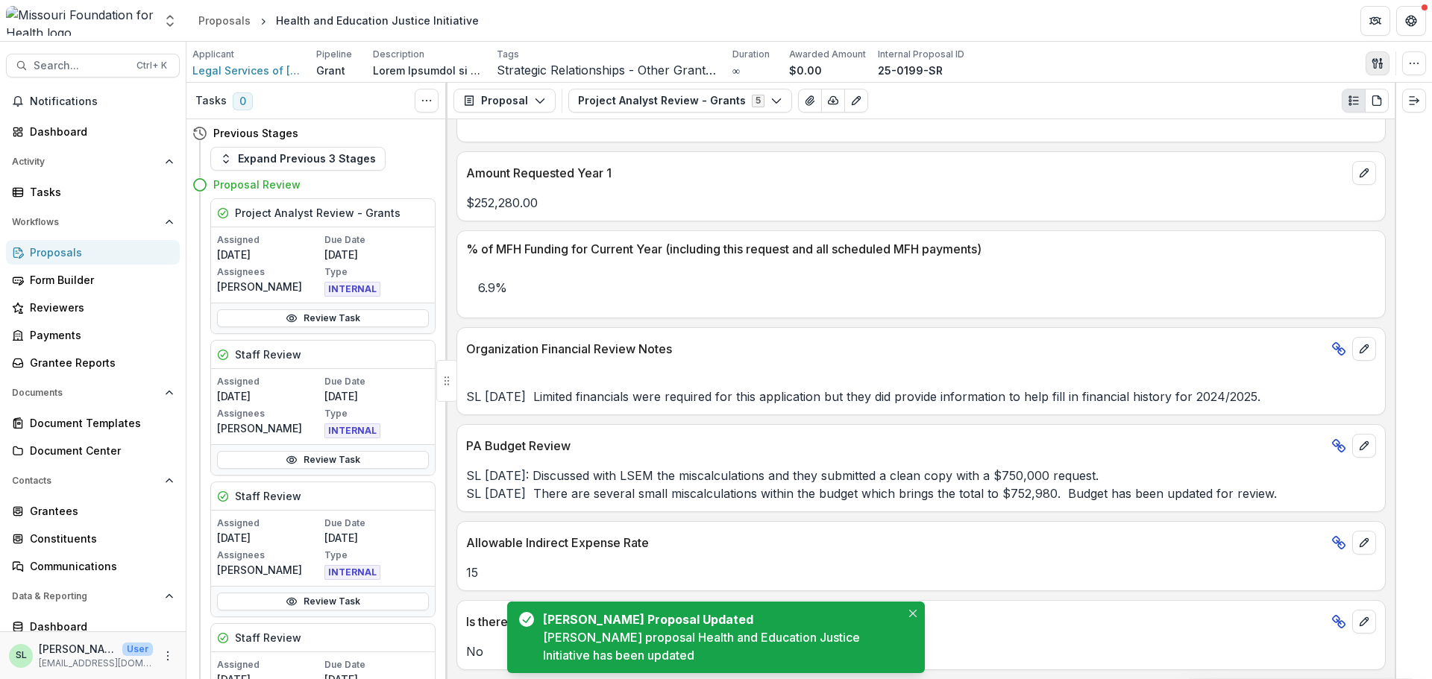
click at [1375, 60] on icon "button" at bounding box center [1374, 63] width 5 height 10
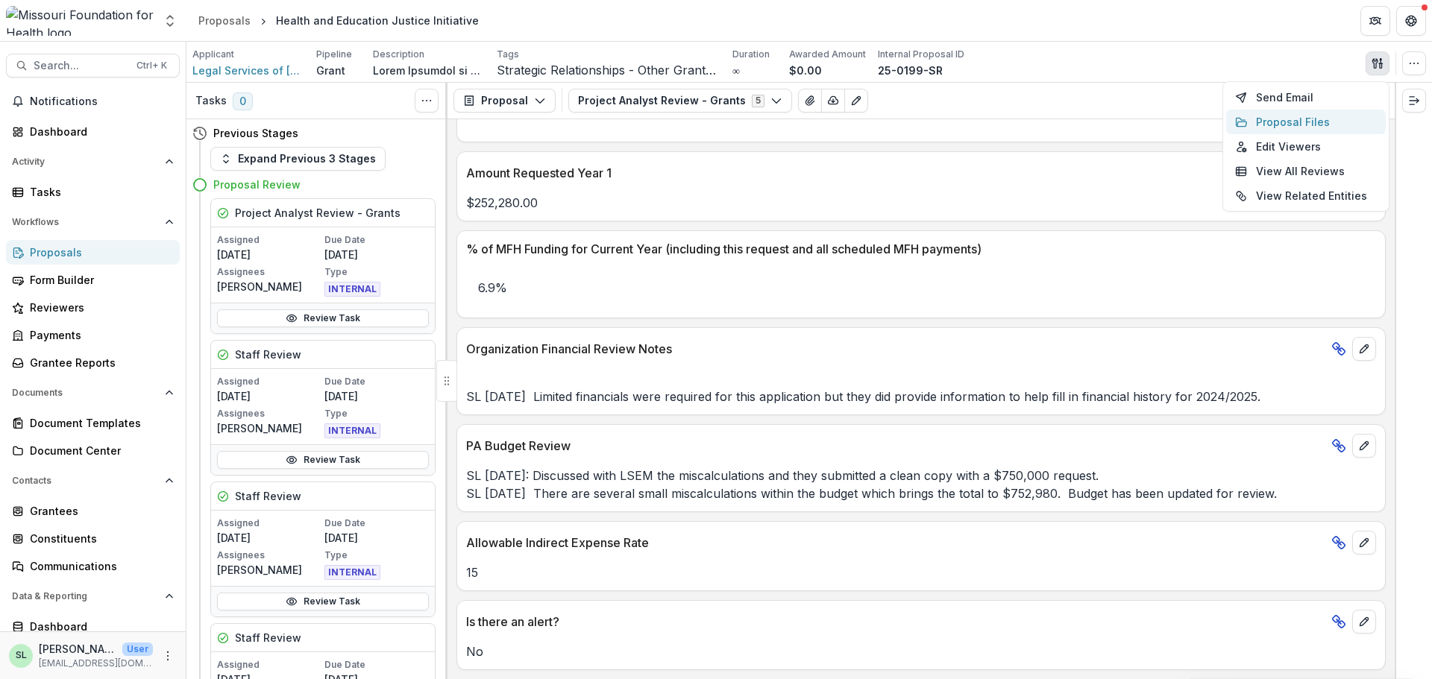
click at [1293, 122] on button "Proposal Files" at bounding box center [1306, 122] width 160 height 25
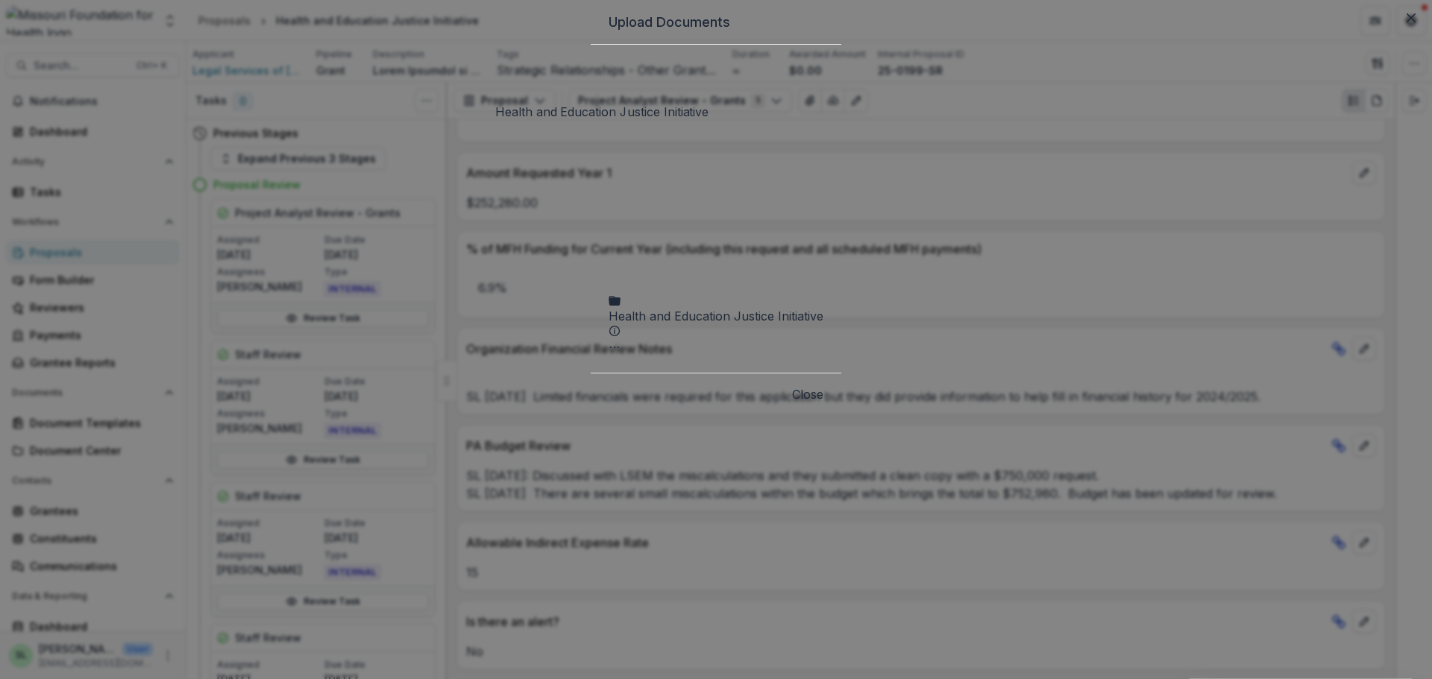
click at [623, 307] on div "Health and Education Justice Initiative" at bounding box center [716, 316] width 215 height 18
drag, startPoint x: 624, startPoint y: 131, endPoint x: 580, endPoint y: 136, distance: 44.3
click at [580, 534] on div "Health and Education Justice Initiative" at bounding box center [602, 543] width 215 height 18
click at [738, 116] on div "Health and Education Justice Initiative Submission [PERSON_NAME] Proposal Attac…" at bounding box center [716, 209] width 215 height 292
click at [678, 125] on div "Health and Education Justice Initiative Submission [PERSON_NAME] Proposal Attac…" at bounding box center [716, 209] width 215 height 292
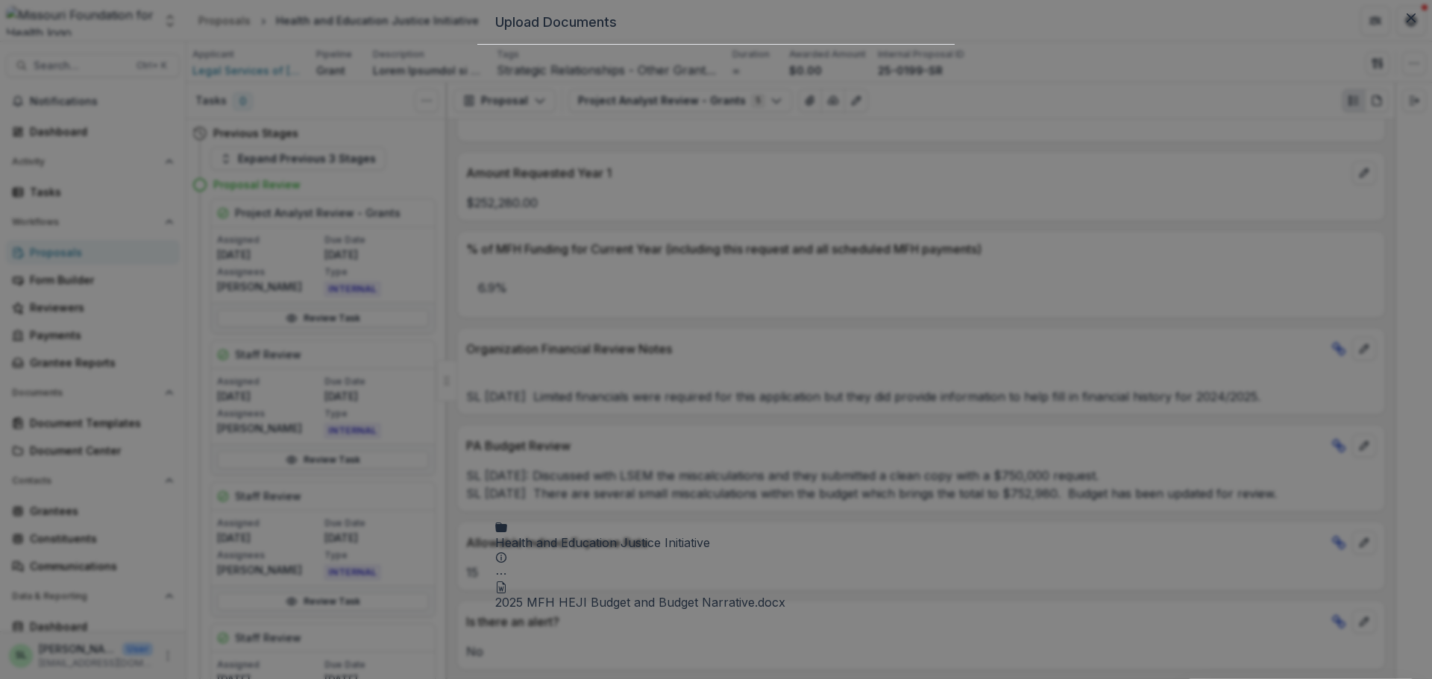
click at [507, 564] on button "Health and Education Justice Initiative Options" at bounding box center [501, 573] width 12 height 18
click at [533, 230] on button "Add Subfolder" at bounding box center [434, 217] width 196 height 25
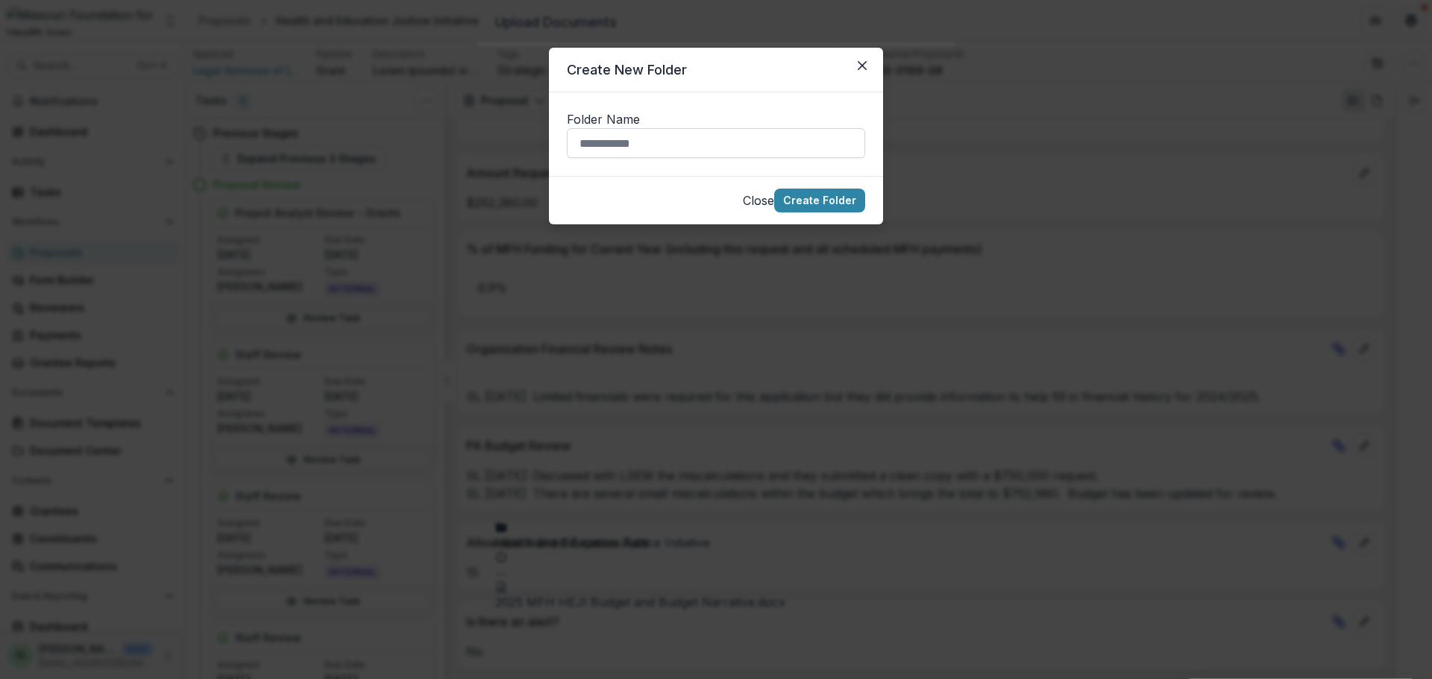
click at [605, 149] on input "Folder Name" at bounding box center [716, 143] width 298 height 30
type input "**********"
click at [810, 205] on button "Create Folder" at bounding box center [819, 201] width 91 height 24
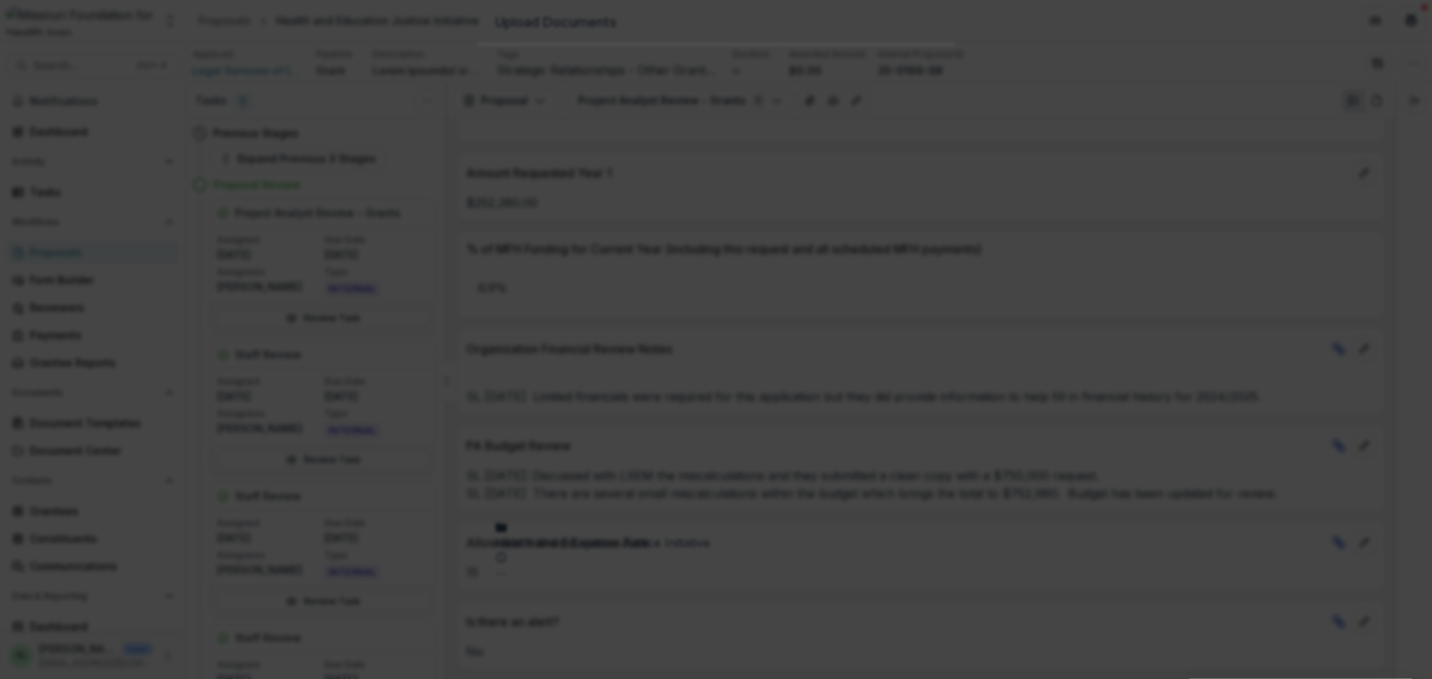
click at [1407, 22] on icon "Close" at bounding box center [1411, 17] width 9 height 9
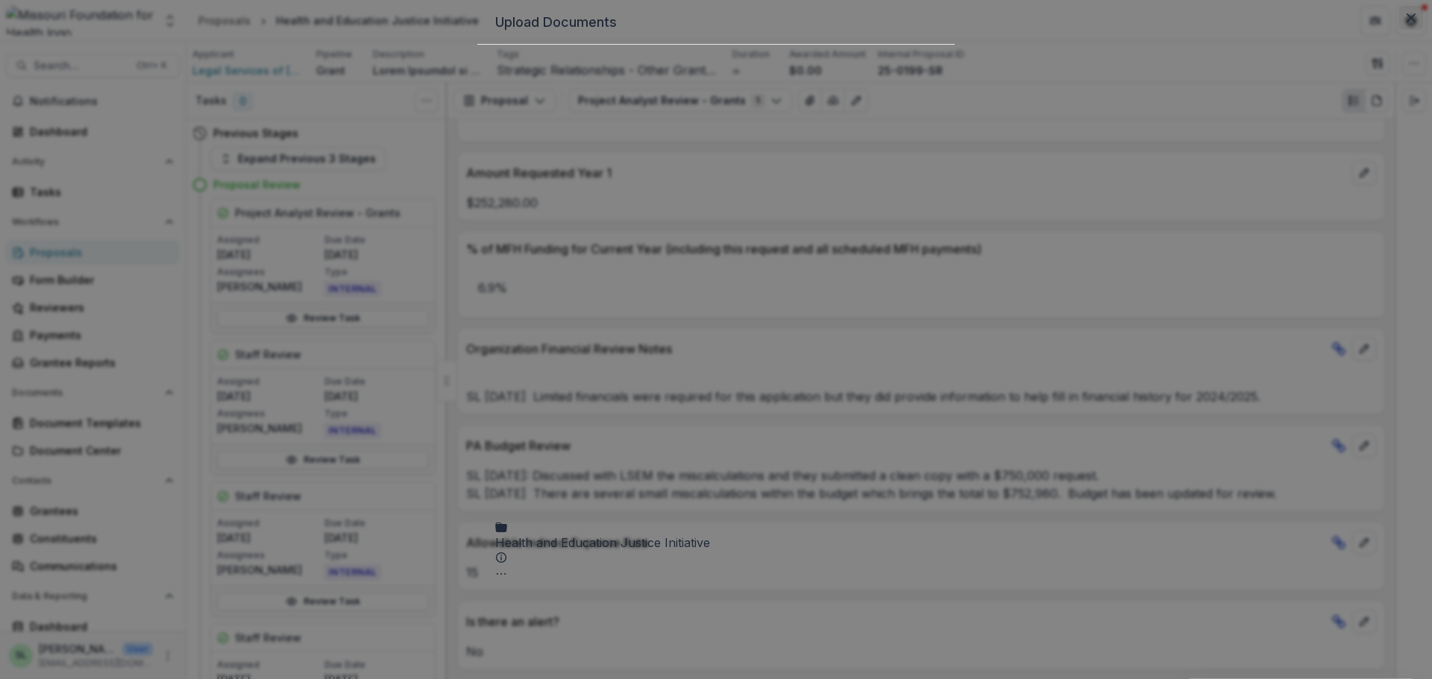
click at [1399, 30] on button "Close" at bounding box center [1411, 18] width 24 height 24
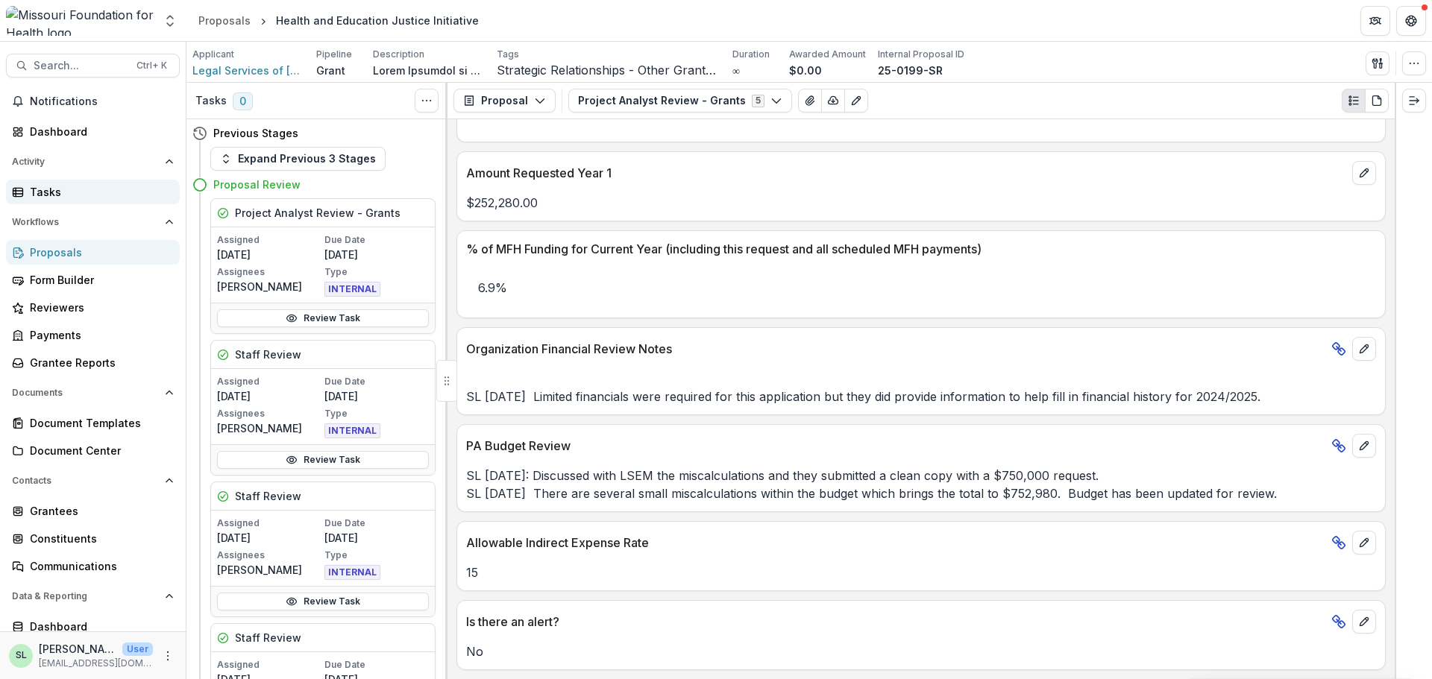
click at [40, 193] on div "Tasks" at bounding box center [99, 192] width 138 height 16
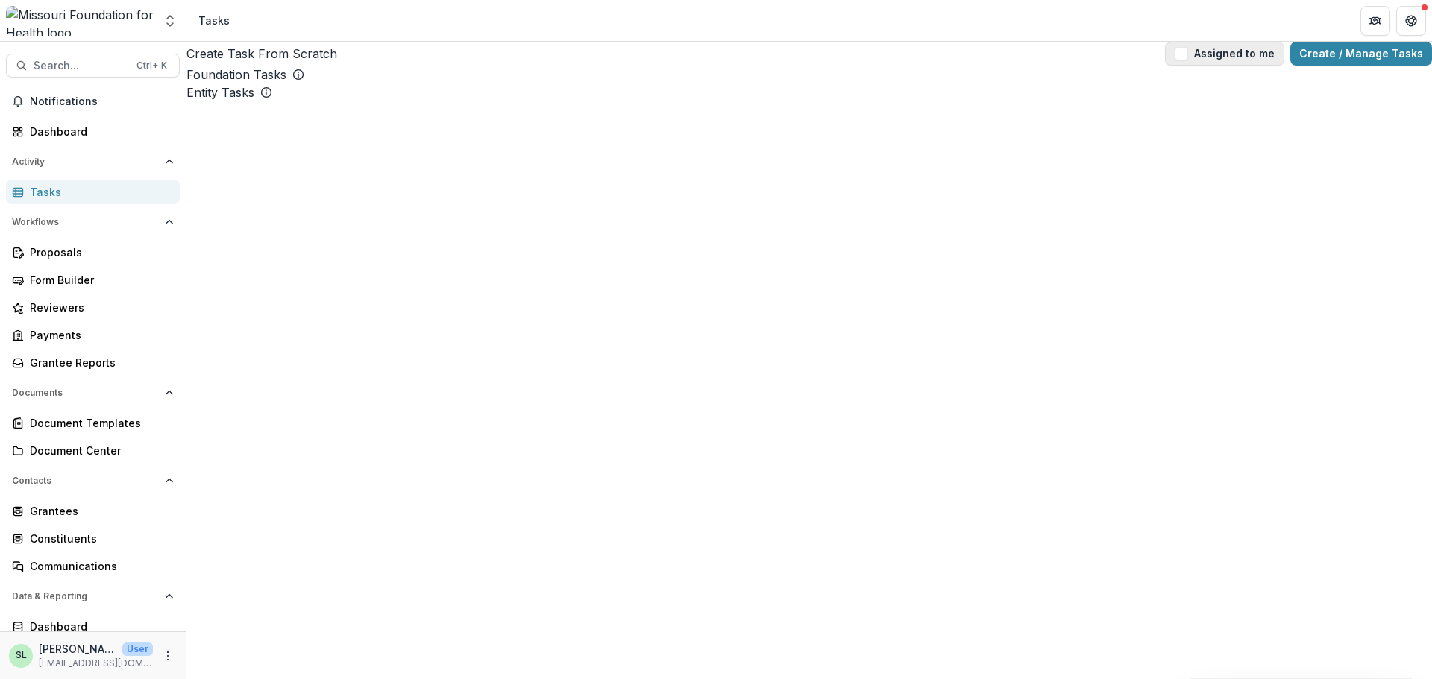
click at [1263, 60] on button "Assigned to me" at bounding box center [1224, 54] width 119 height 24
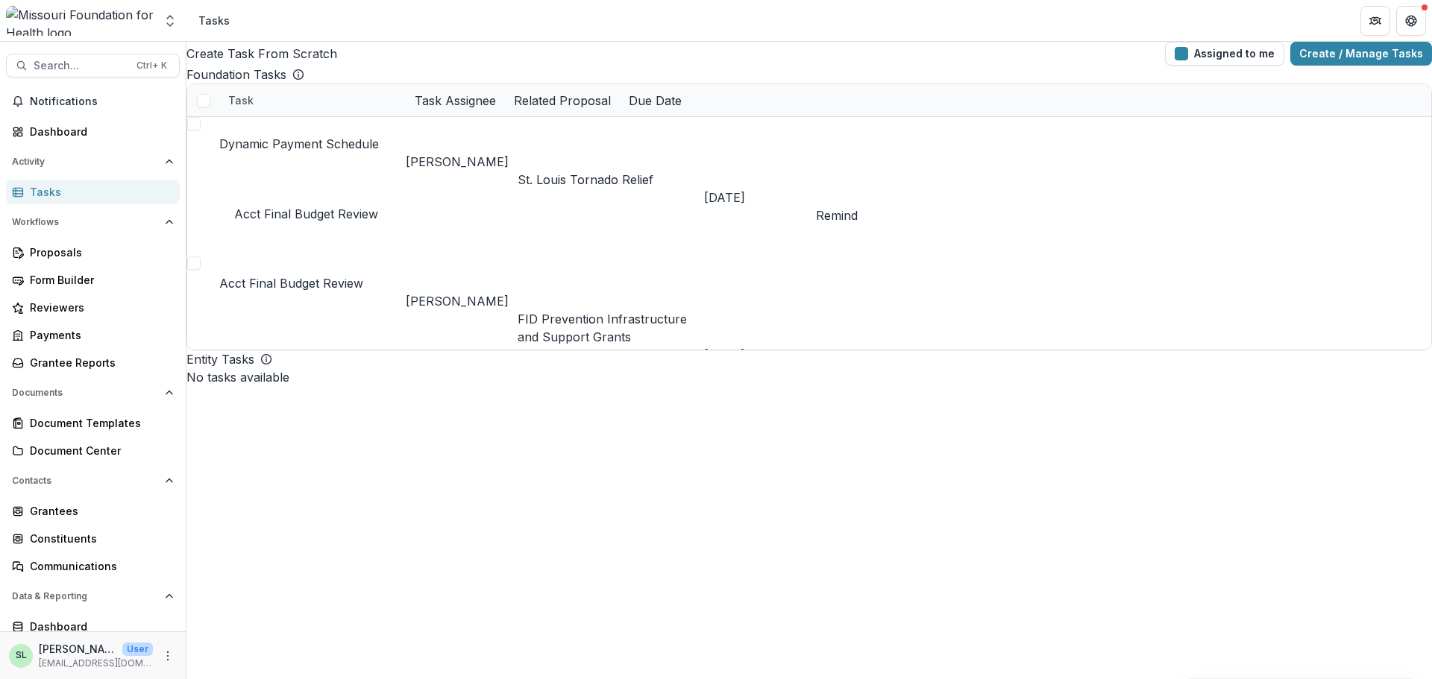
click at [310, 276] on link "Acct Final Budget Review" at bounding box center [291, 283] width 144 height 15
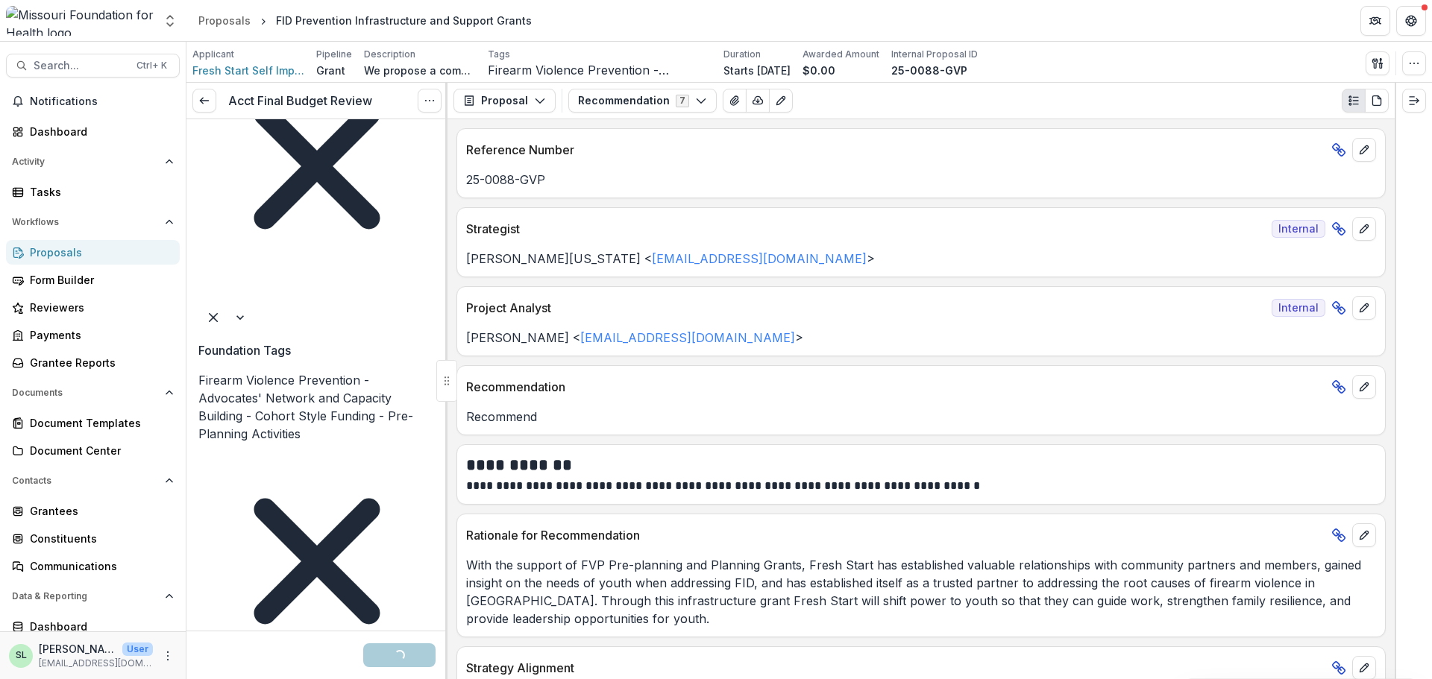
scroll to position [373, 0]
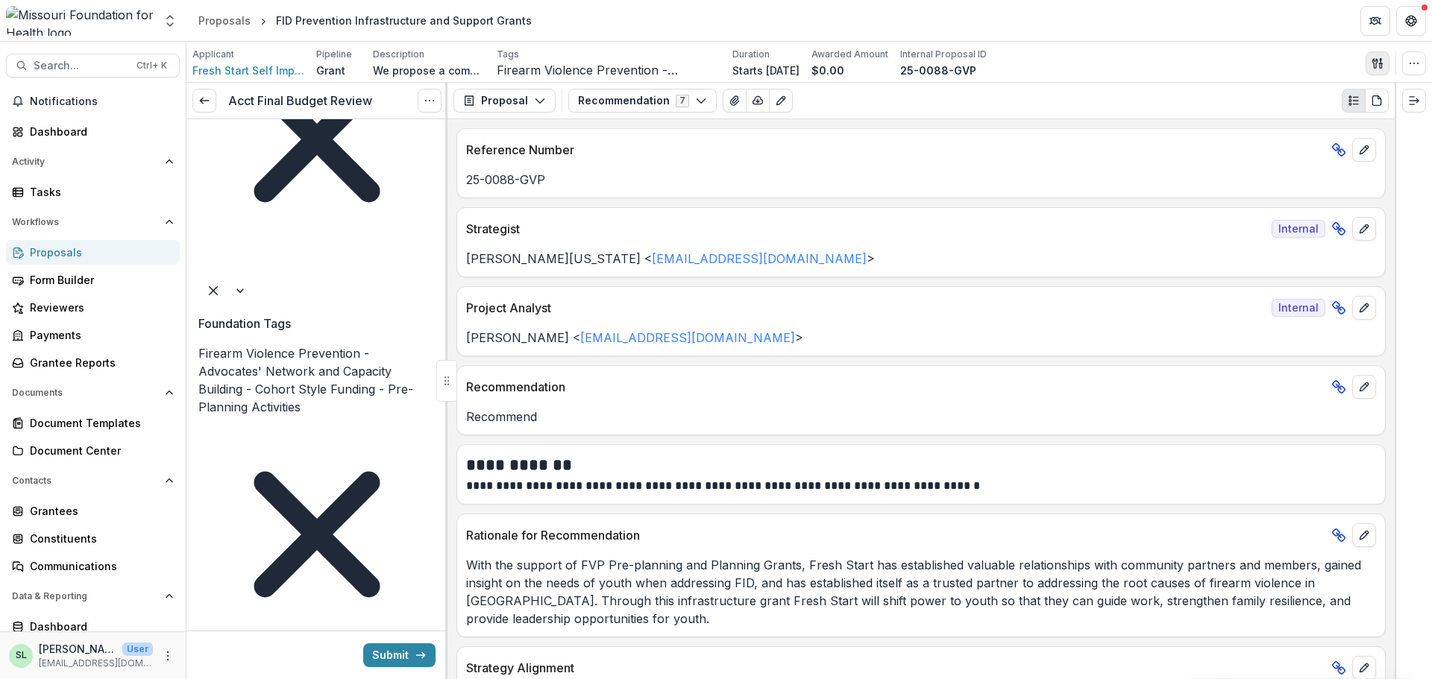
click at [1378, 66] on icon "button" at bounding box center [1378, 63] width 12 height 12
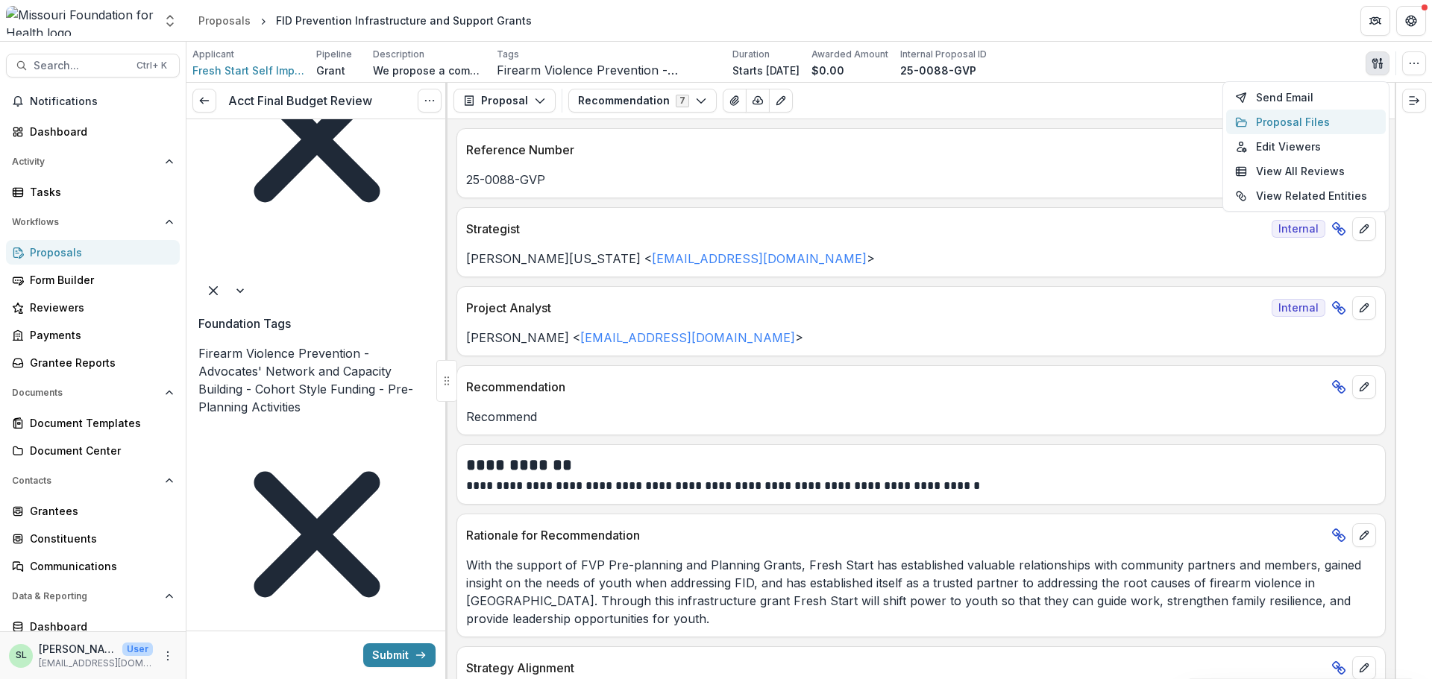
click at [1307, 124] on button "Proposal Files" at bounding box center [1306, 122] width 160 height 25
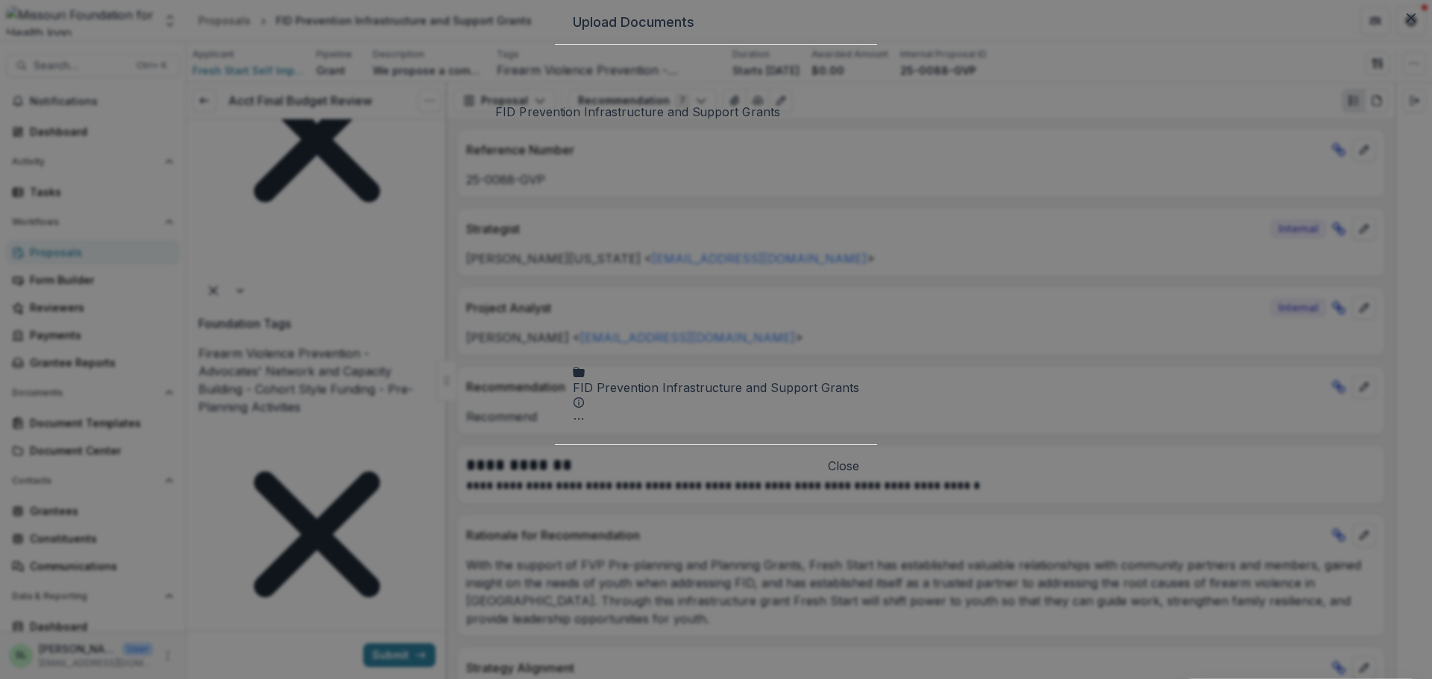
click at [573, 379] on div "FID Prevention Infrastructure and Support Grants" at bounding box center [716, 388] width 286 height 18
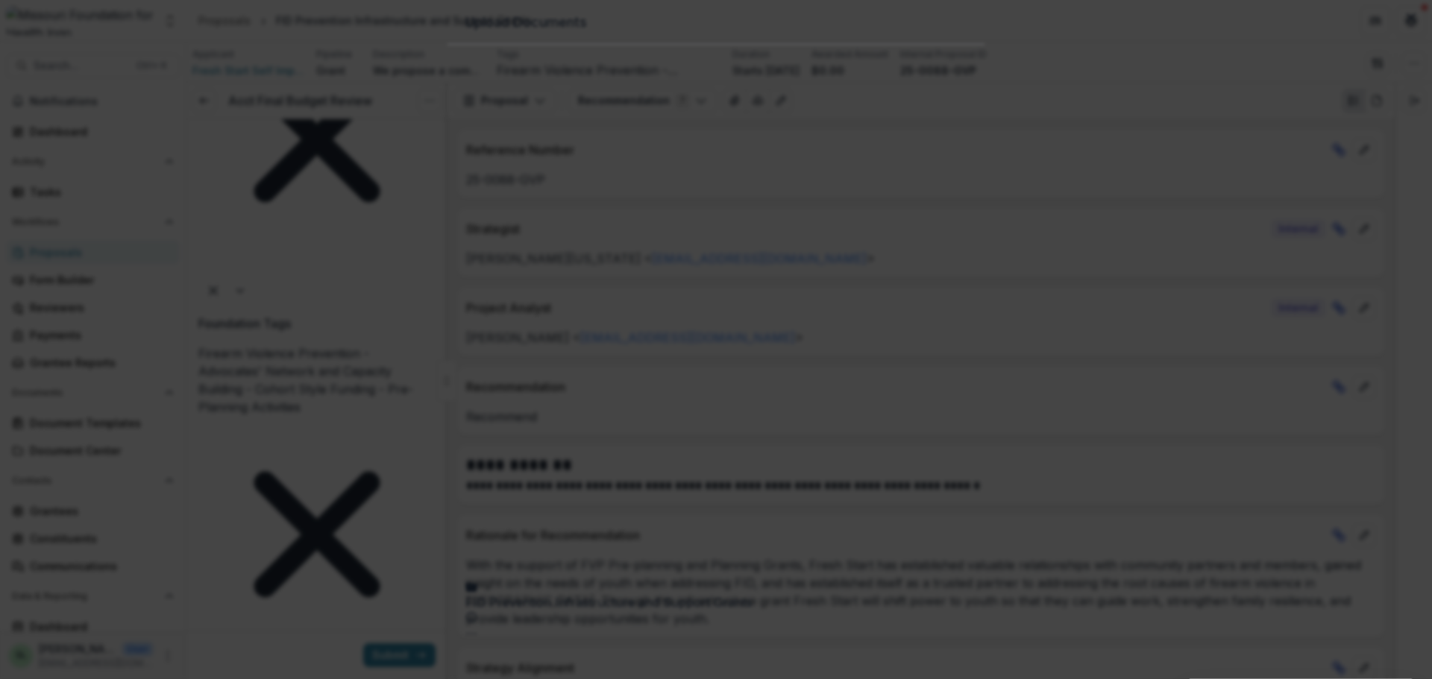
click at [1399, 30] on button "Close" at bounding box center [1411, 18] width 24 height 24
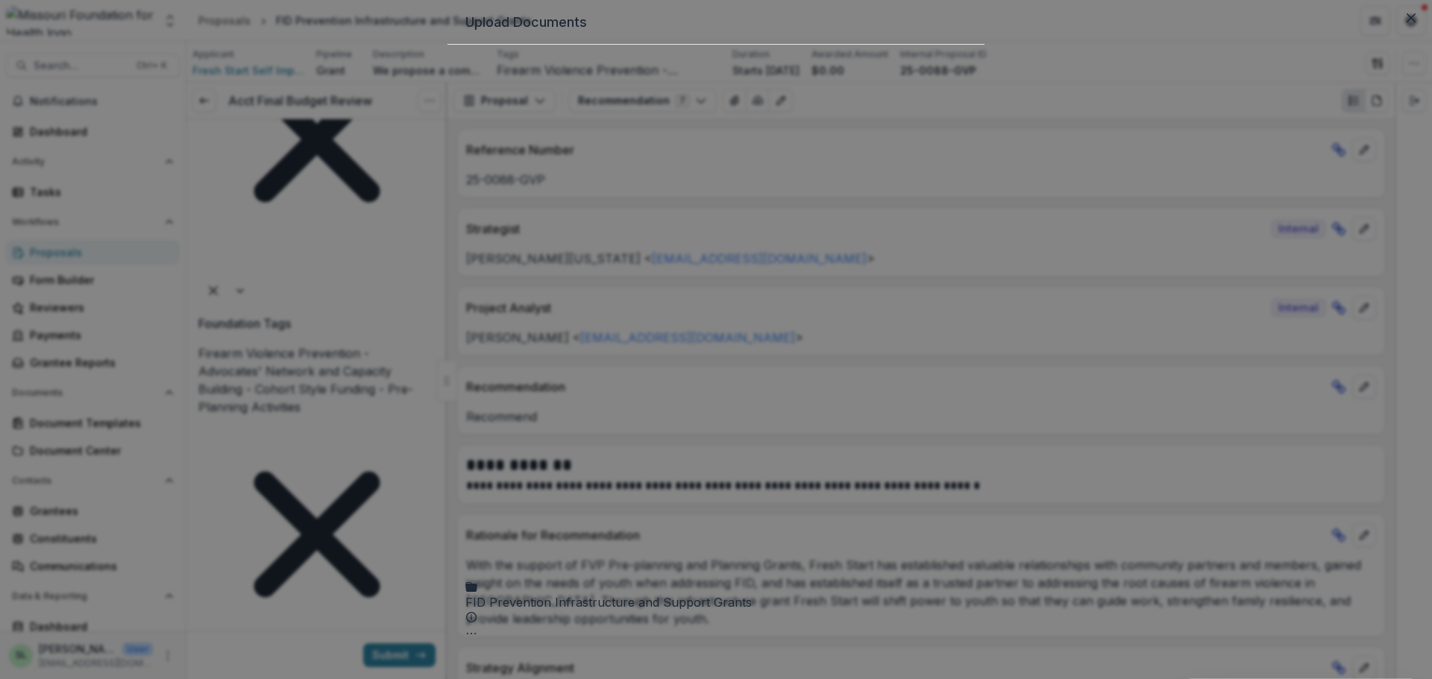
click at [1407, 22] on icon "Close" at bounding box center [1411, 17] width 9 height 9
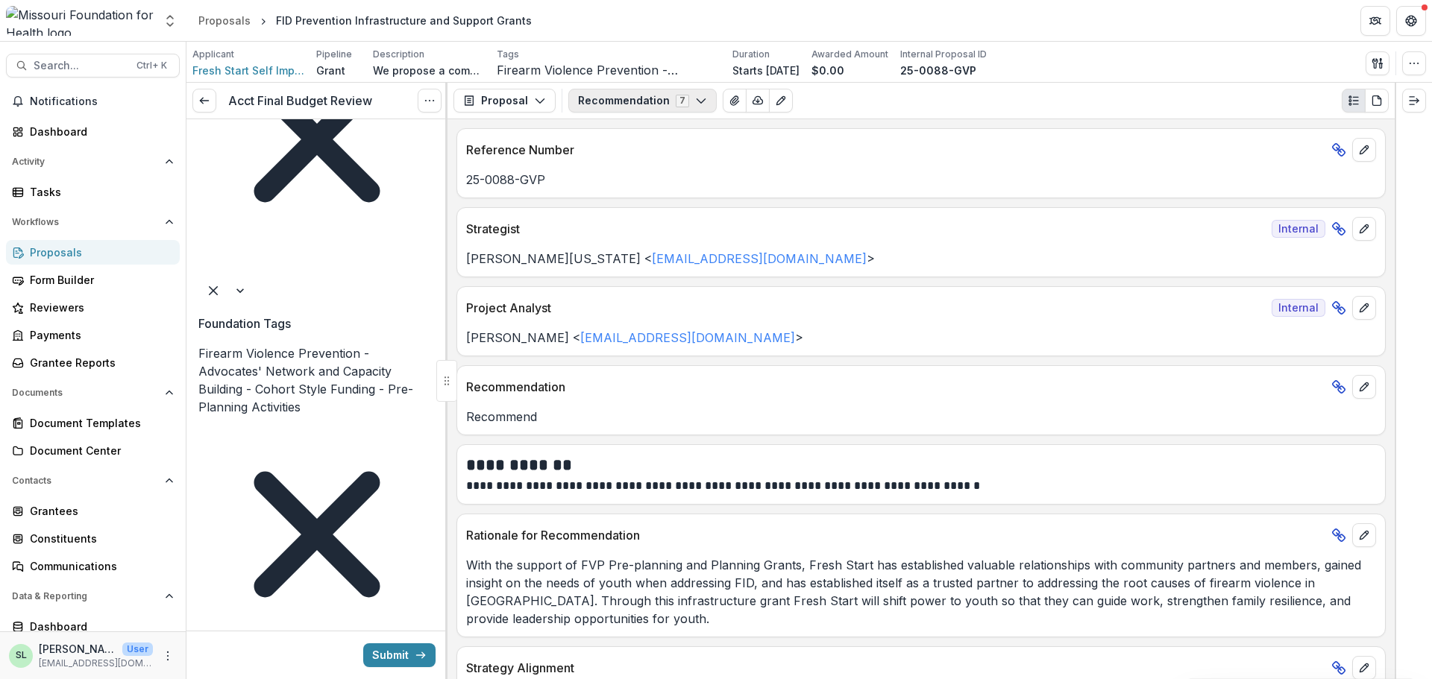
click at [686, 105] on button "Recommendation 7" at bounding box center [642, 101] width 148 height 24
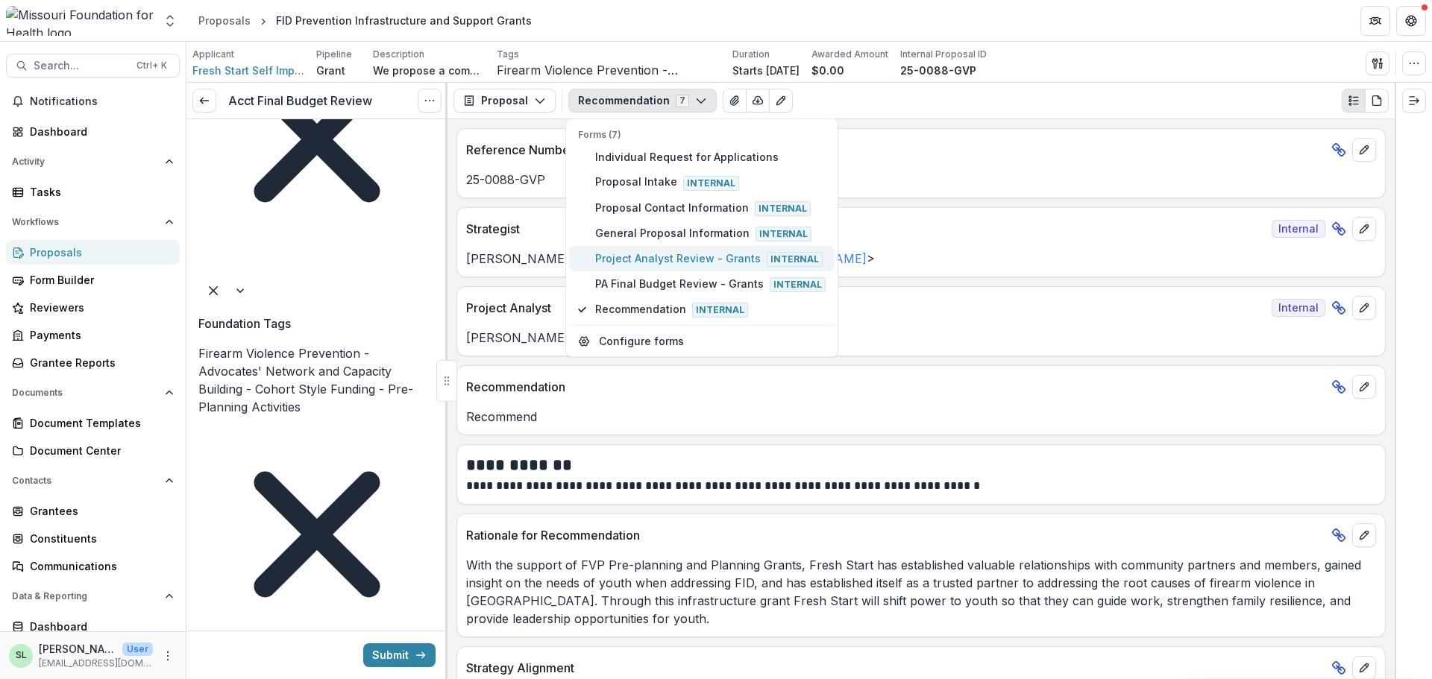
click at [673, 269] on button "Project Analyst Review - Grants Internal" at bounding box center [702, 258] width 266 height 25
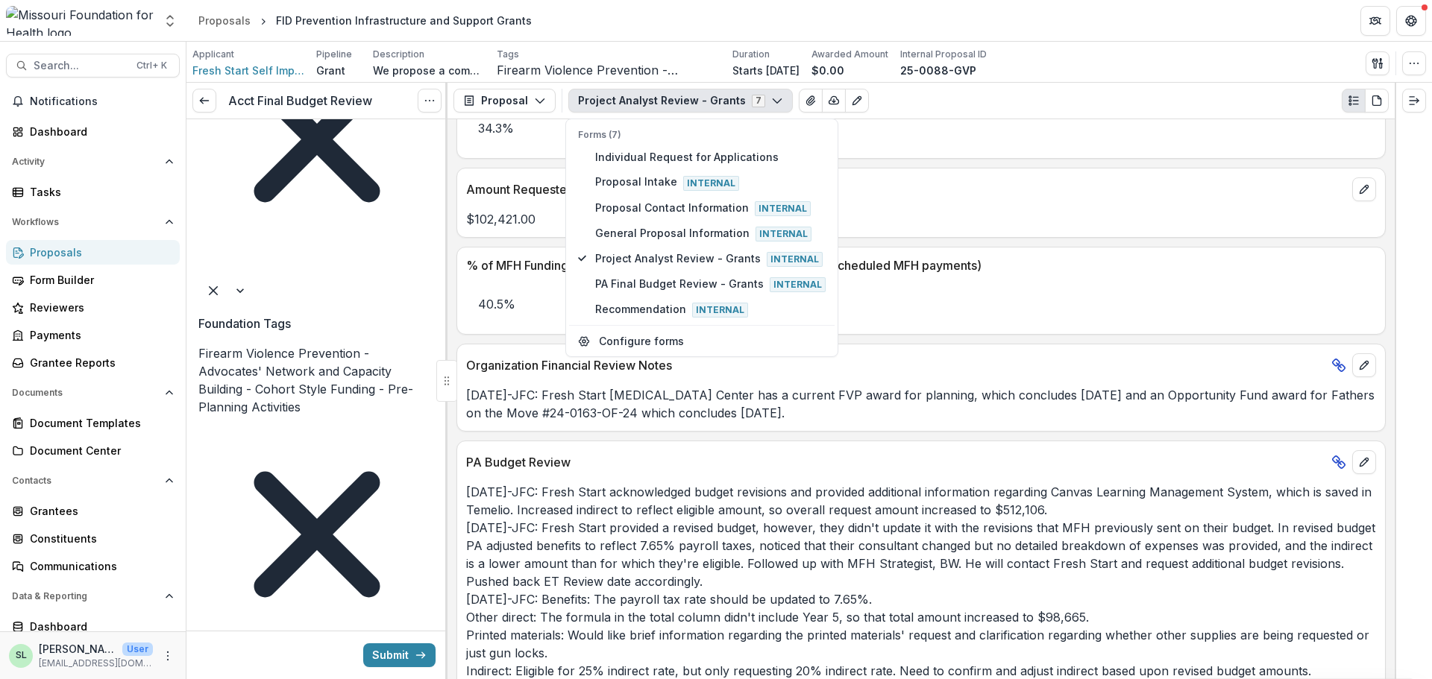
scroll to position [2461, 0]
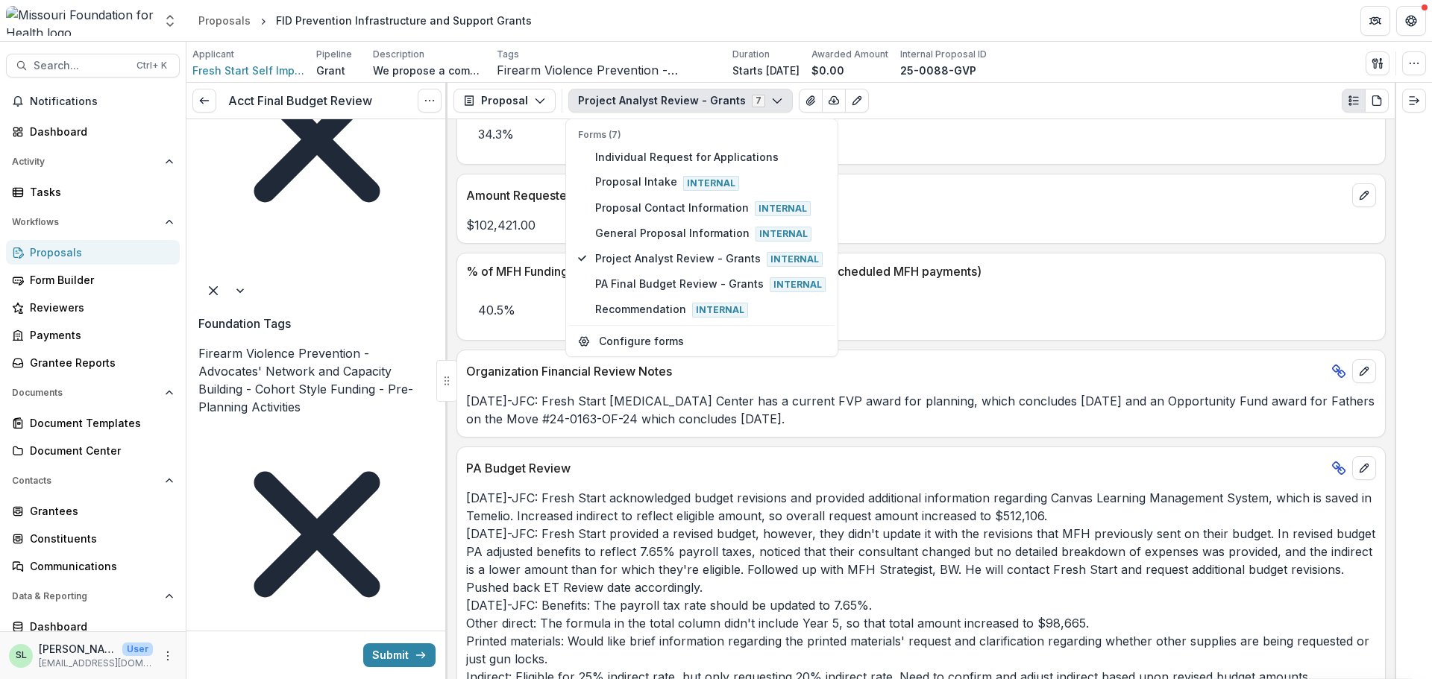
click at [1065, 371] on p "Organization Financial Review Notes" at bounding box center [895, 371] width 859 height 18
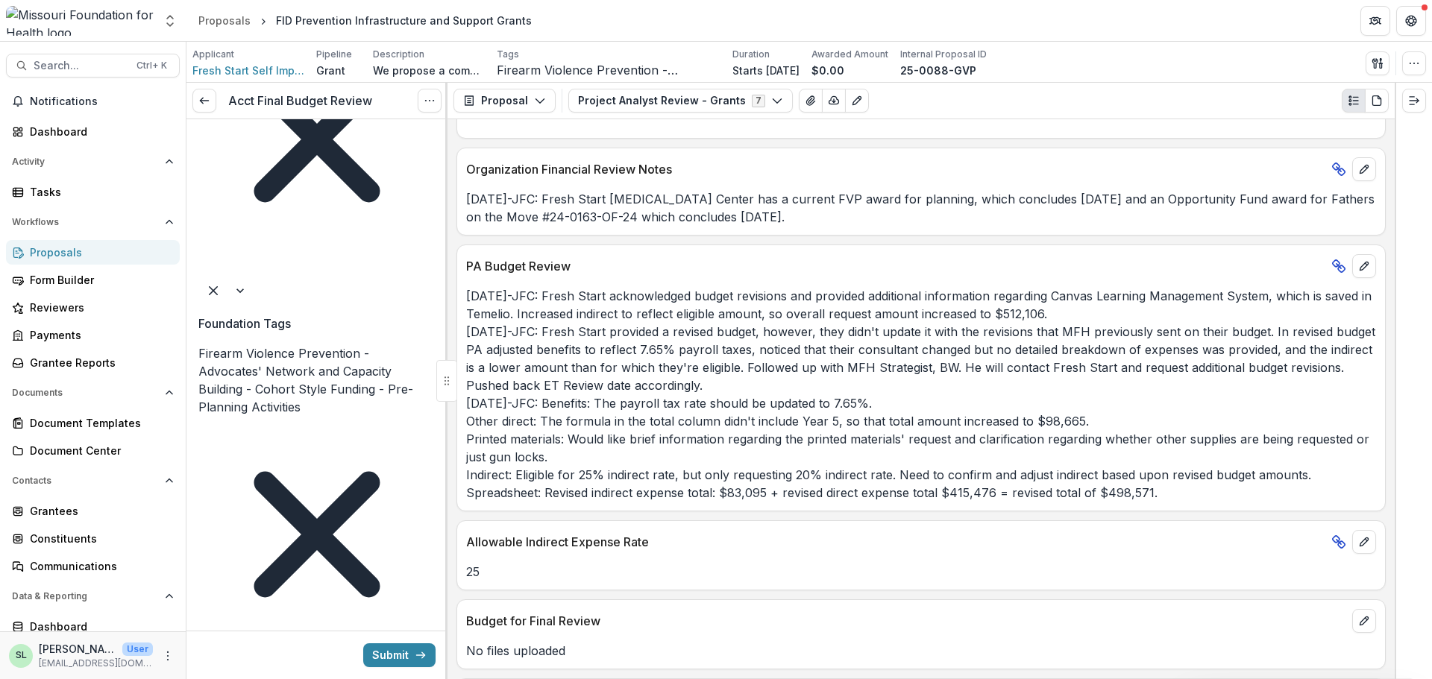
scroll to position [2685, 0]
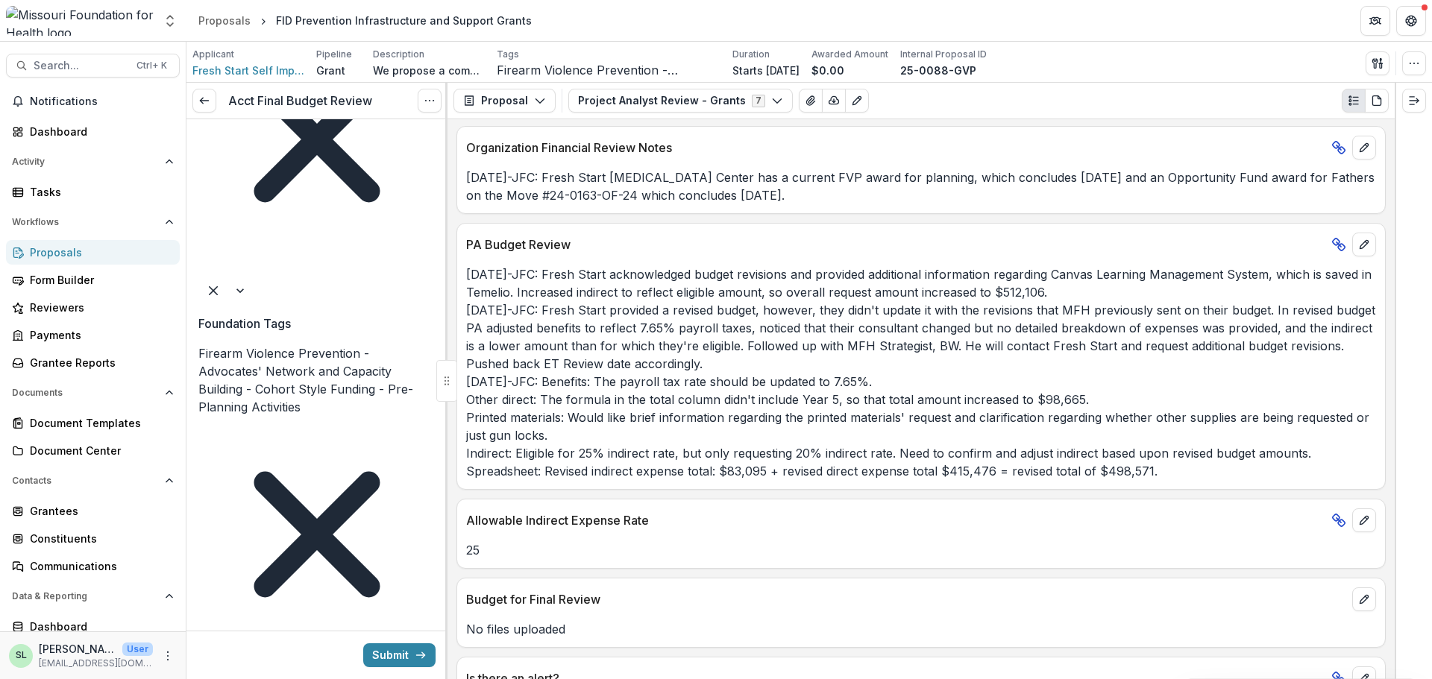
click at [52, 252] on div "Proposals" at bounding box center [99, 253] width 138 height 16
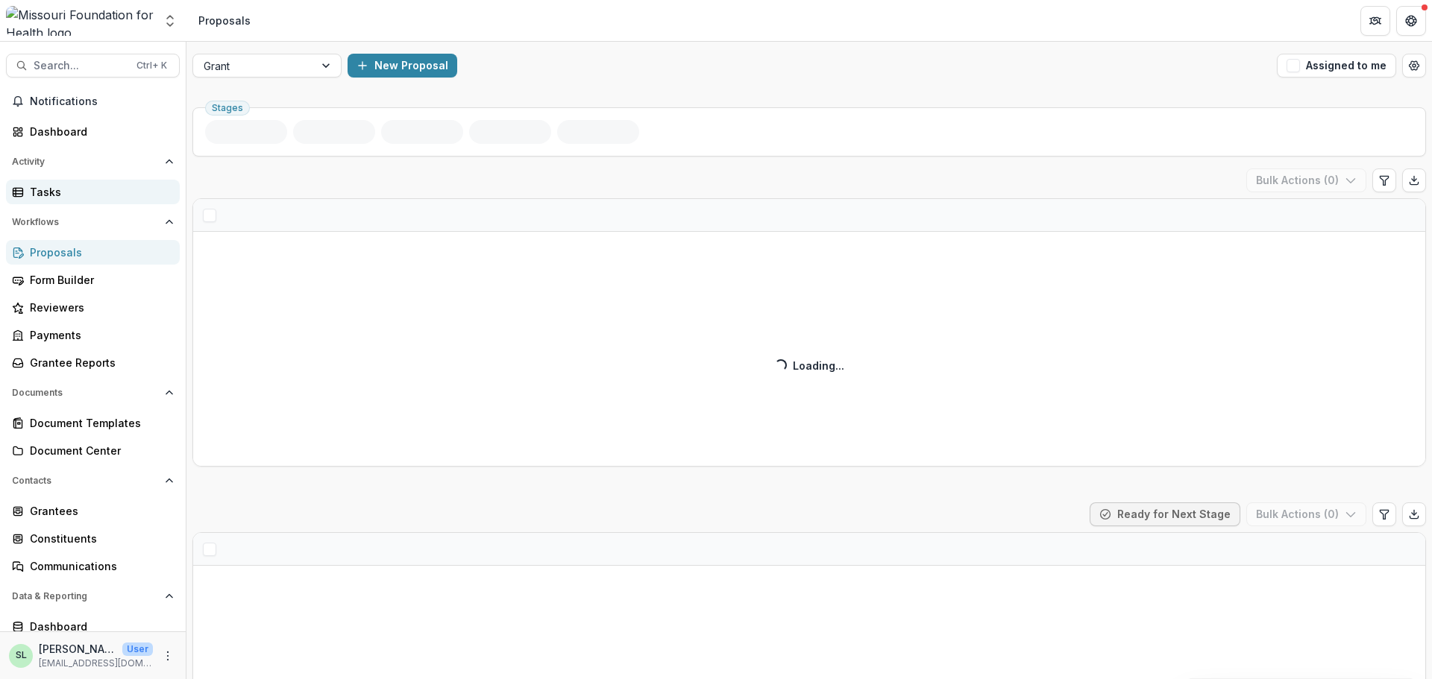
click at [52, 192] on div "Tasks" at bounding box center [99, 192] width 138 height 16
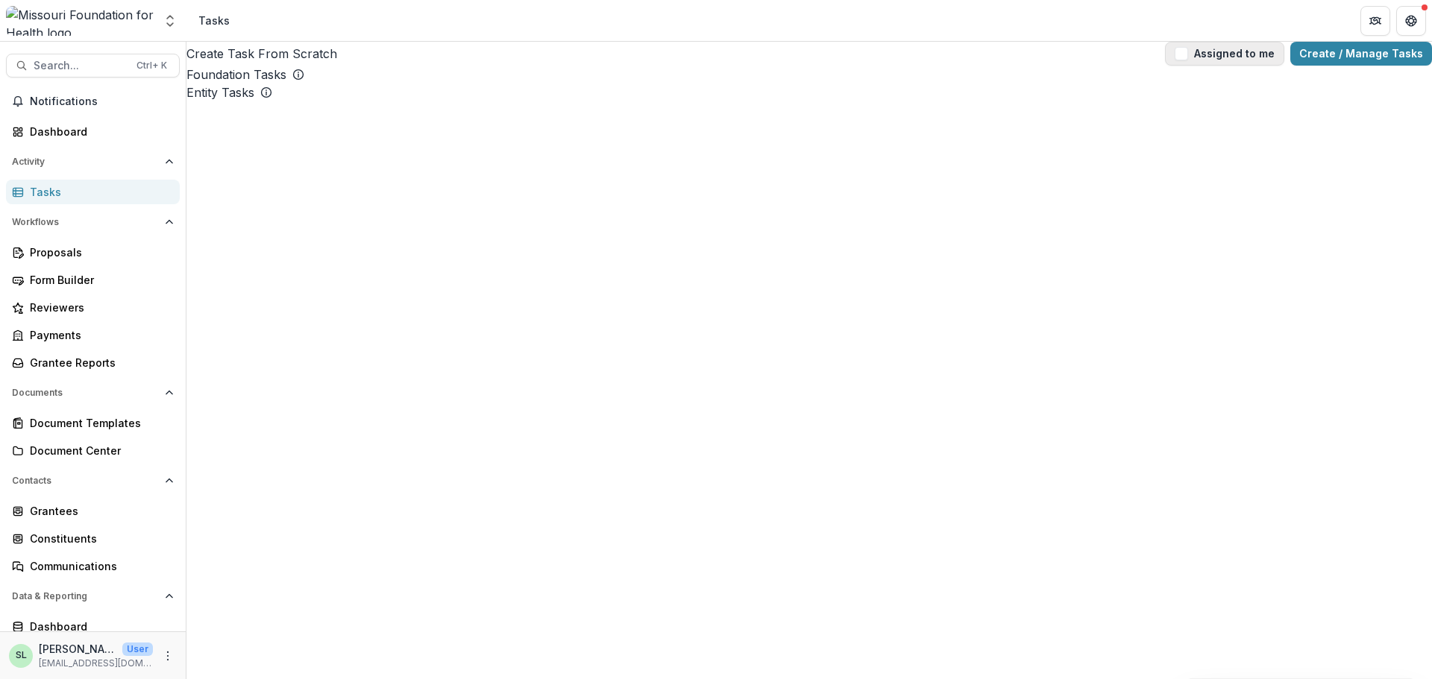
click at [1199, 62] on button "Assigned to me" at bounding box center [1224, 54] width 119 height 24
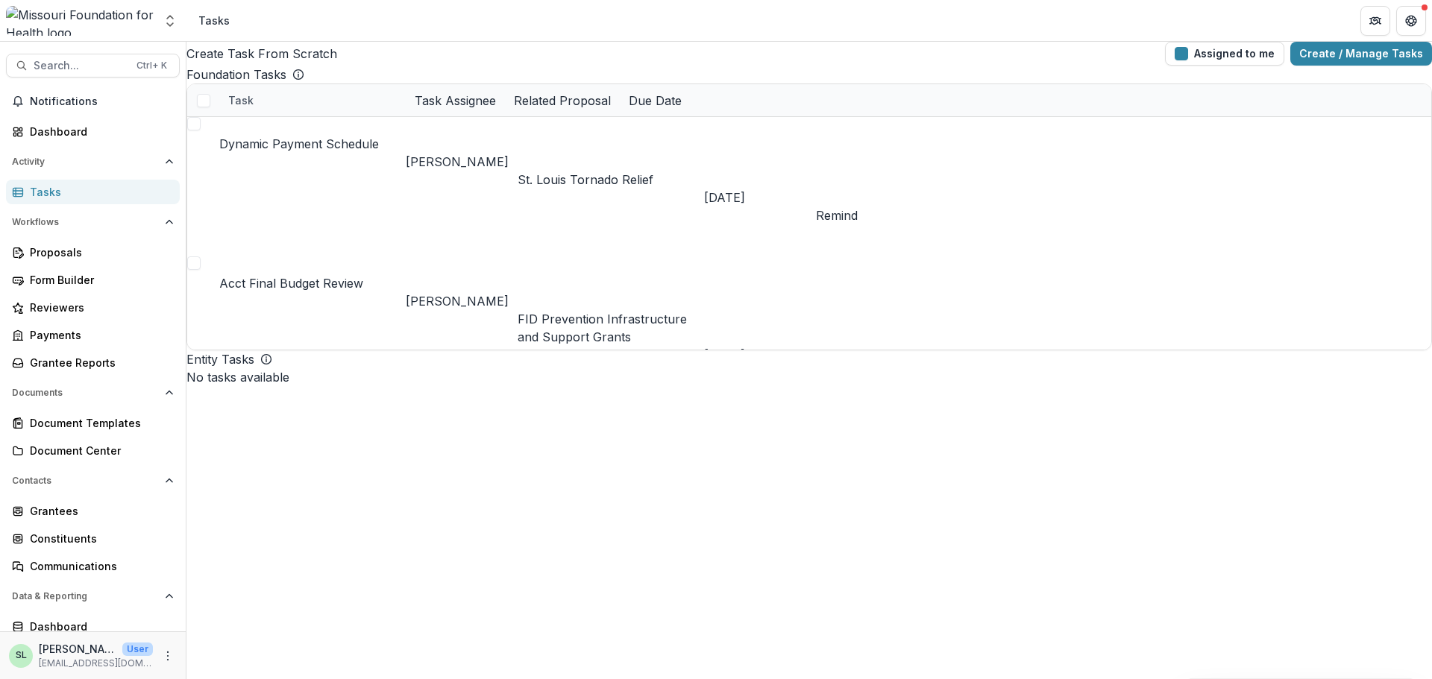
click at [266, 276] on link "Acct Final Budget Review" at bounding box center [291, 283] width 144 height 15
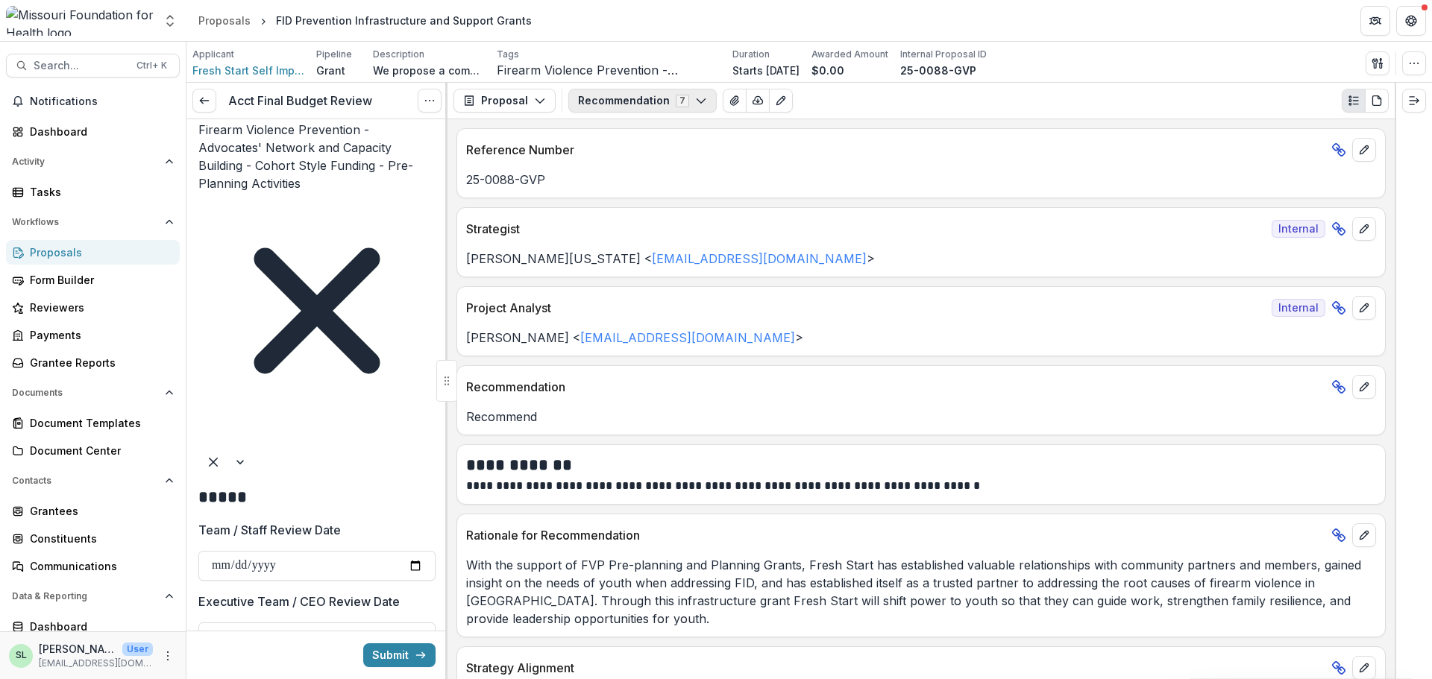
click at [629, 104] on button "Recommendation 7" at bounding box center [642, 101] width 148 height 24
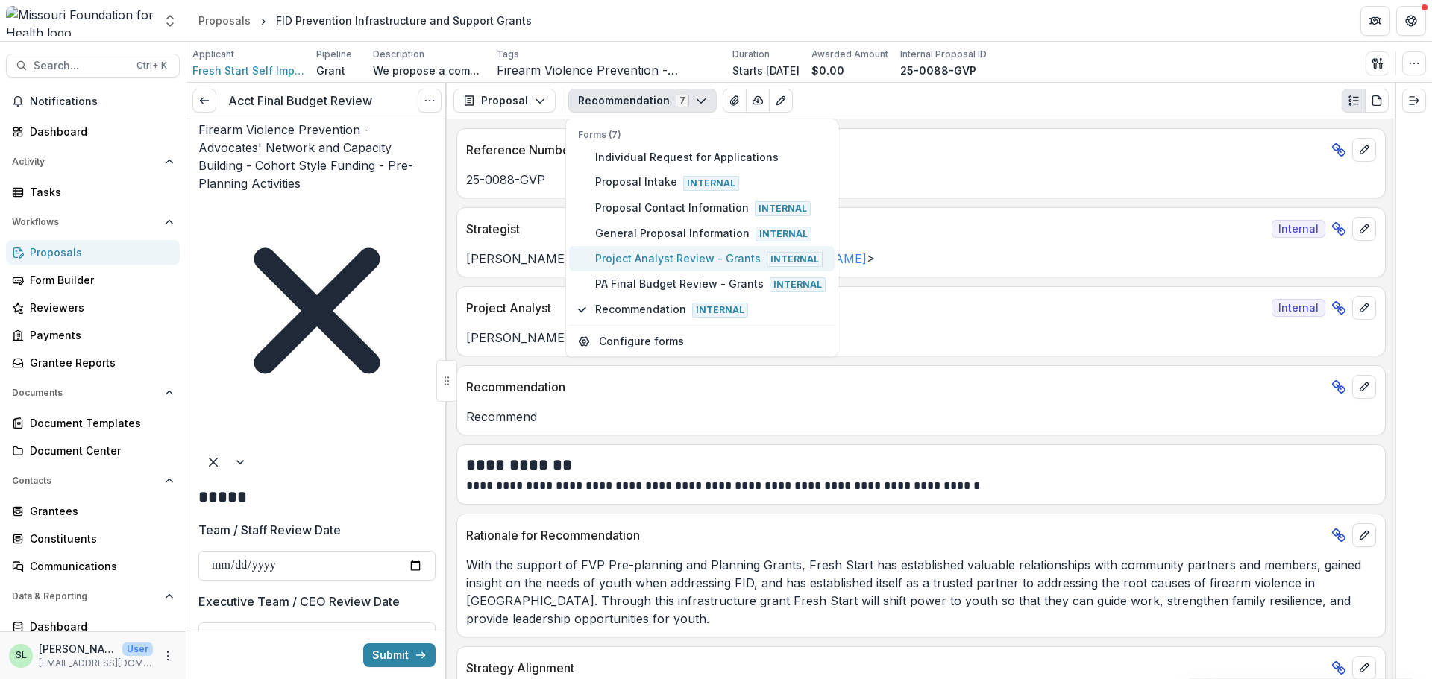
click at [634, 266] on span "Project Analyst Review - Grants Internal" at bounding box center [710, 259] width 230 height 16
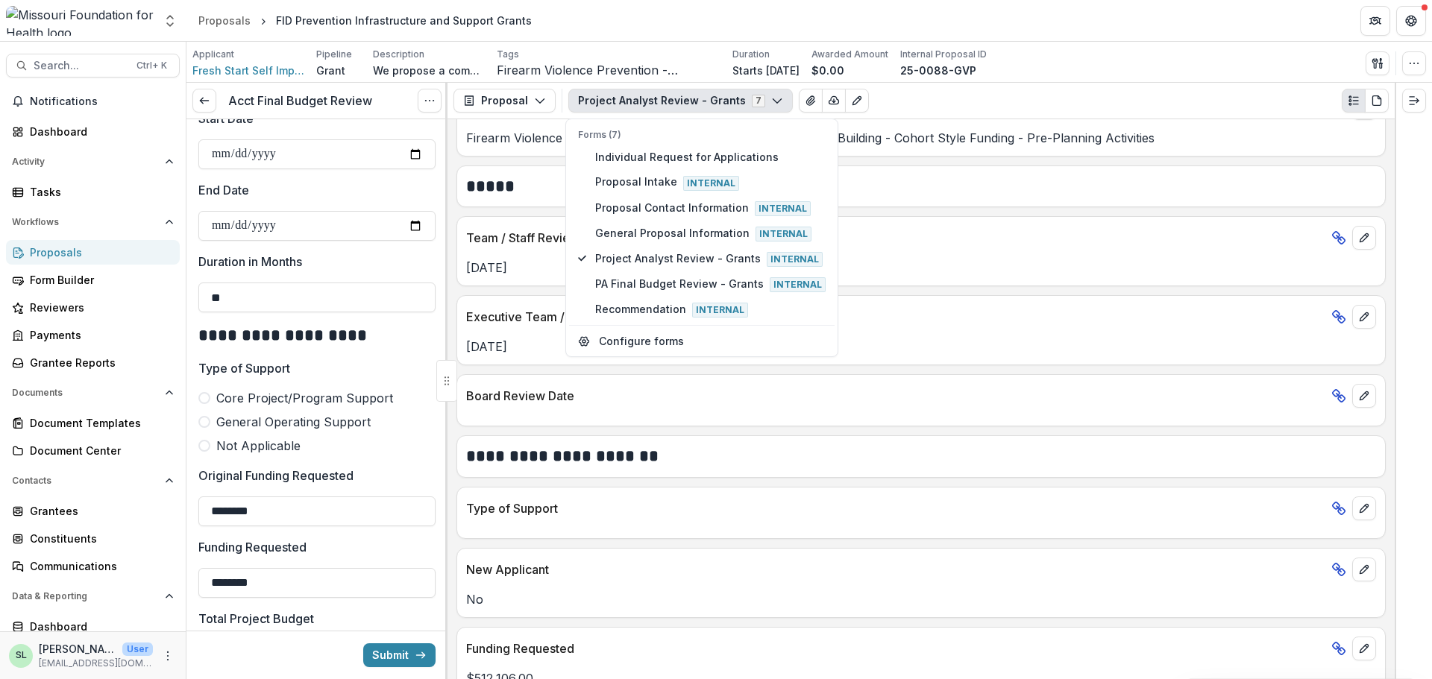
scroll to position [1353, 0]
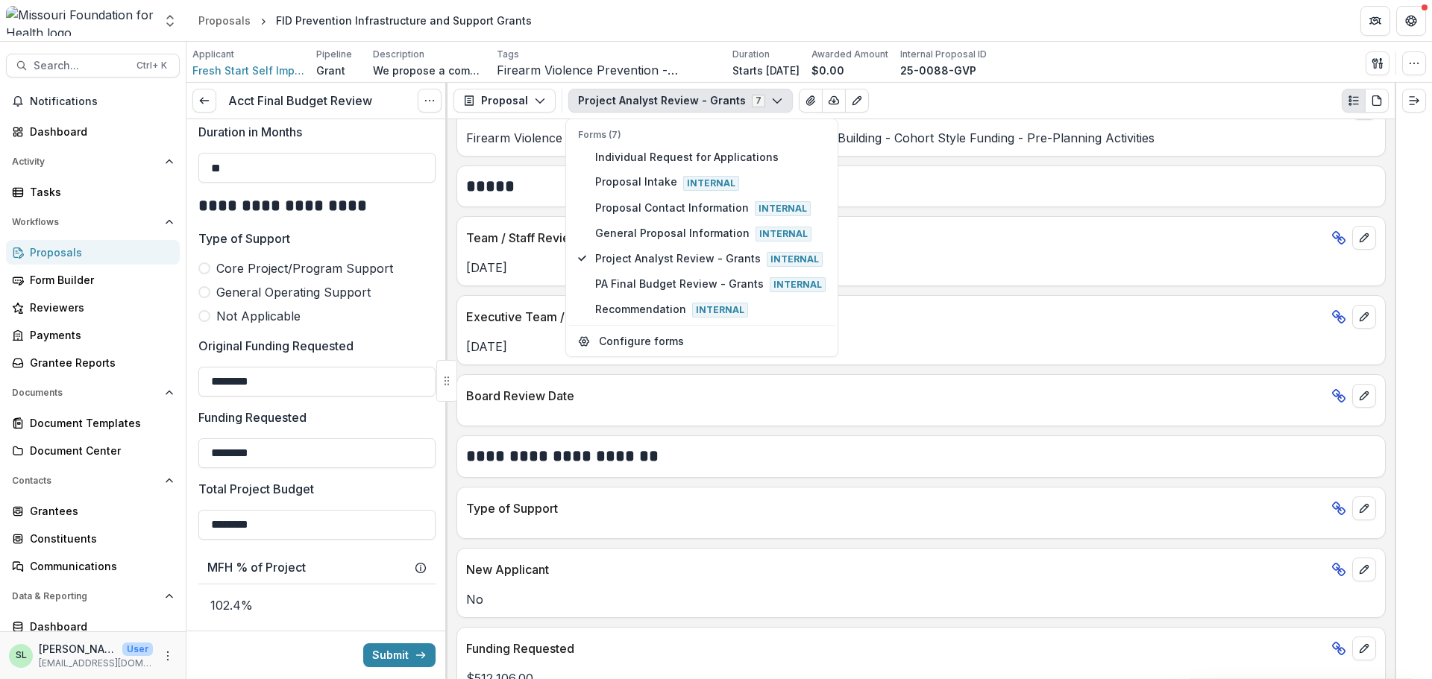
type input "*"
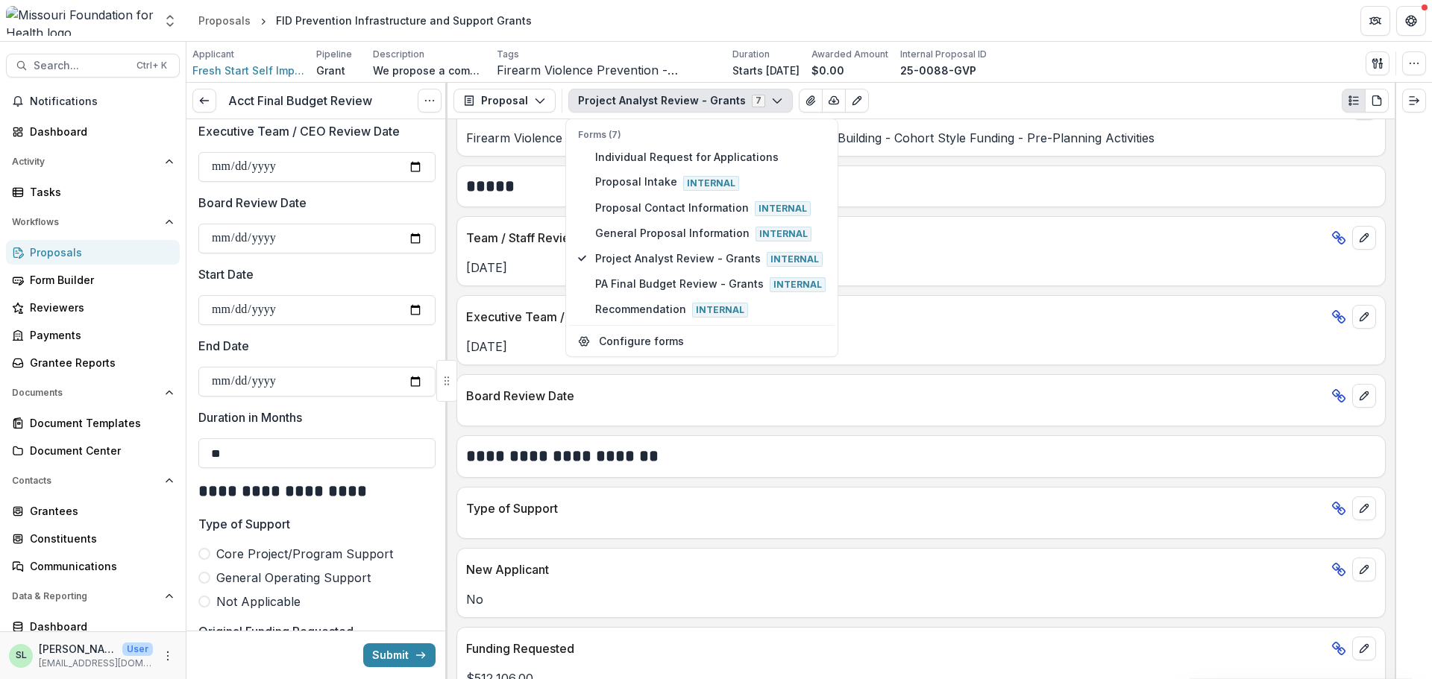
scroll to position [831, 0]
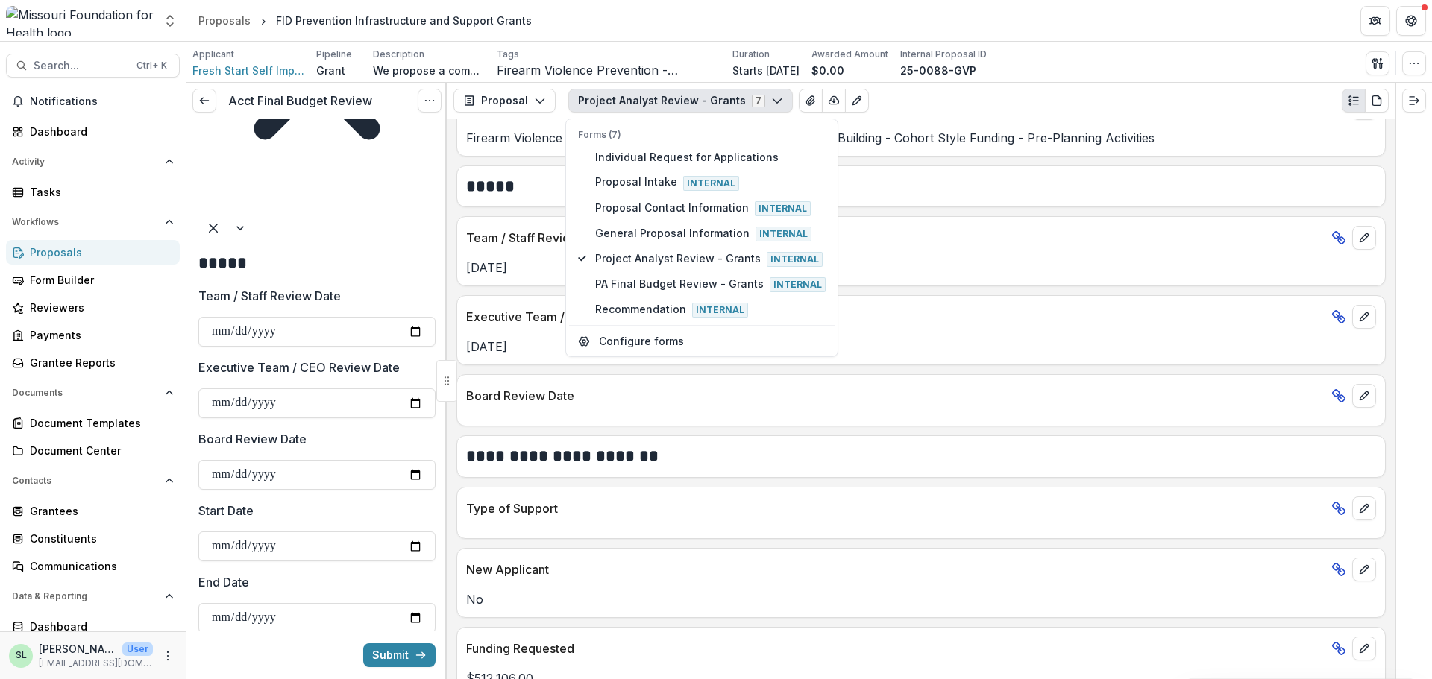
type input "**"
click at [56, 201] on link "Tasks" at bounding box center [93, 192] width 174 height 25
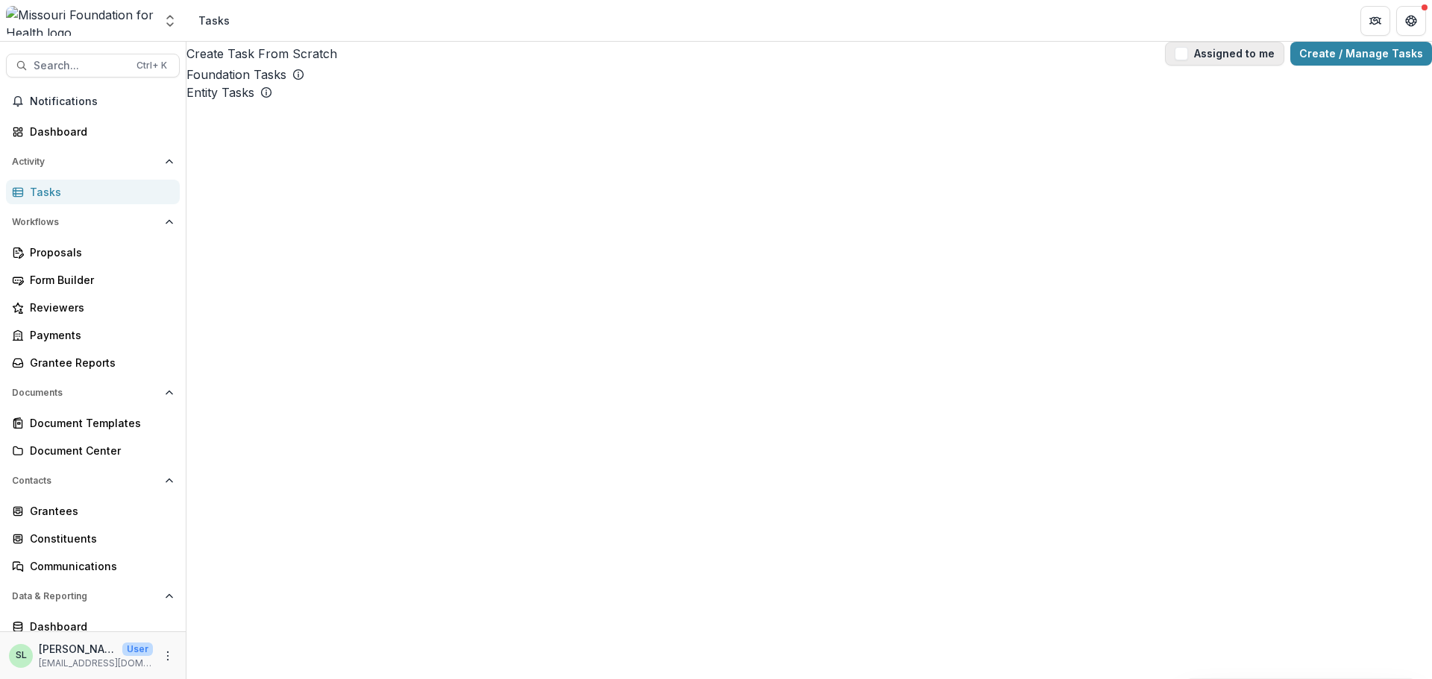
click at [1216, 52] on button "Assigned to me" at bounding box center [1224, 54] width 119 height 24
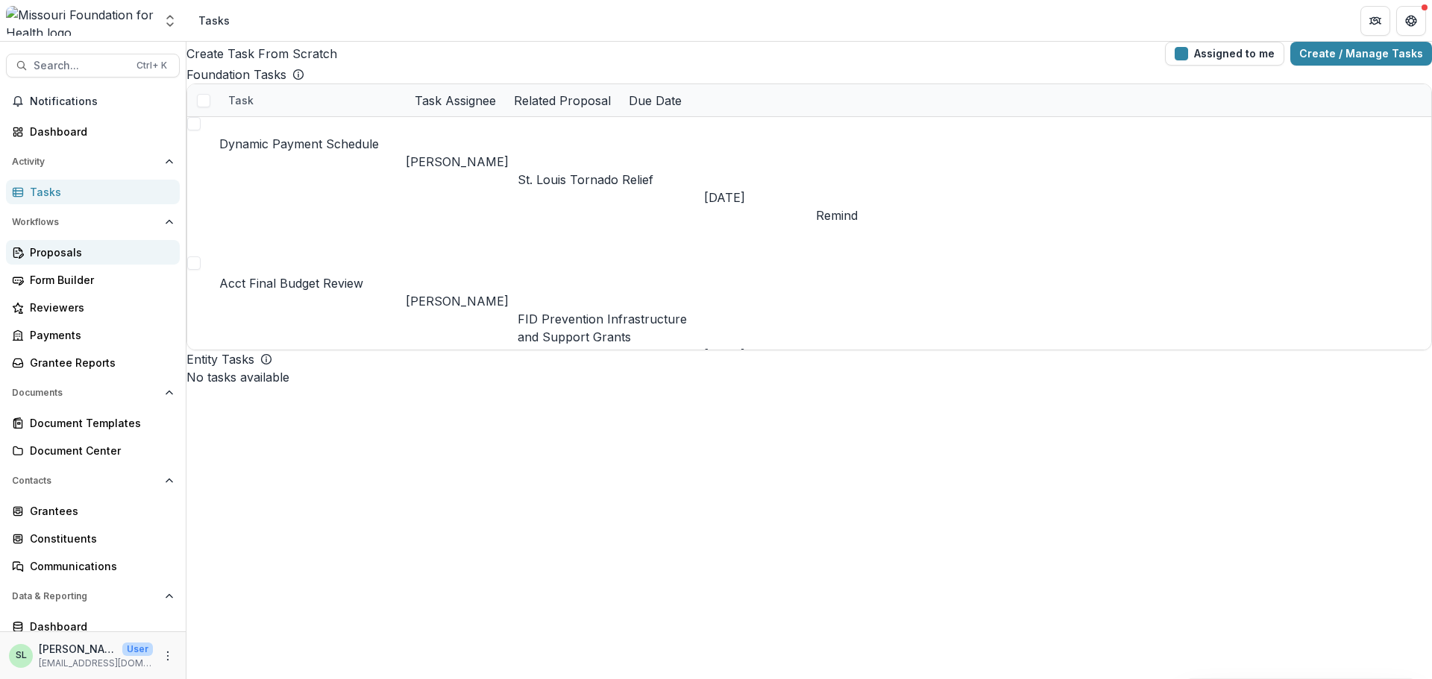
click at [48, 252] on div "Proposals" at bounding box center [99, 253] width 138 height 16
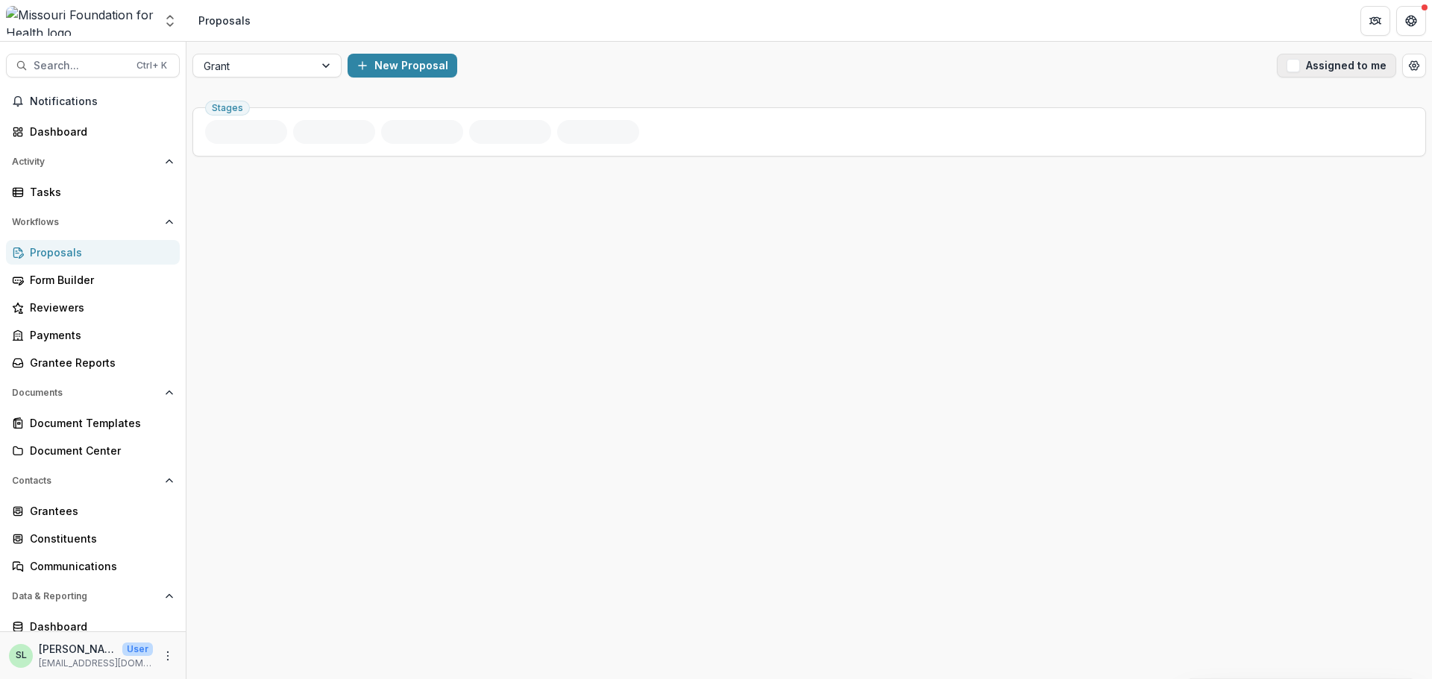
click at [1318, 55] on button "Assigned to me" at bounding box center [1336, 66] width 119 height 24
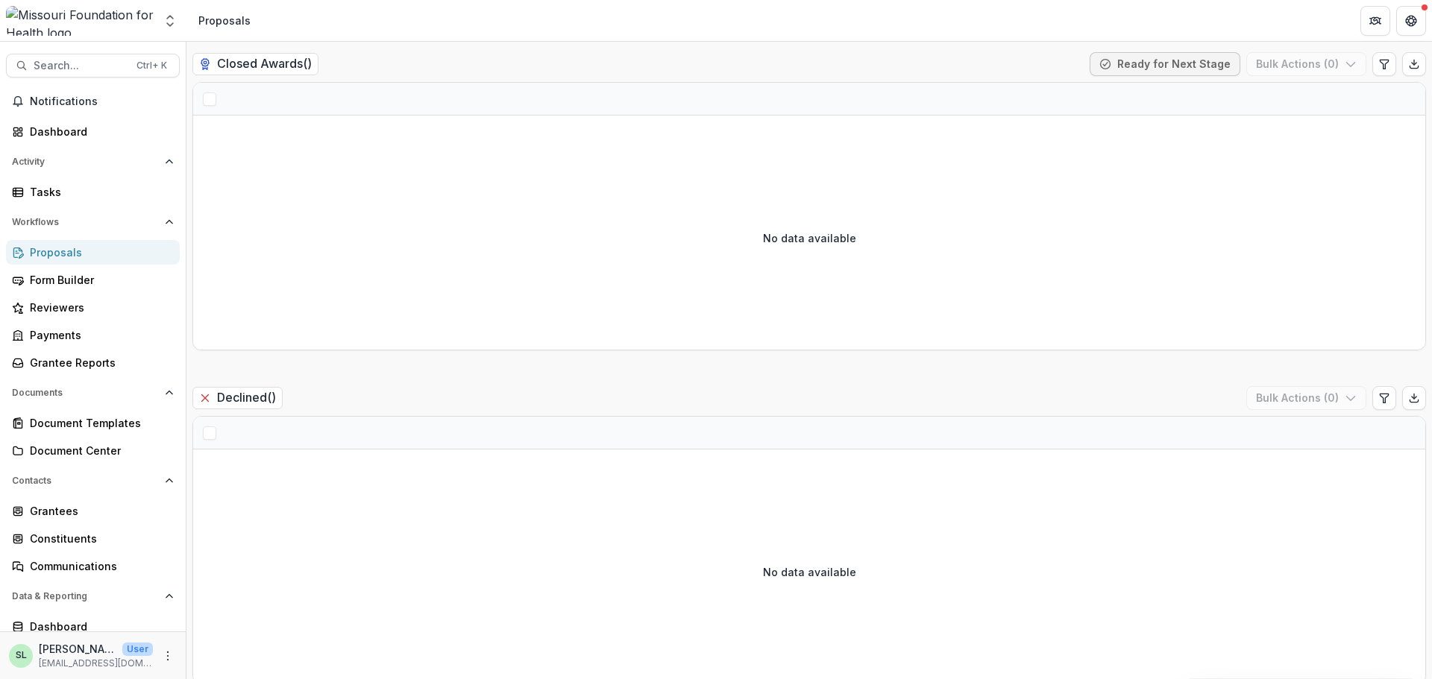
scroll to position [3165, 0]
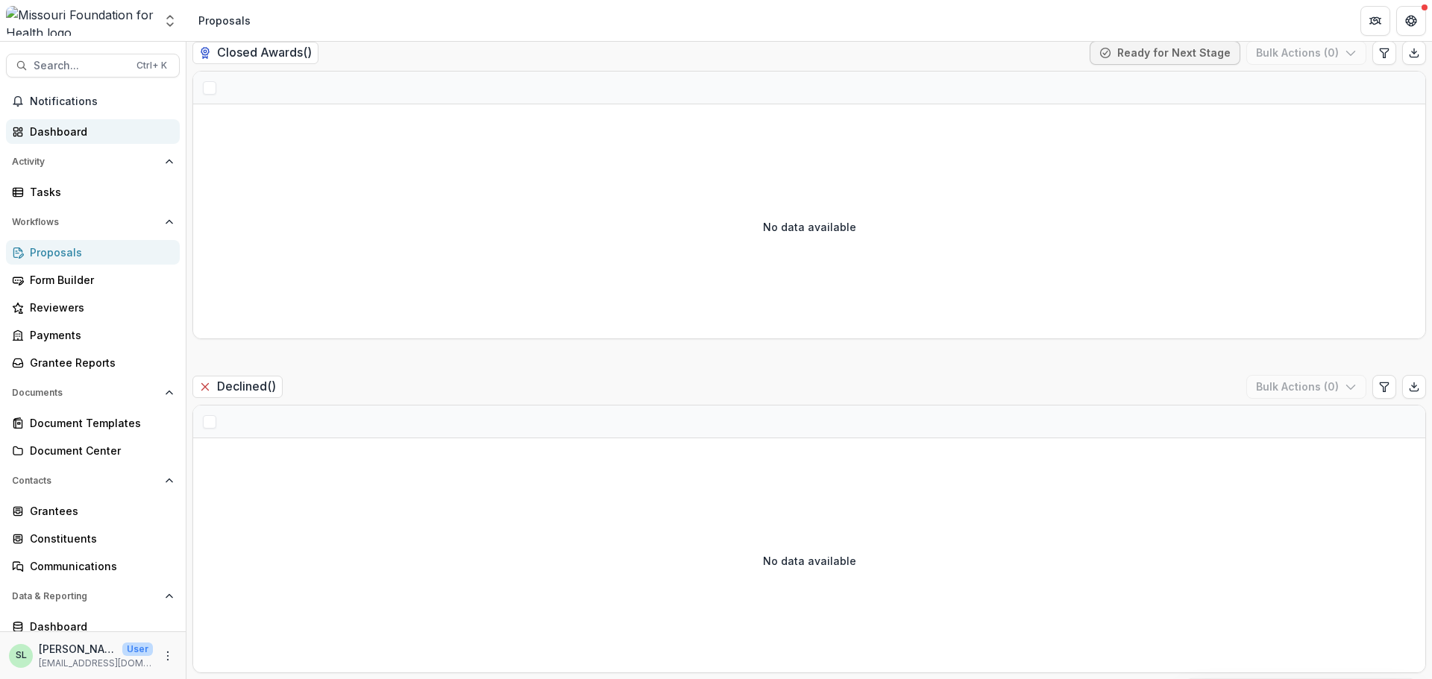
click at [61, 121] on link "Dashboard" at bounding box center [93, 131] width 174 height 25
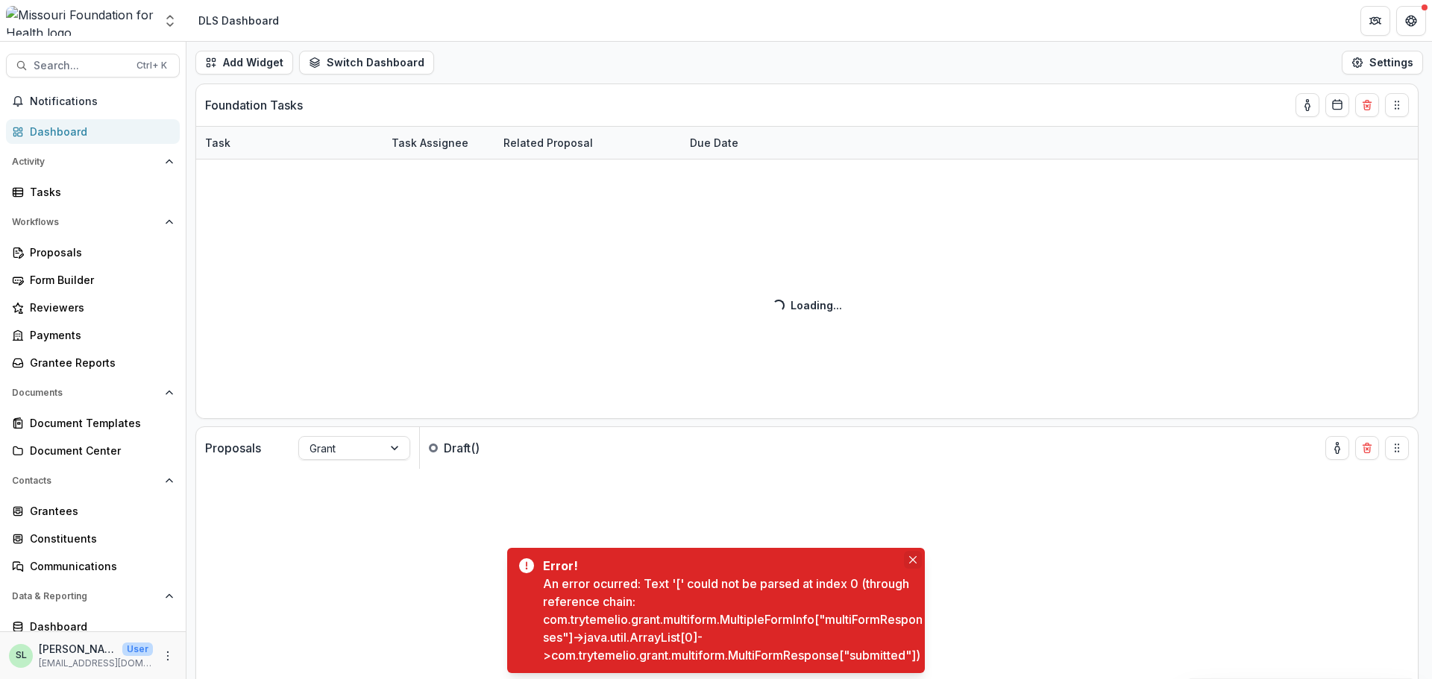
click at [915, 556] on icon "Close" at bounding box center [912, 559] width 7 height 7
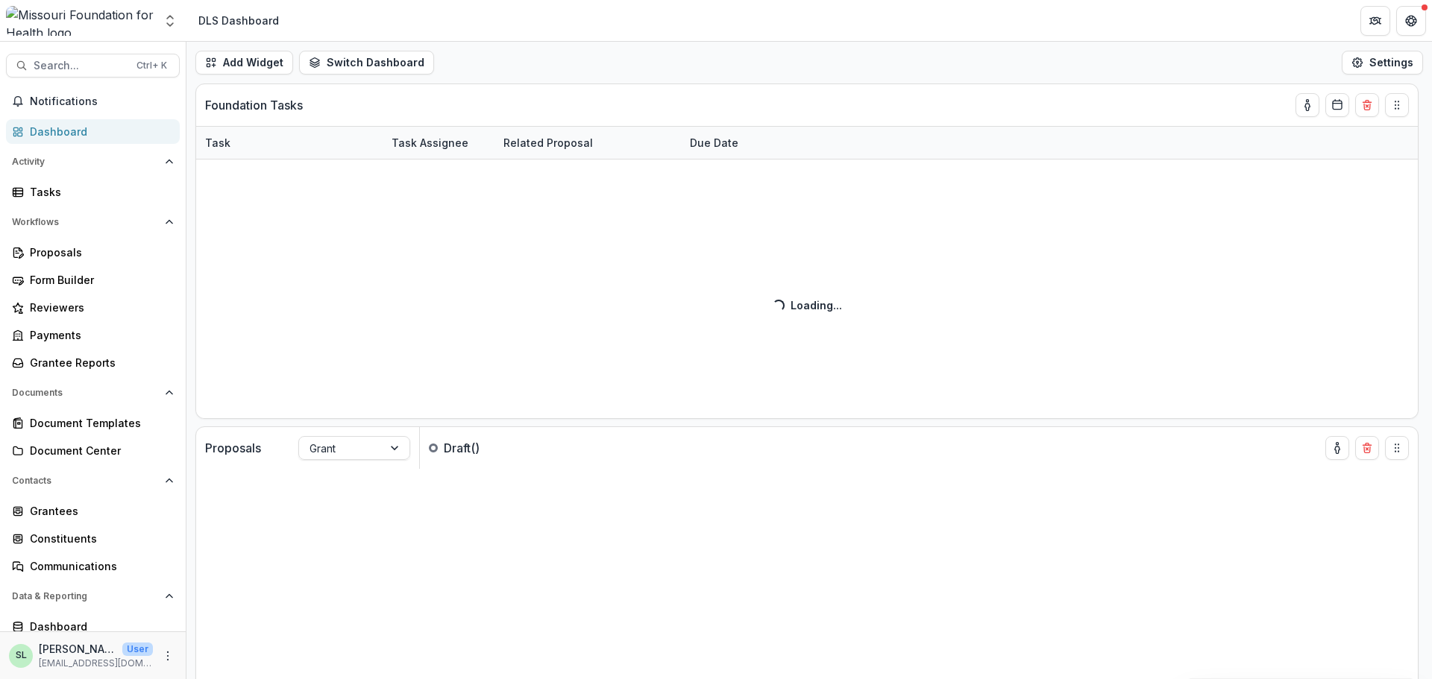
scroll to position [426, 0]
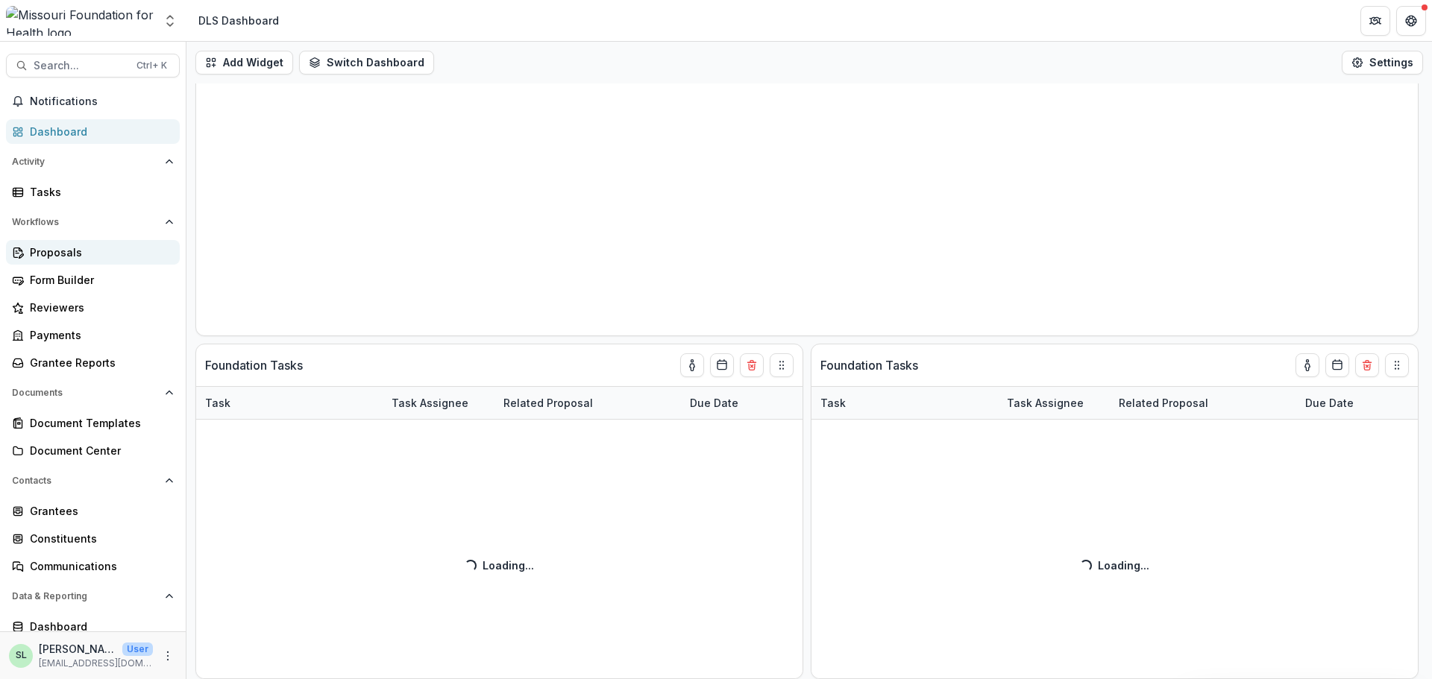
click at [33, 252] on div "Proposals" at bounding box center [99, 253] width 138 height 16
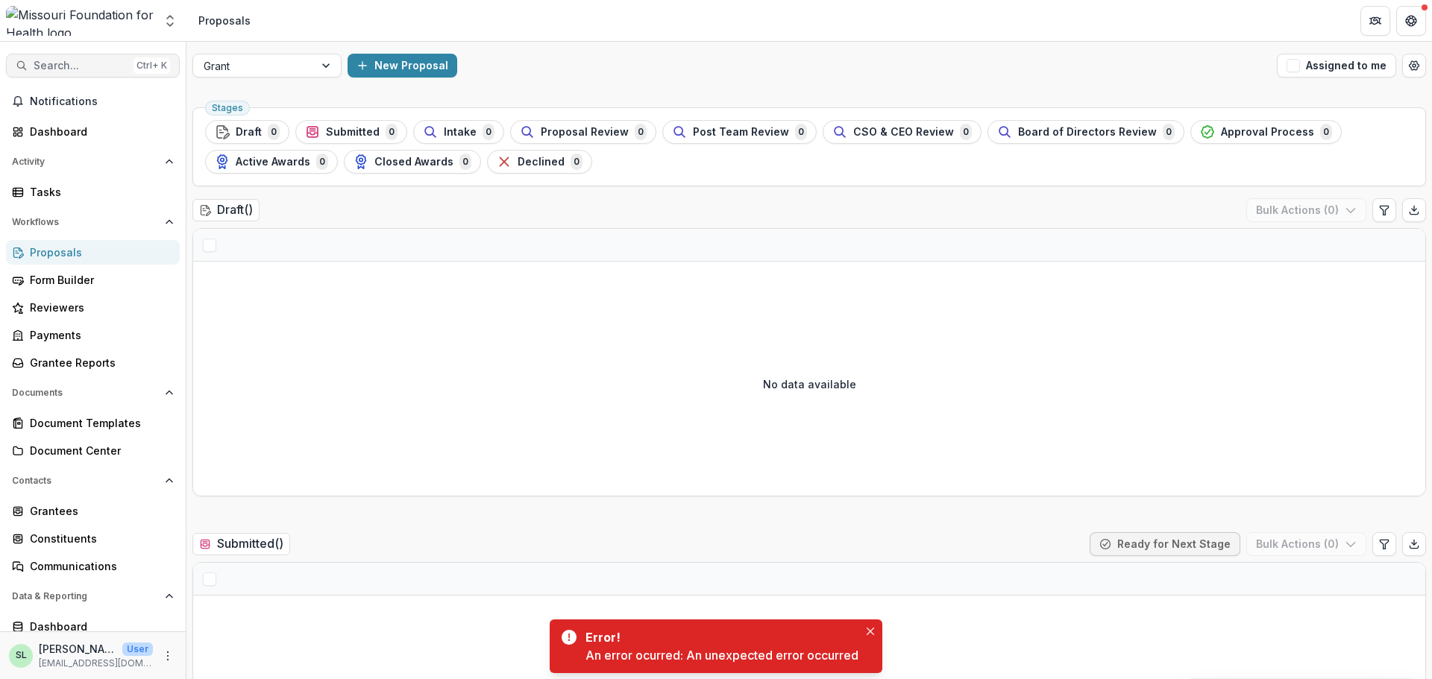
click at [83, 69] on span "Search..." at bounding box center [81, 66] width 94 height 13
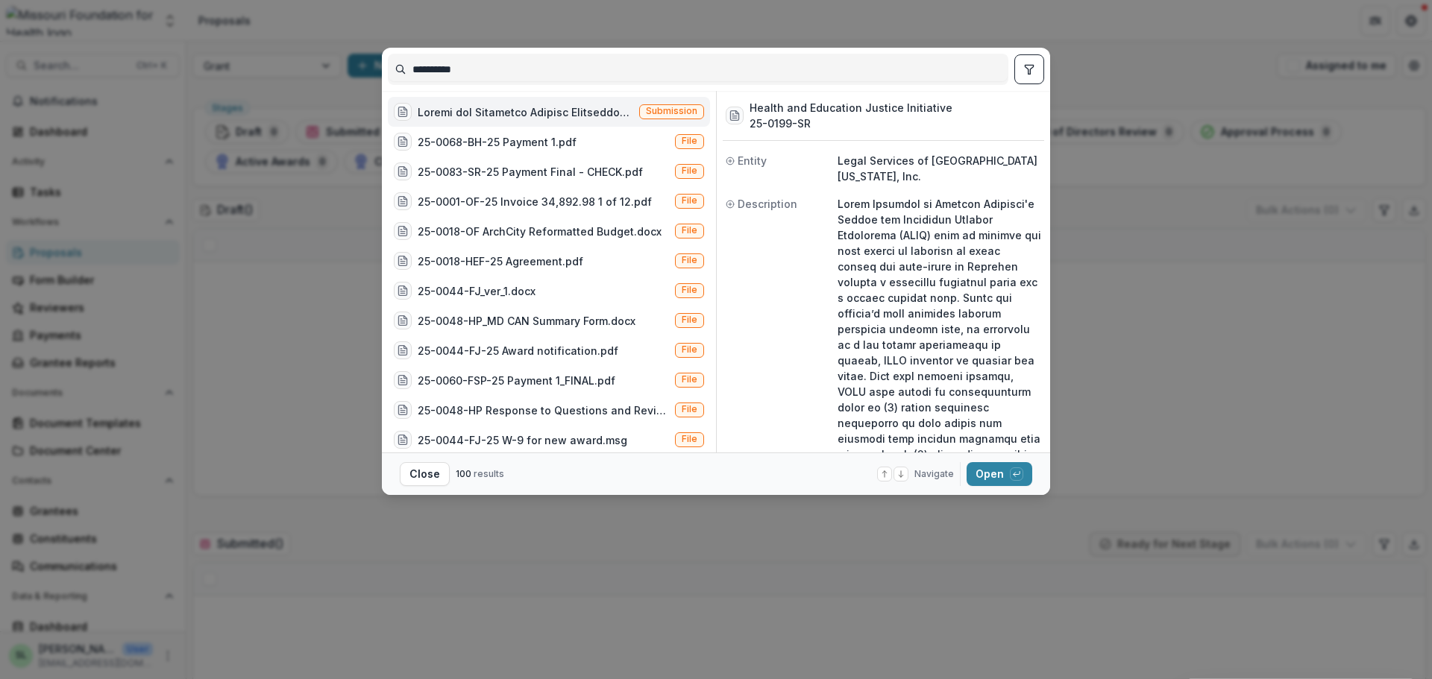
drag, startPoint x: 491, startPoint y: 68, endPoint x: 341, endPoint y: 58, distance: 150.2
click at [341, 58] on div "**********" at bounding box center [716, 339] width 1432 height 679
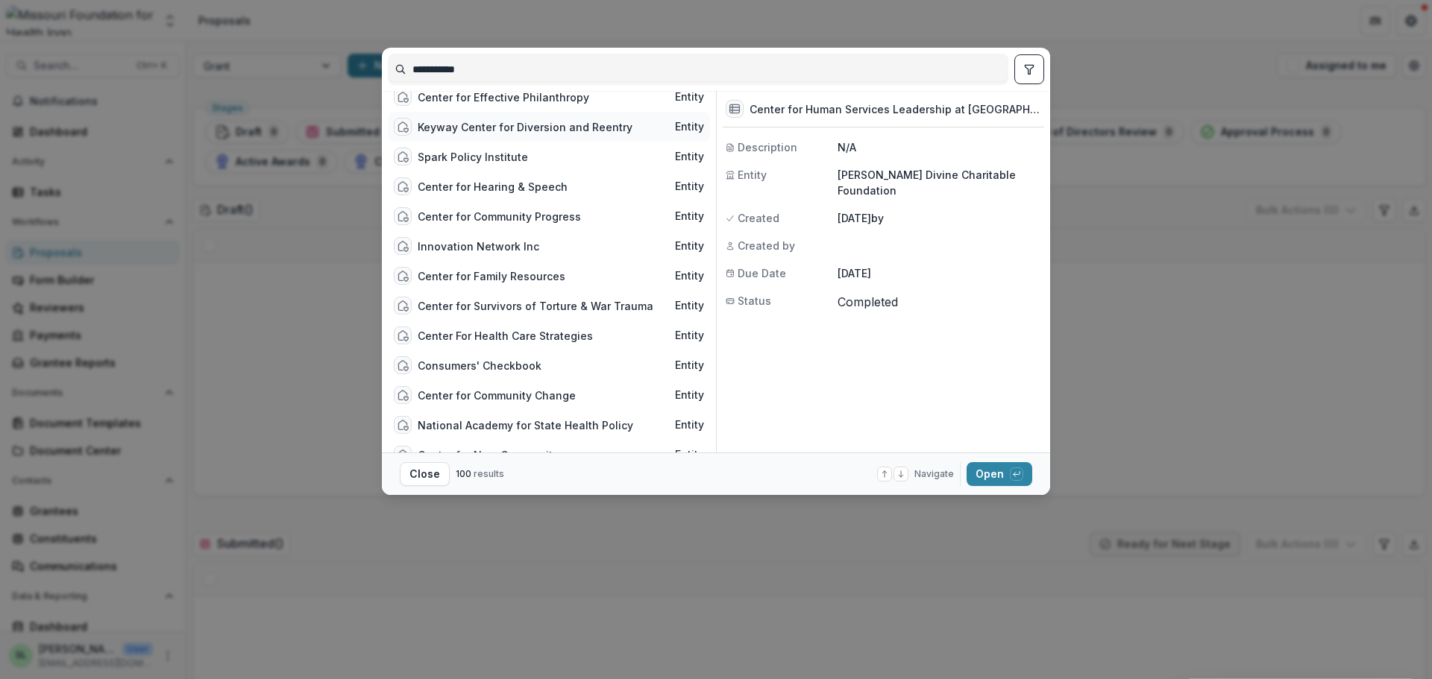
scroll to position [671, 0]
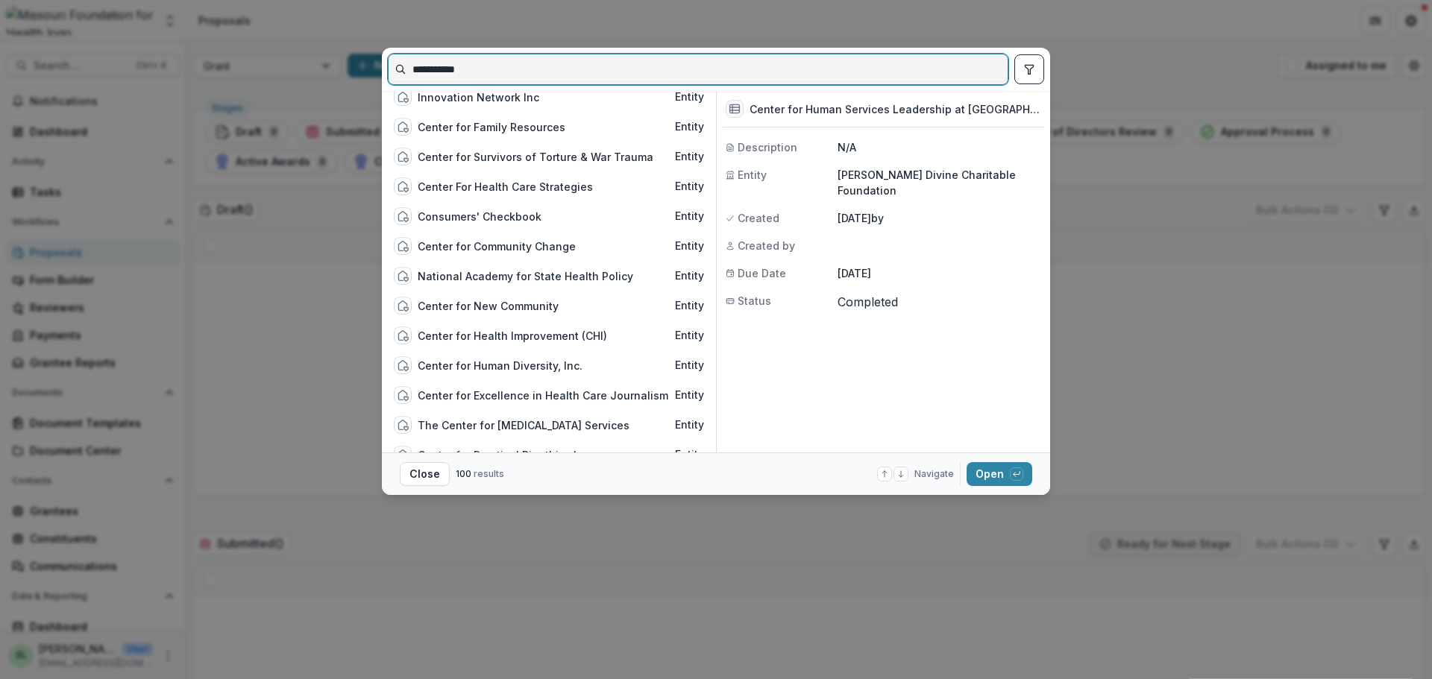
click at [514, 68] on input "**********" at bounding box center [698, 69] width 619 height 24
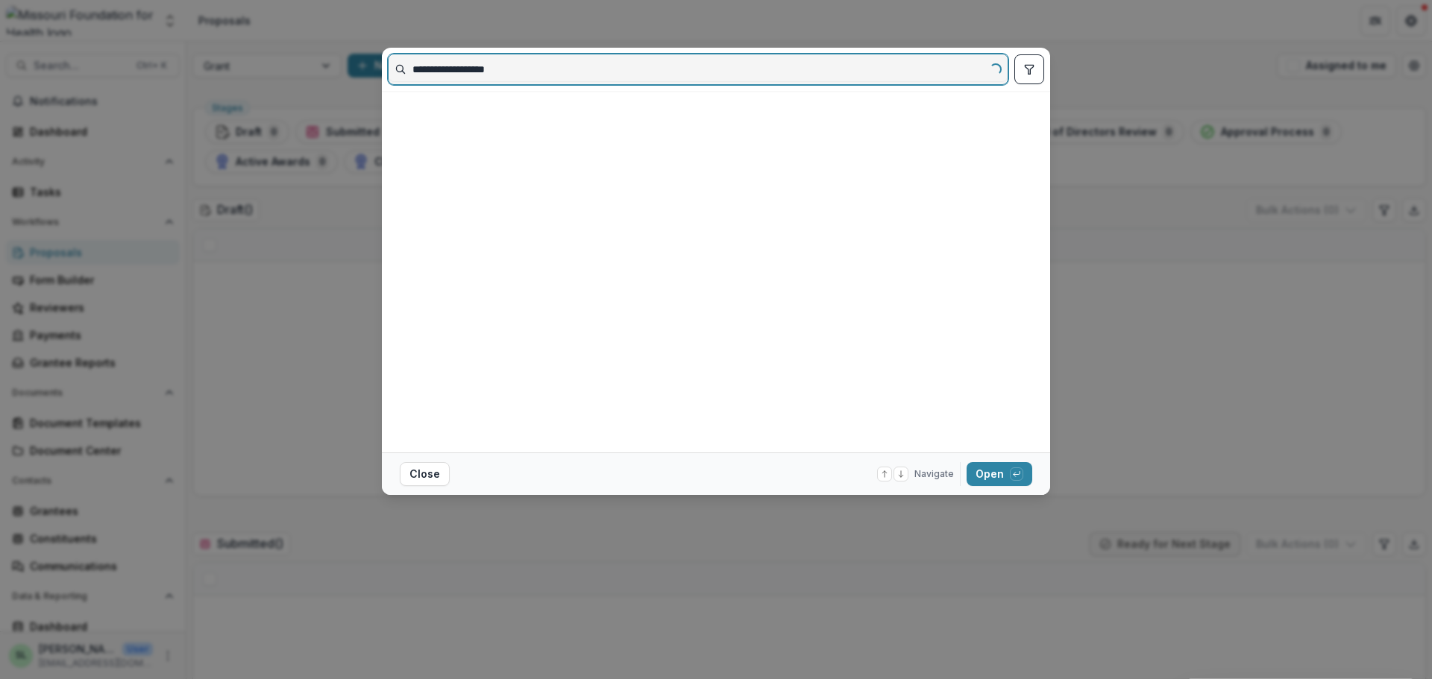
scroll to position [0, 0]
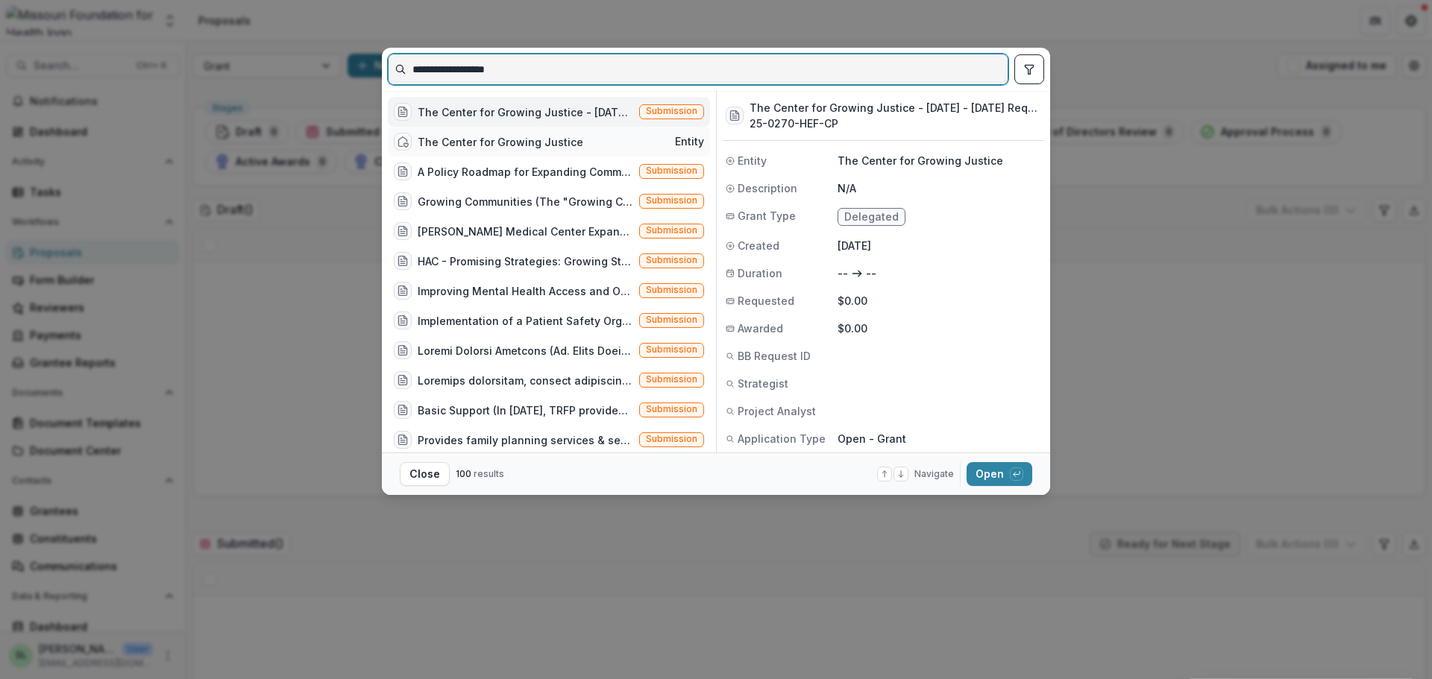
type input "**********"
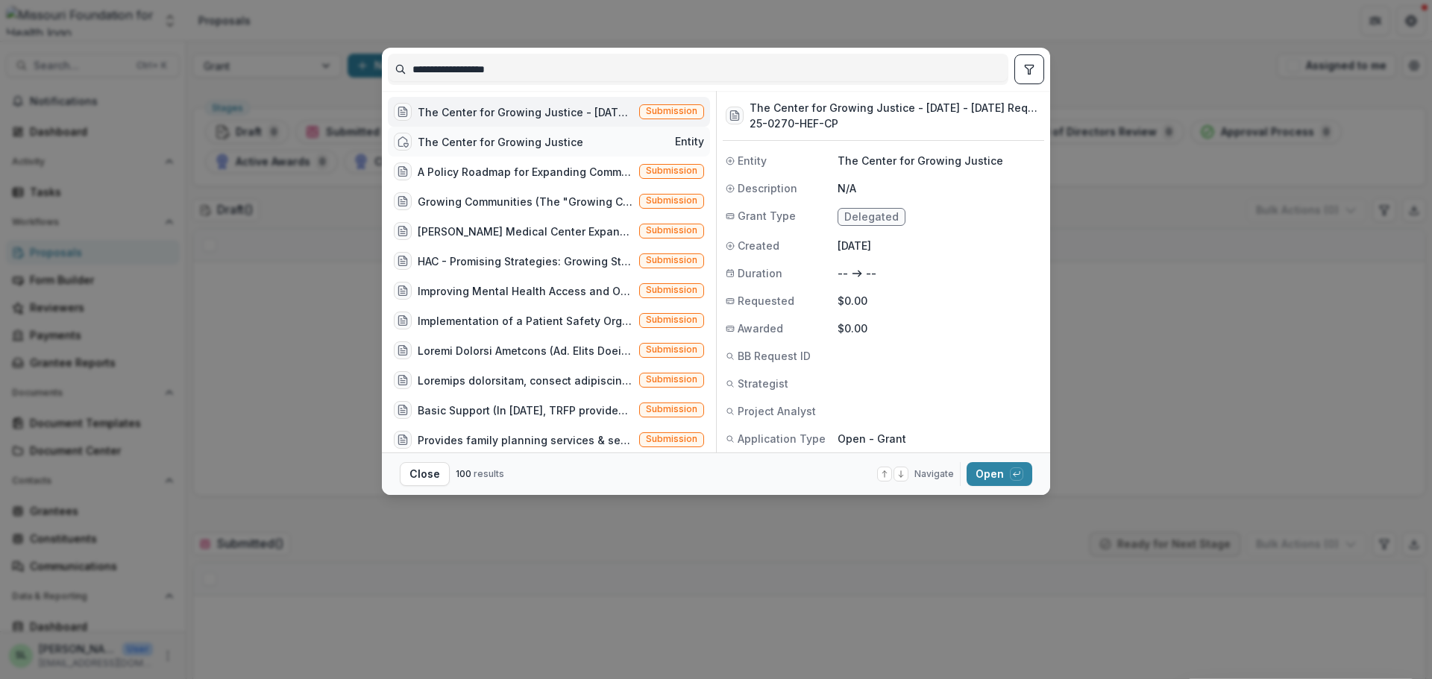
click at [585, 140] on div "The Center for Growing Justice Entity" at bounding box center [549, 142] width 322 height 30
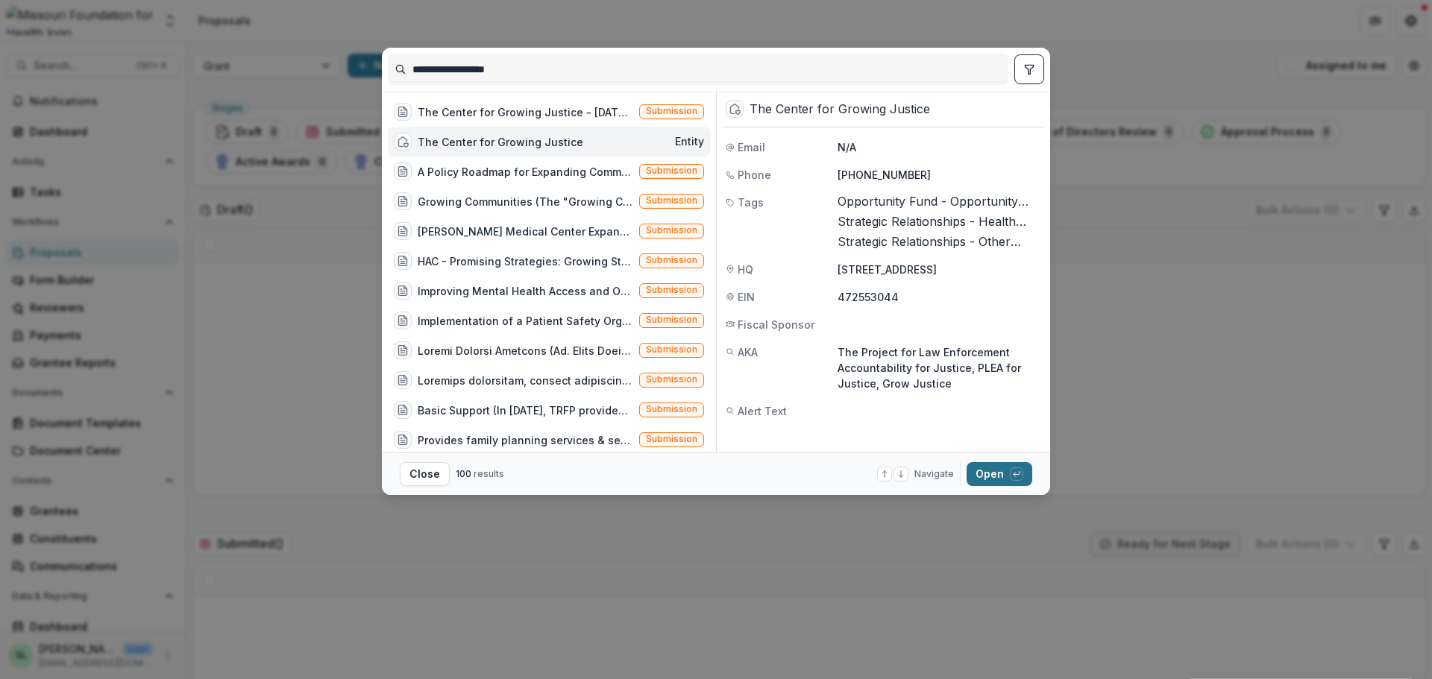
click at [980, 477] on button "Open with enter key" at bounding box center [1000, 474] width 66 height 24
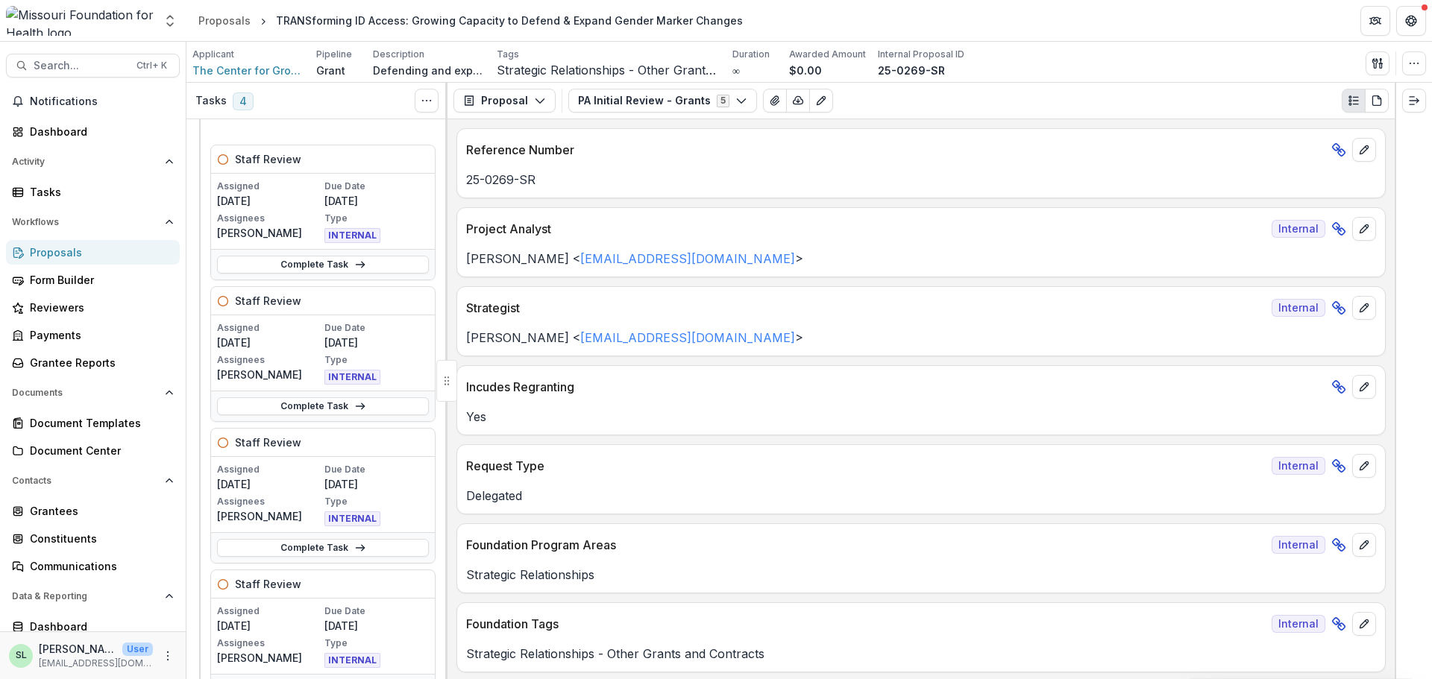
scroll to position [149, 0]
